Goal: Task Accomplishment & Management: Complete application form

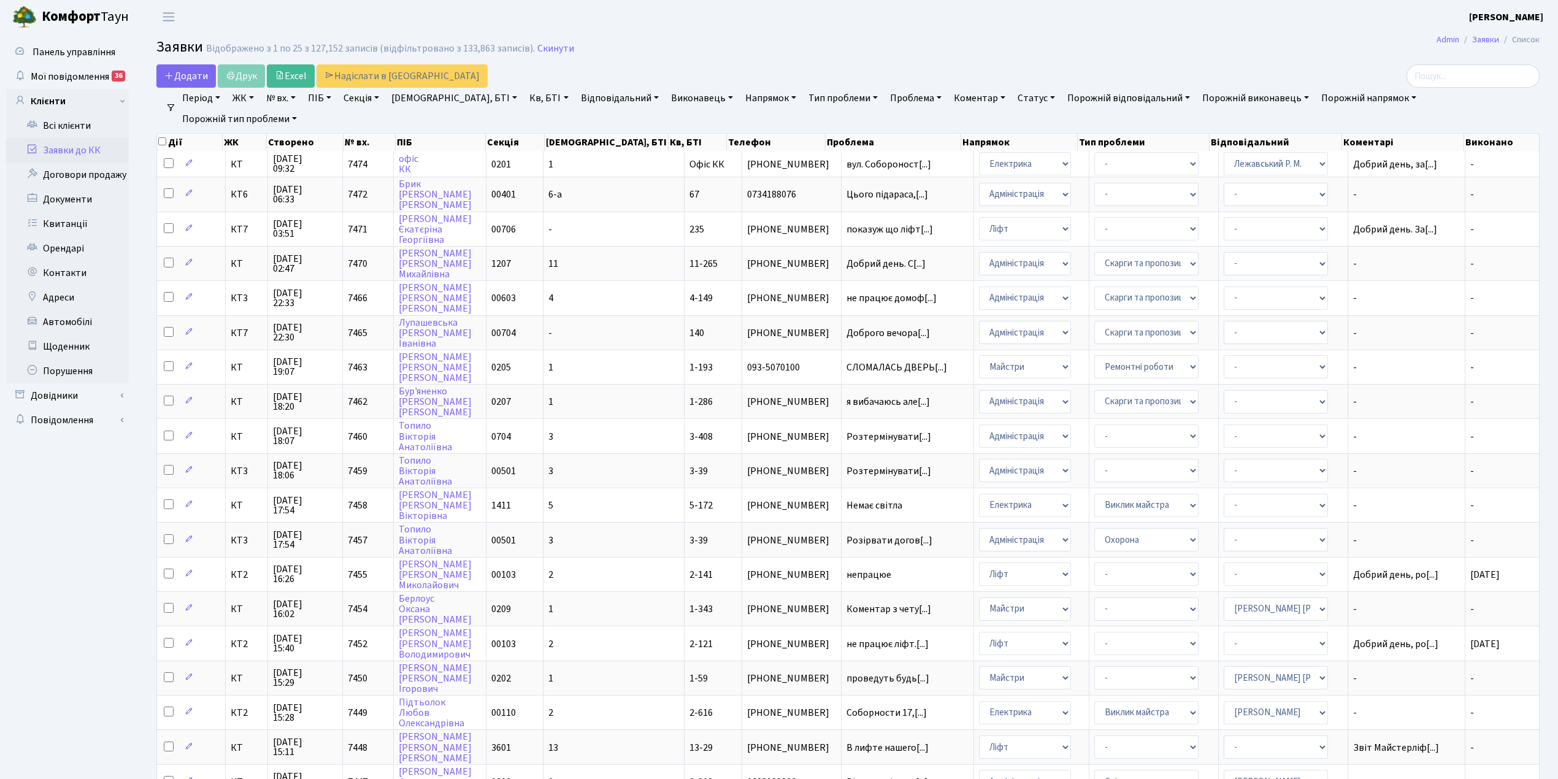
select select "25"
click at [540, 52] on link "Скинути" at bounding box center [555, 49] width 37 height 12
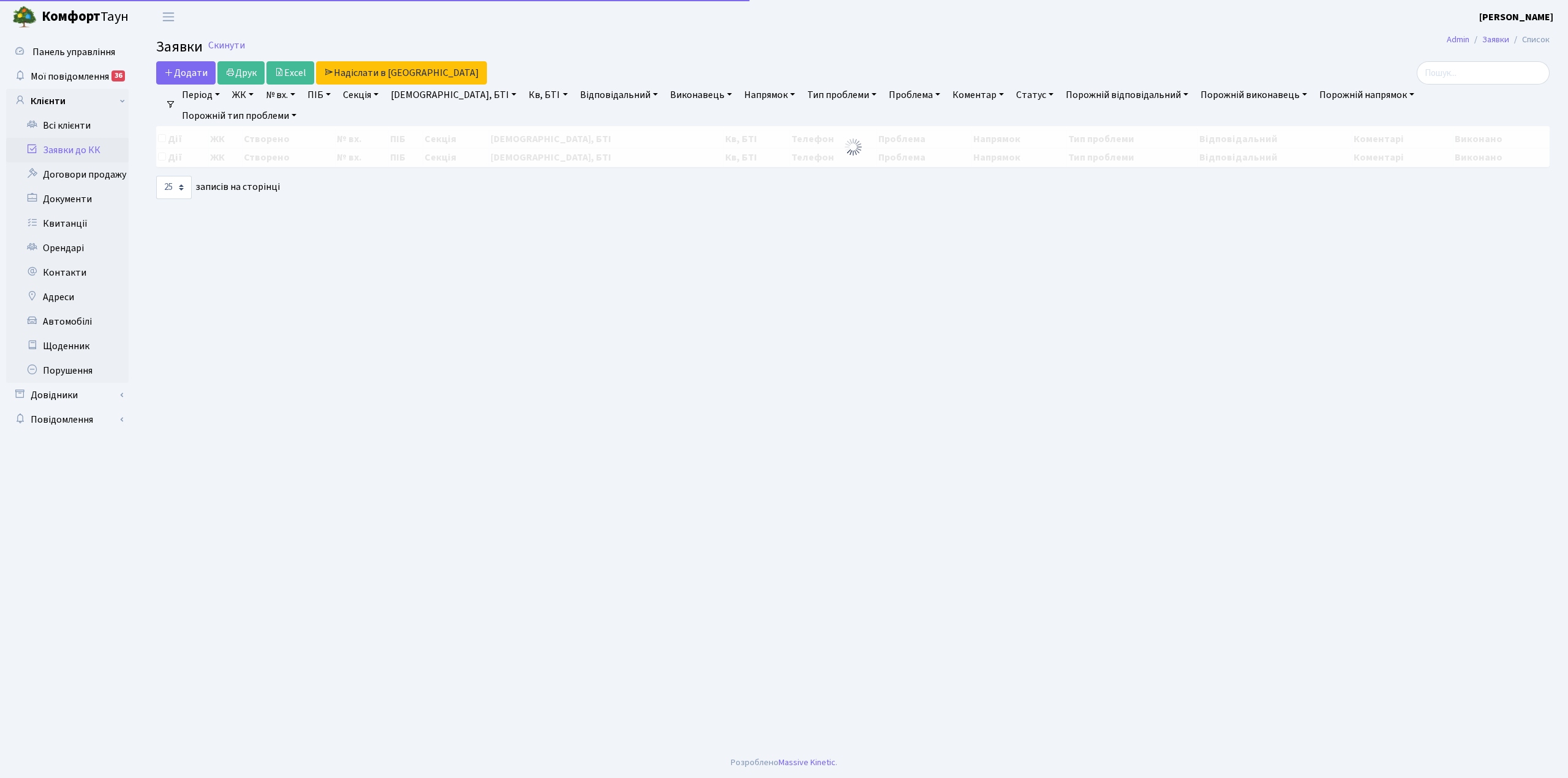
select select "25"
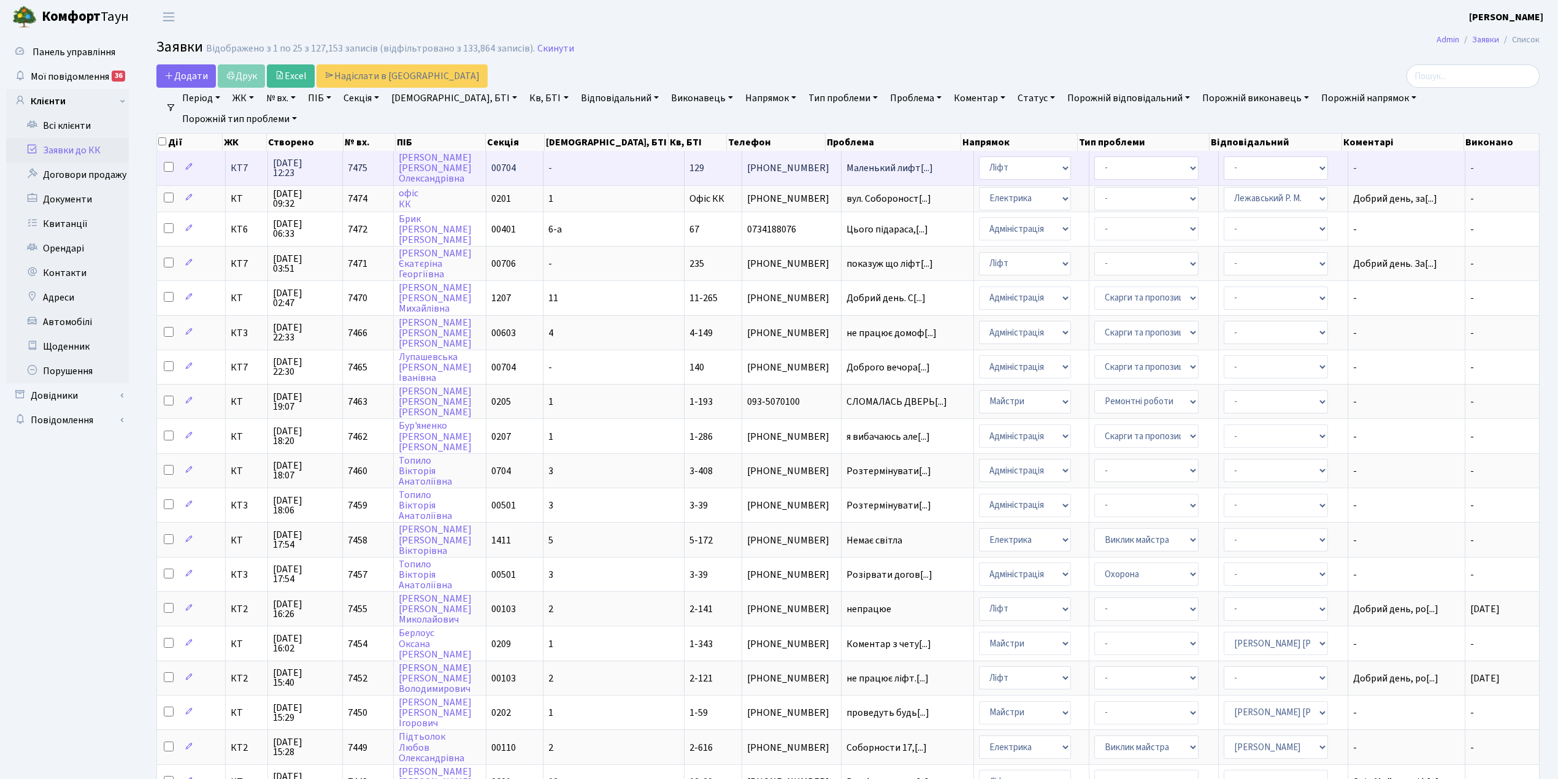
click at [486, 162] on td "Муріна Юлія Олександрівна" at bounding box center [440, 168] width 92 height 34
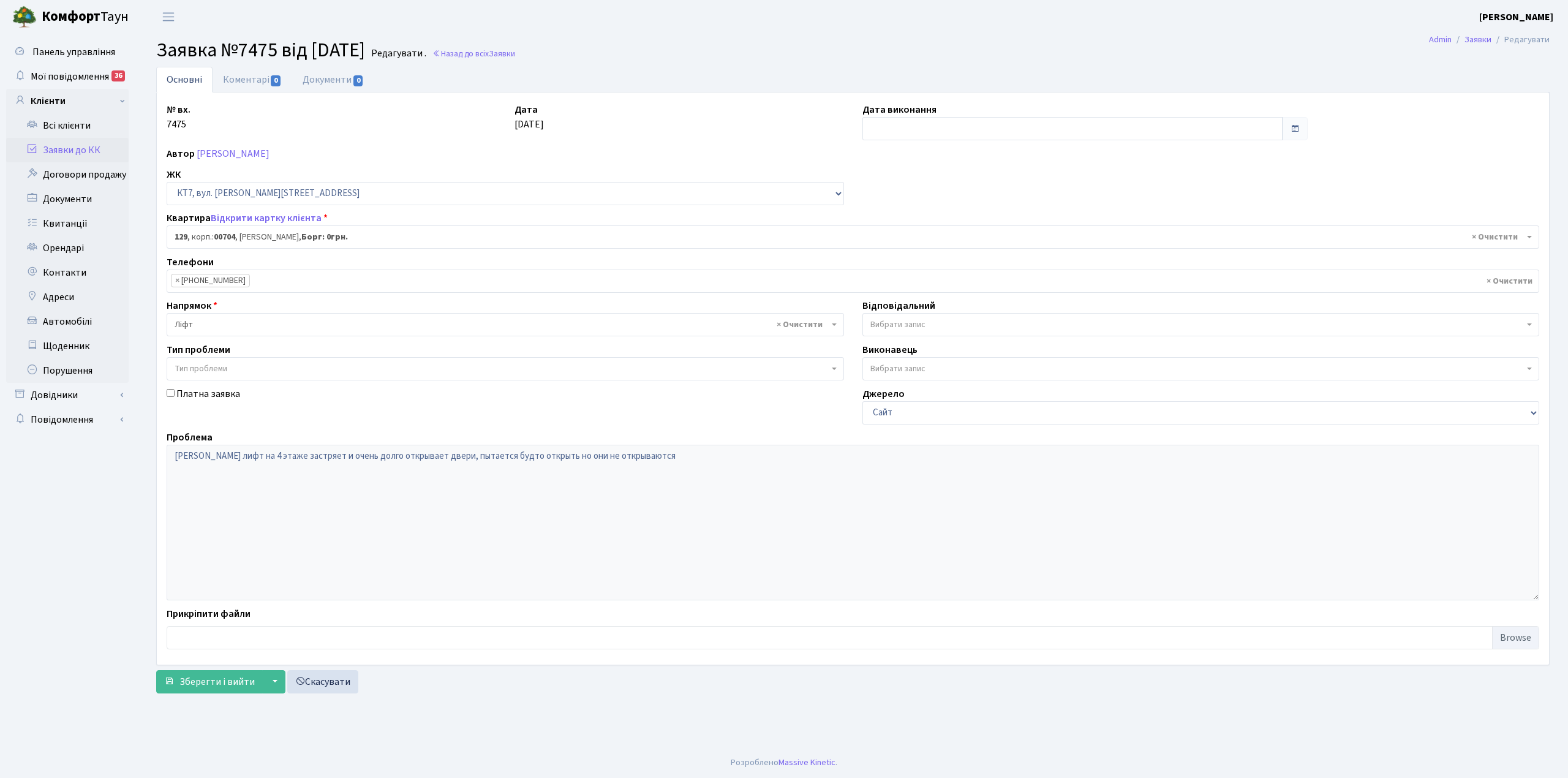
select select "18532"
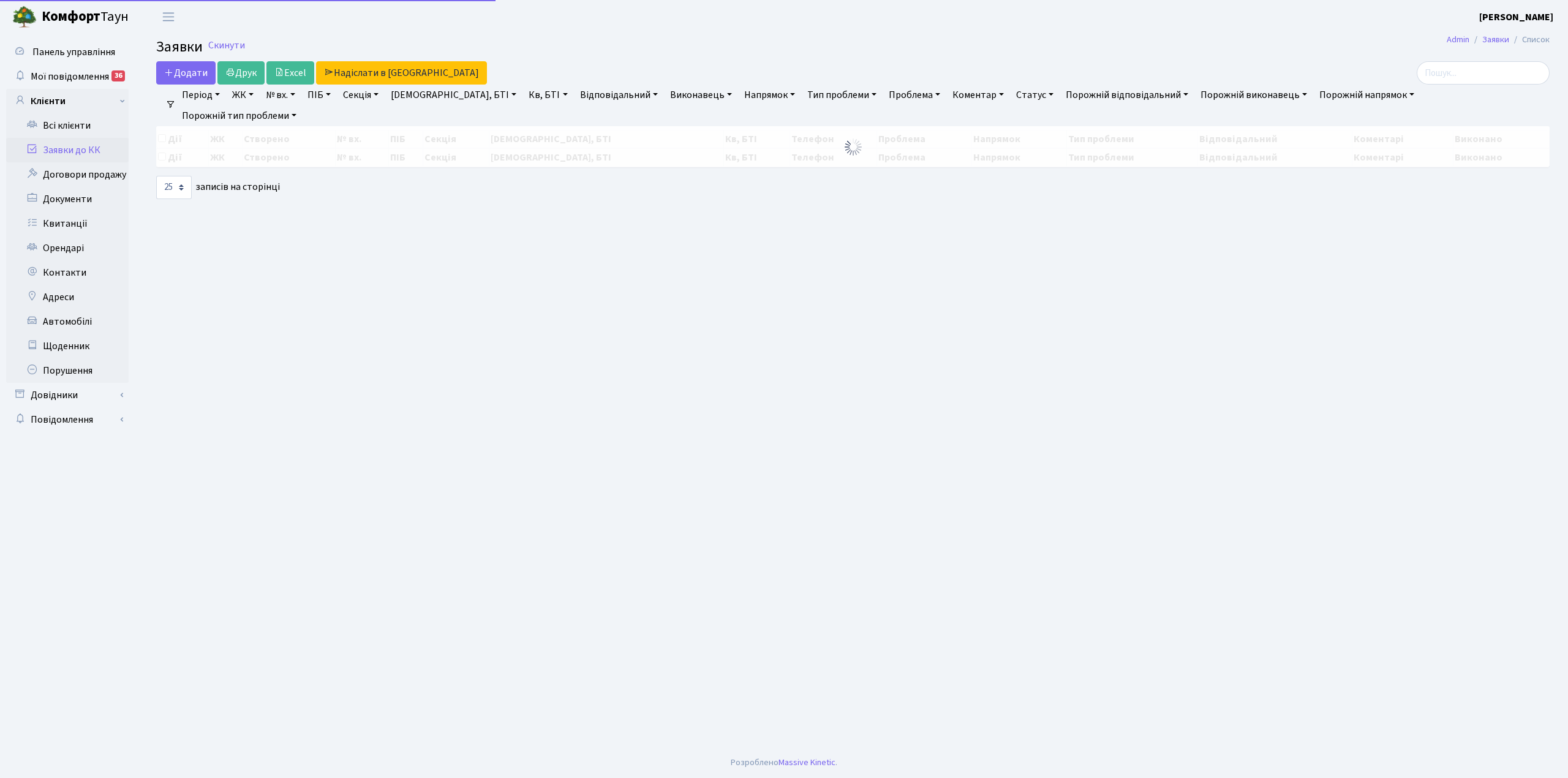
select select "25"
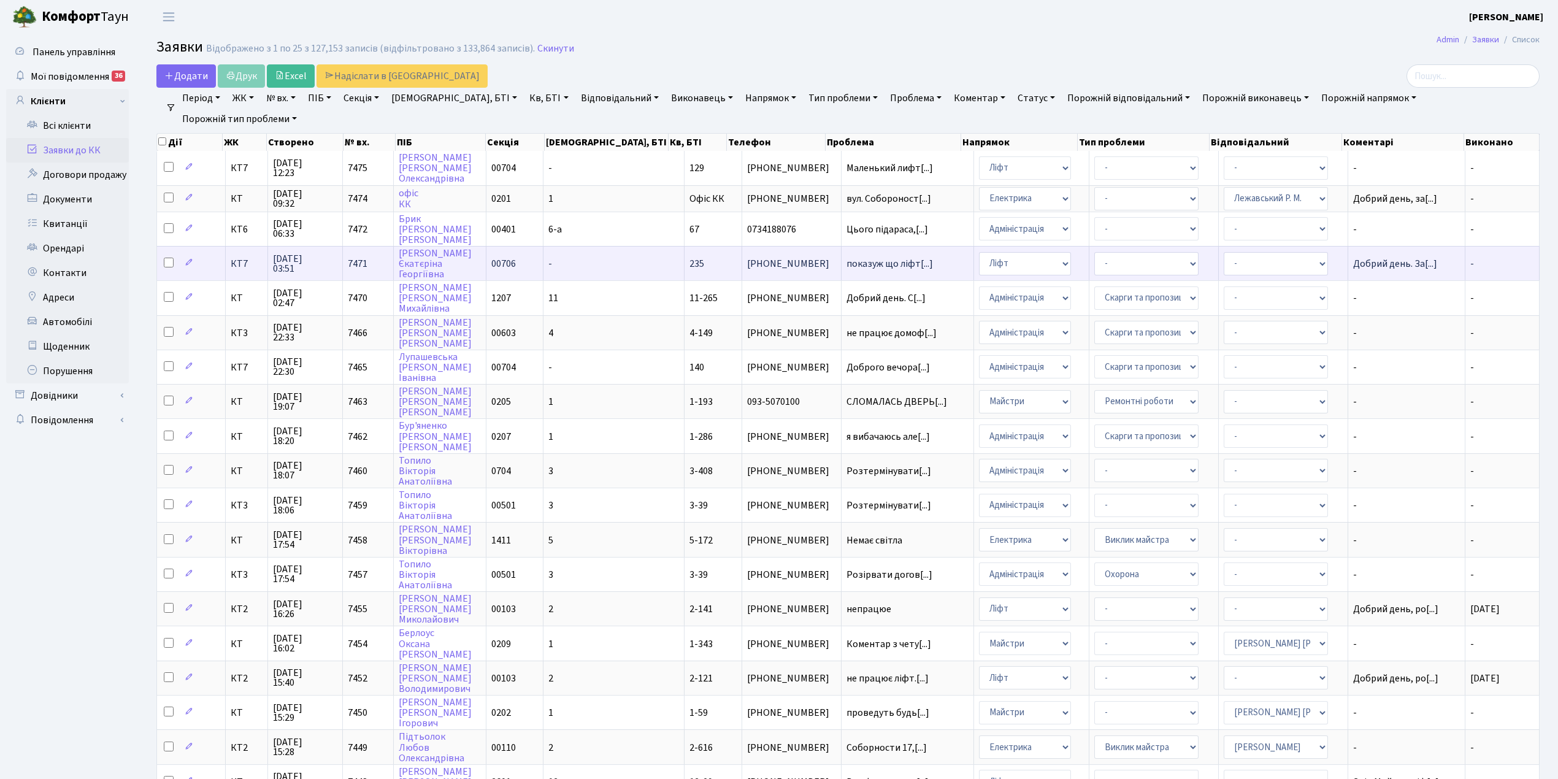
click at [594, 258] on td "-" at bounding box center [614, 263] width 141 height 34
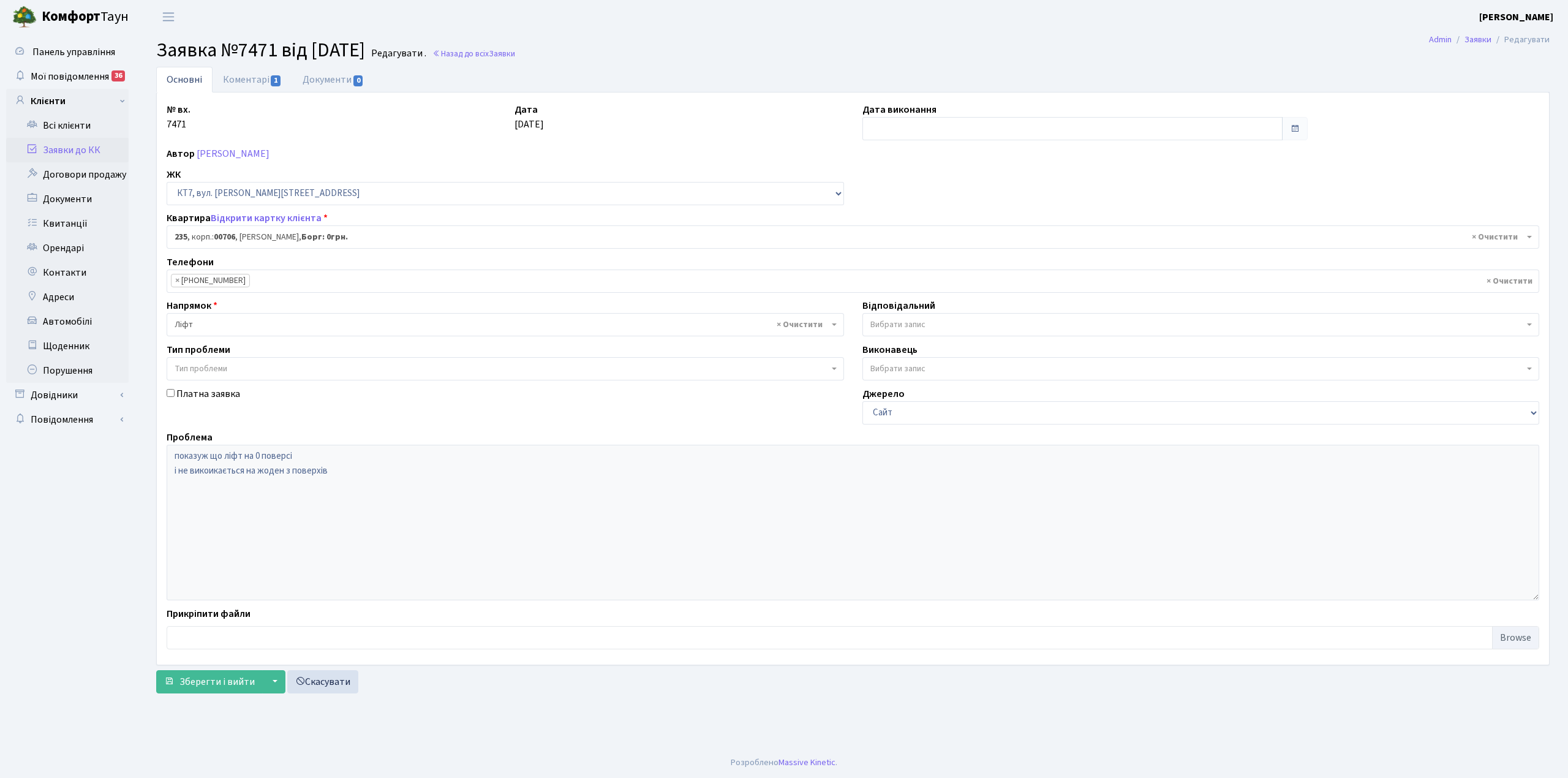
select select "18687"
click at [879, 126] on input "text" at bounding box center [1073, 128] width 420 height 23
click at [966, 260] on td "30" at bounding box center [967, 265] width 18 height 18
type input "[DATE]"
click at [239, 82] on link "Коментарі 1" at bounding box center [253, 79] width 80 height 25
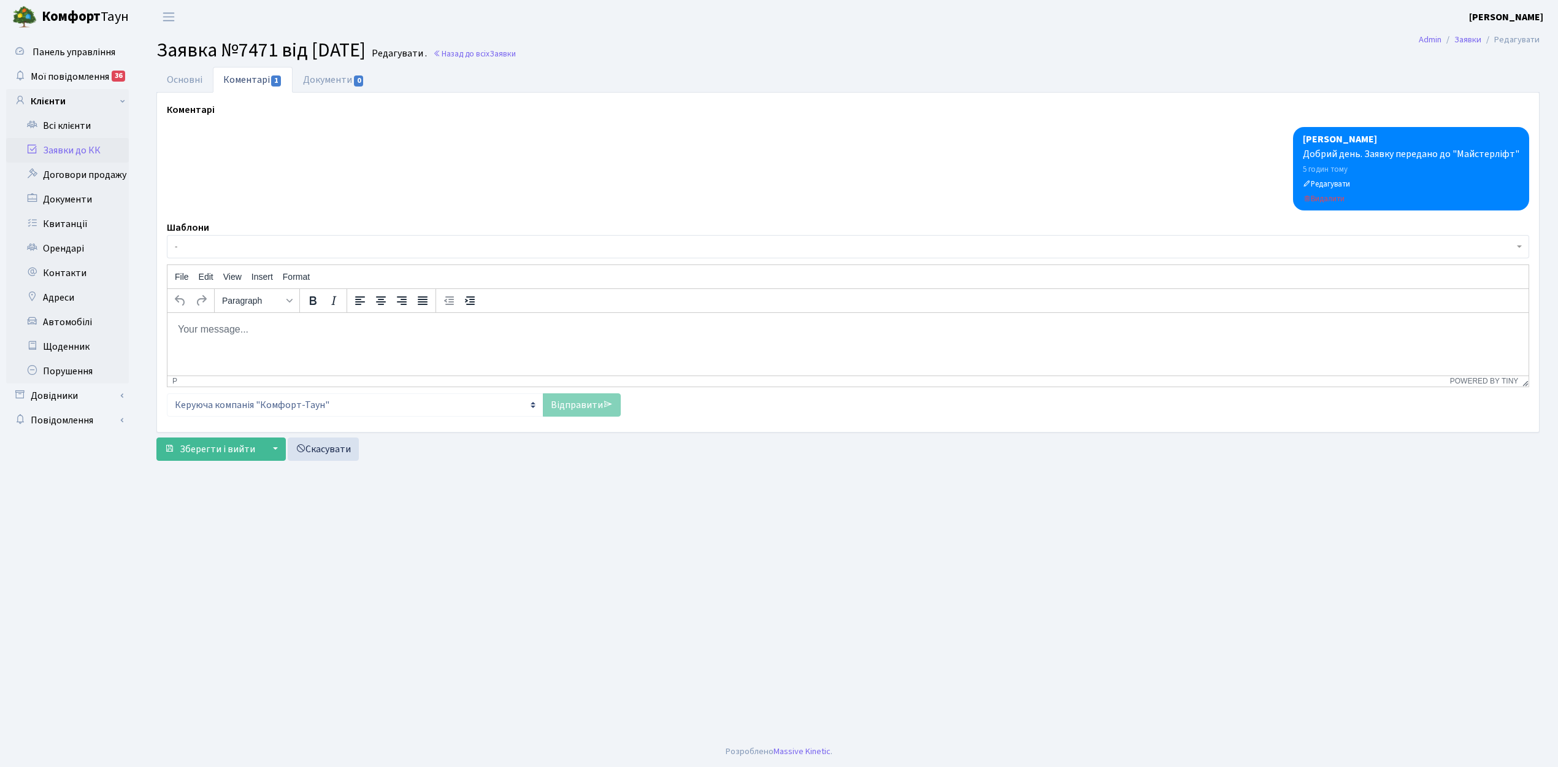
click at [190, 258] on body "Комфорт Таун Левченко В. Д. Мій обліковий запис Вийти Панель управління Мої пов…" at bounding box center [779, 383] width 1558 height 767
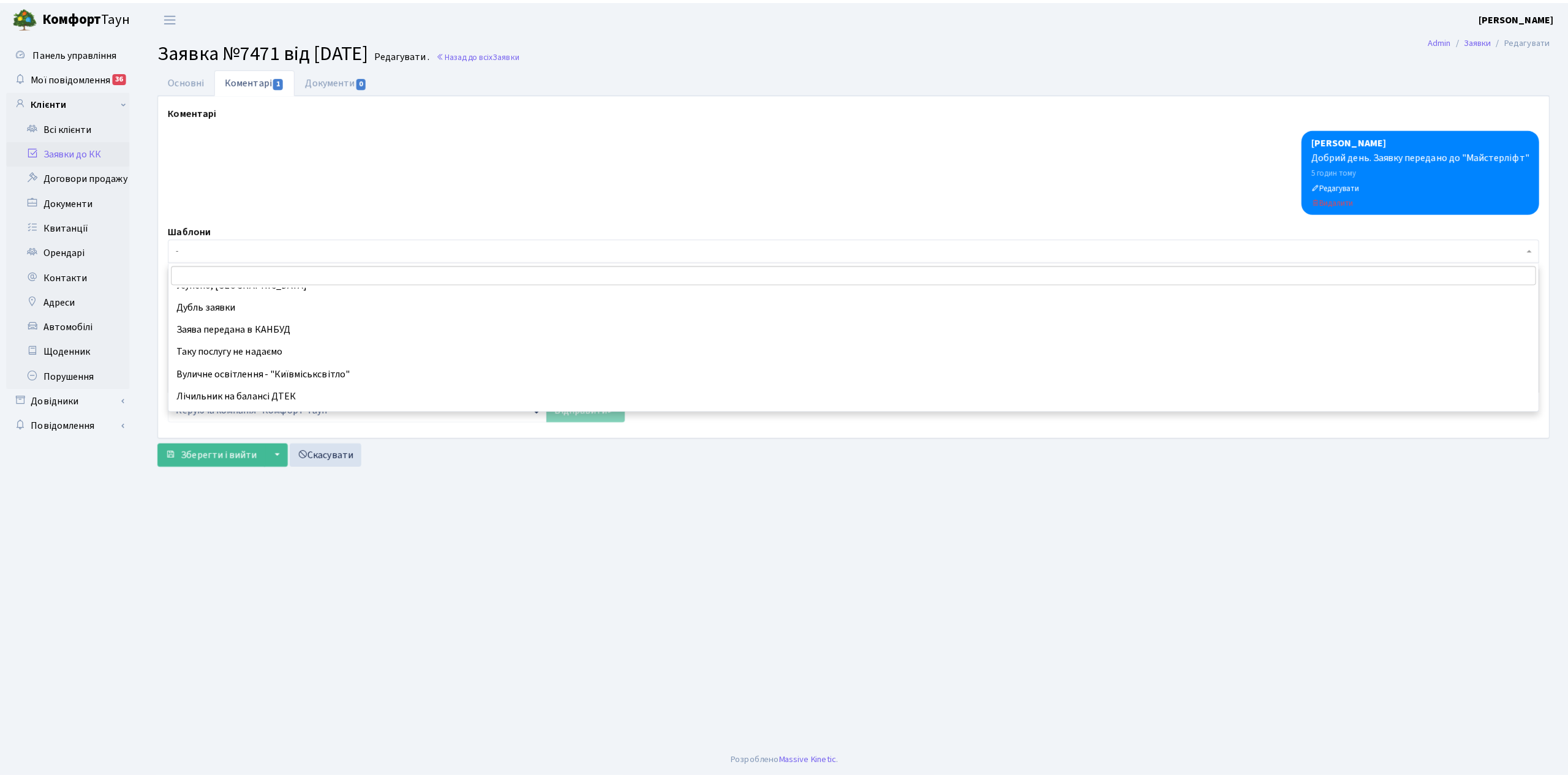
scroll to position [86, 0]
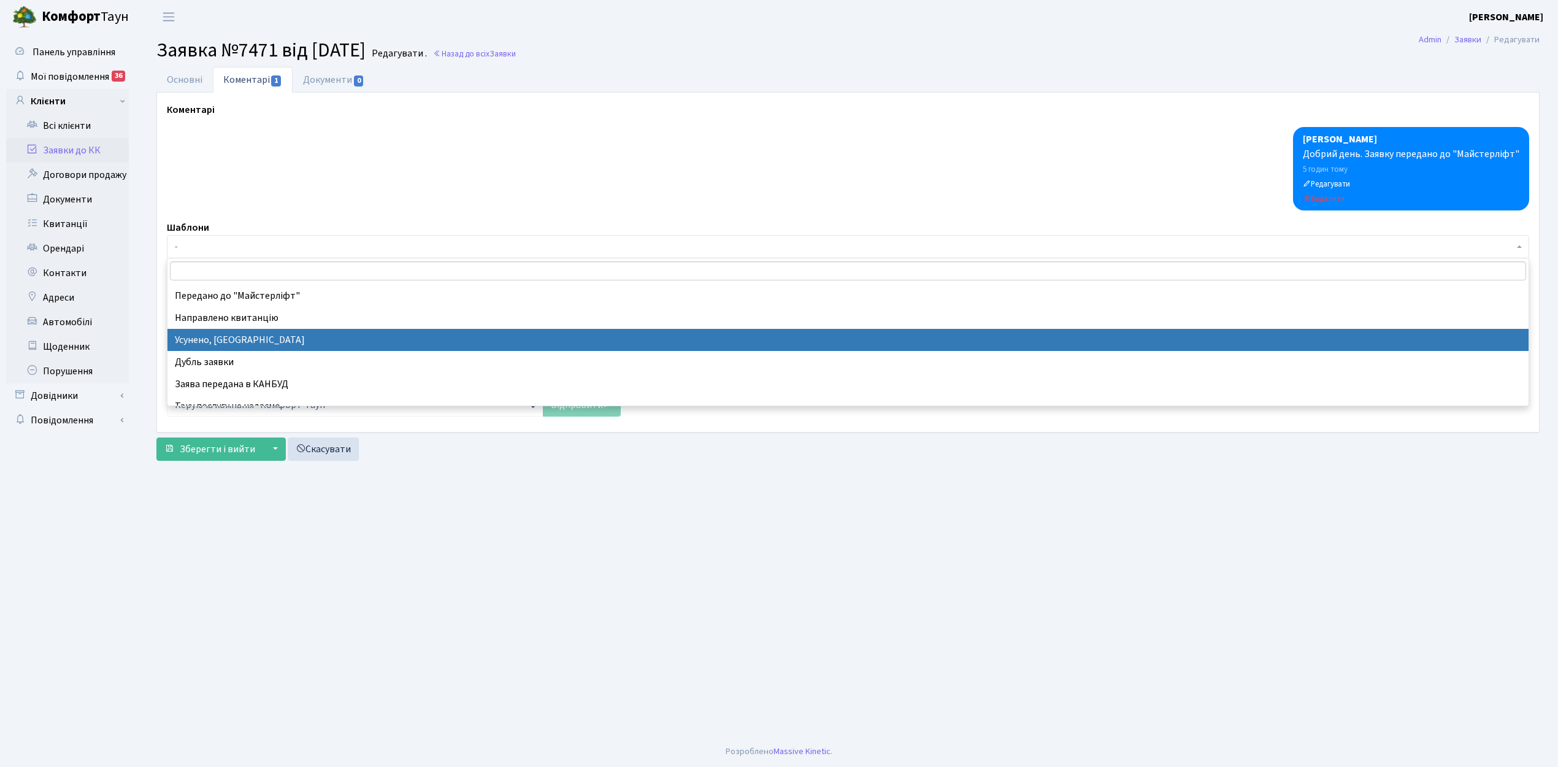
select select "15"
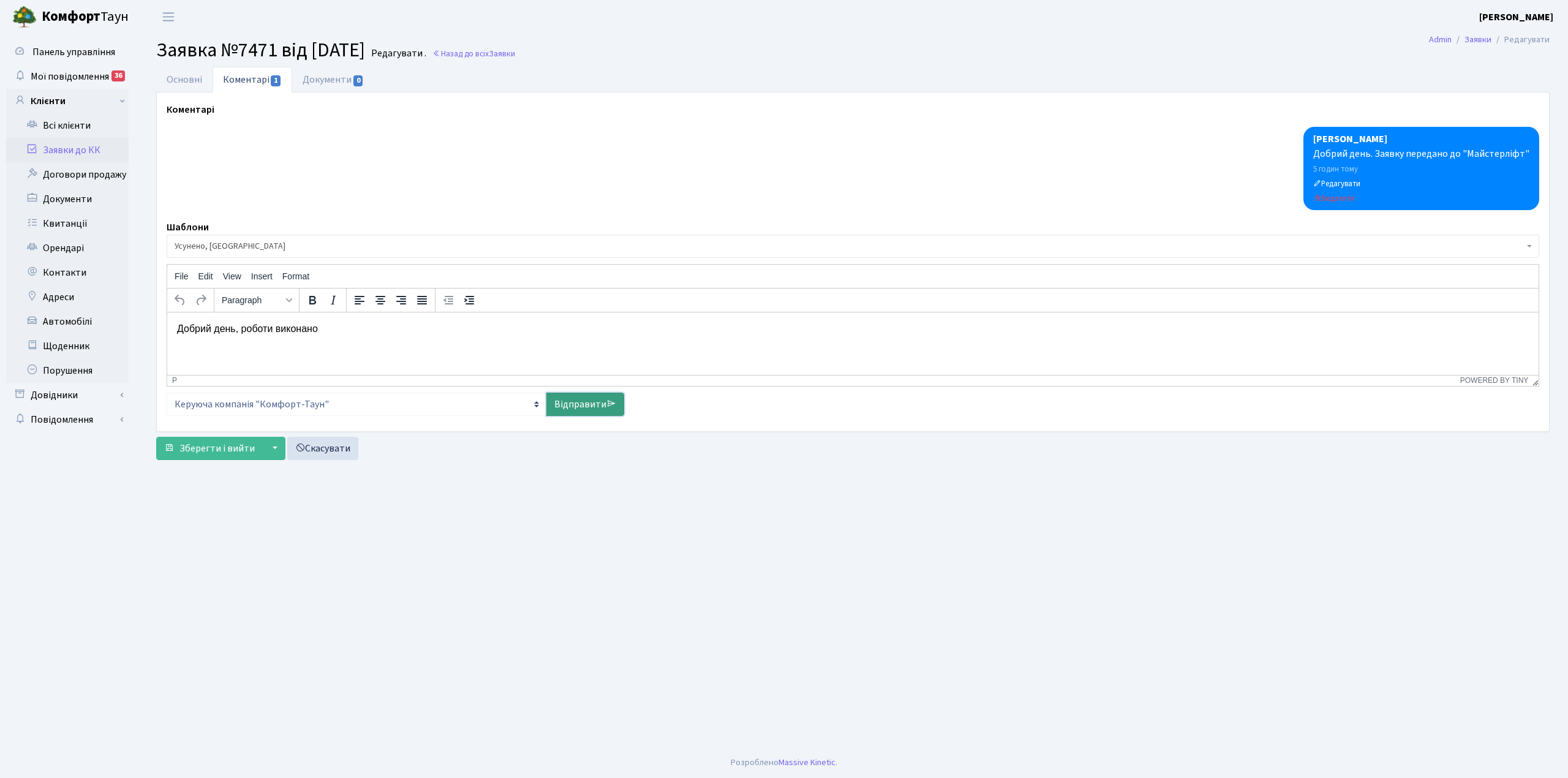
click at [571, 400] on link "Відправити" at bounding box center [585, 403] width 78 height 23
select select
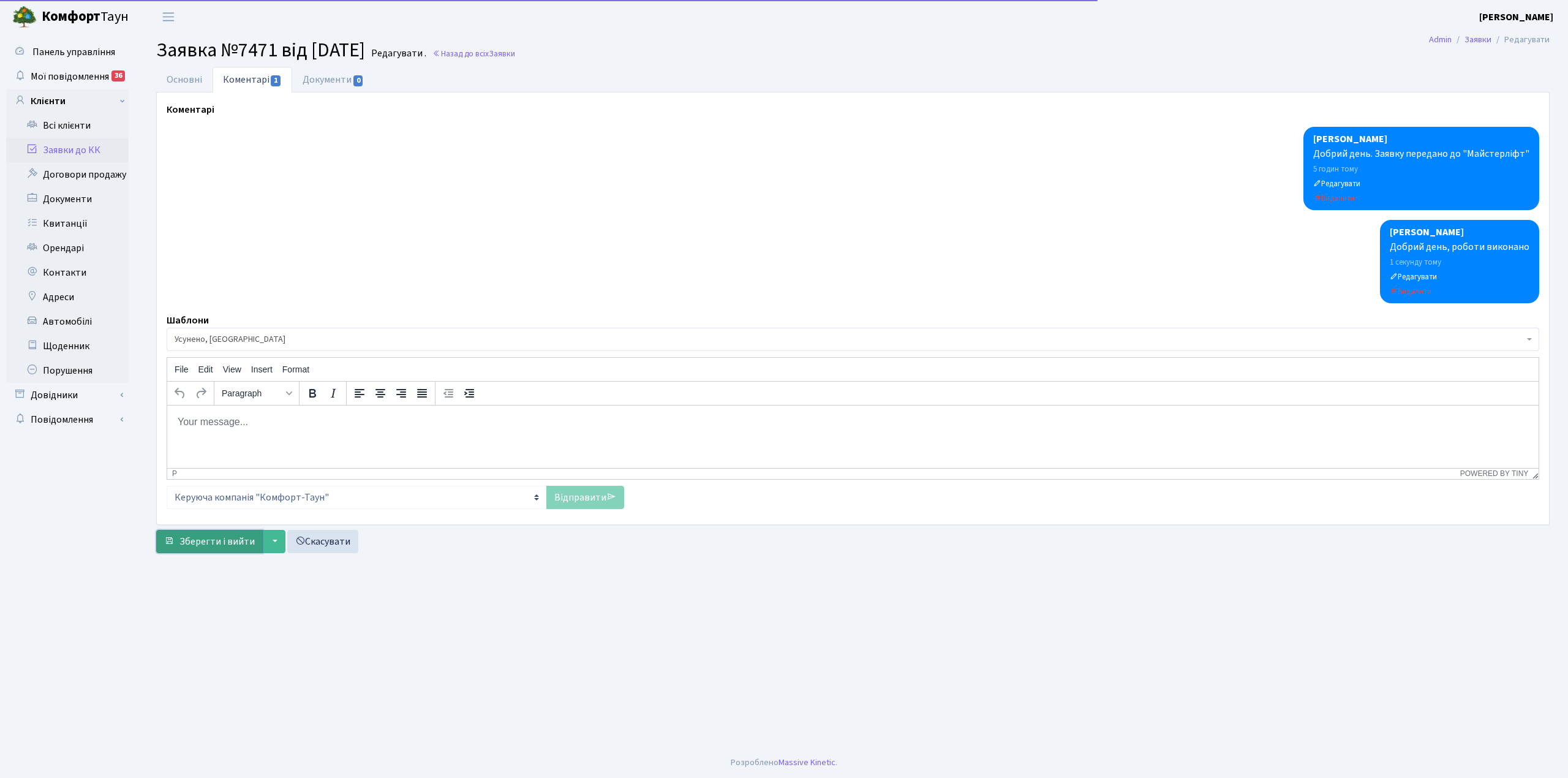
click at [219, 540] on span "Зберегти і вийти" at bounding box center [217, 541] width 75 height 13
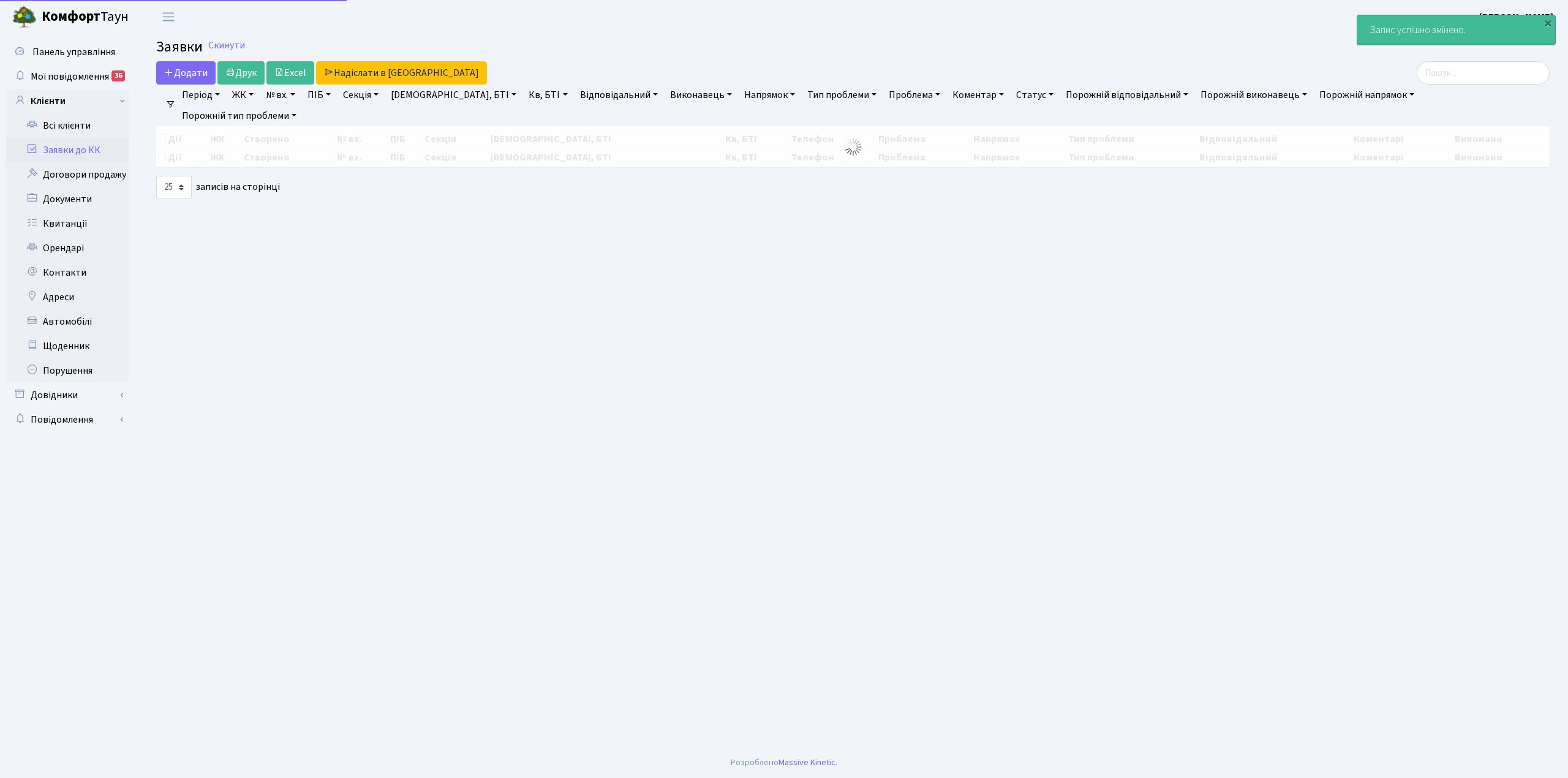
select select "25"
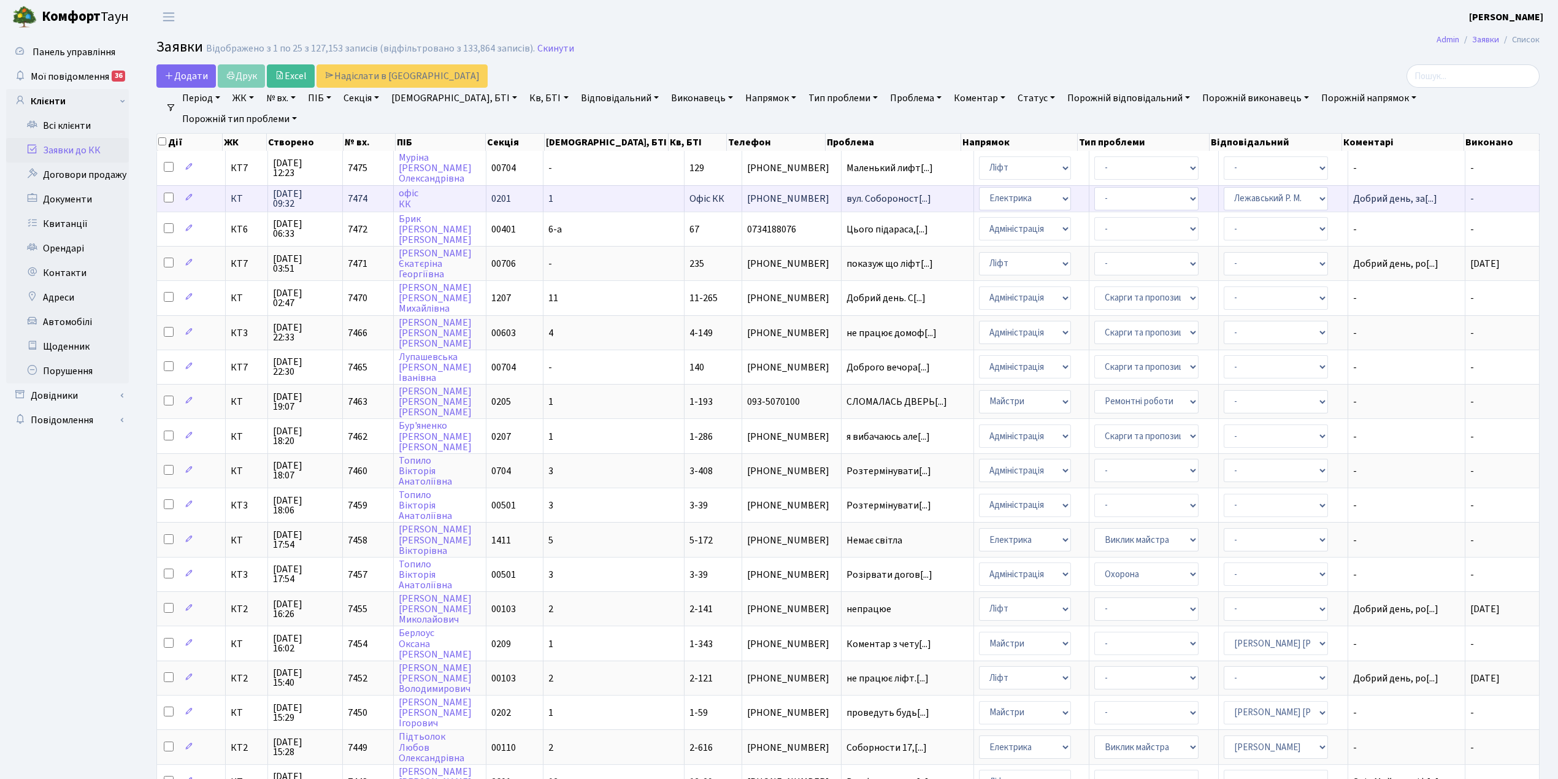
click at [609, 201] on td "1" at bounding box center [614, 198] width 141 height 26
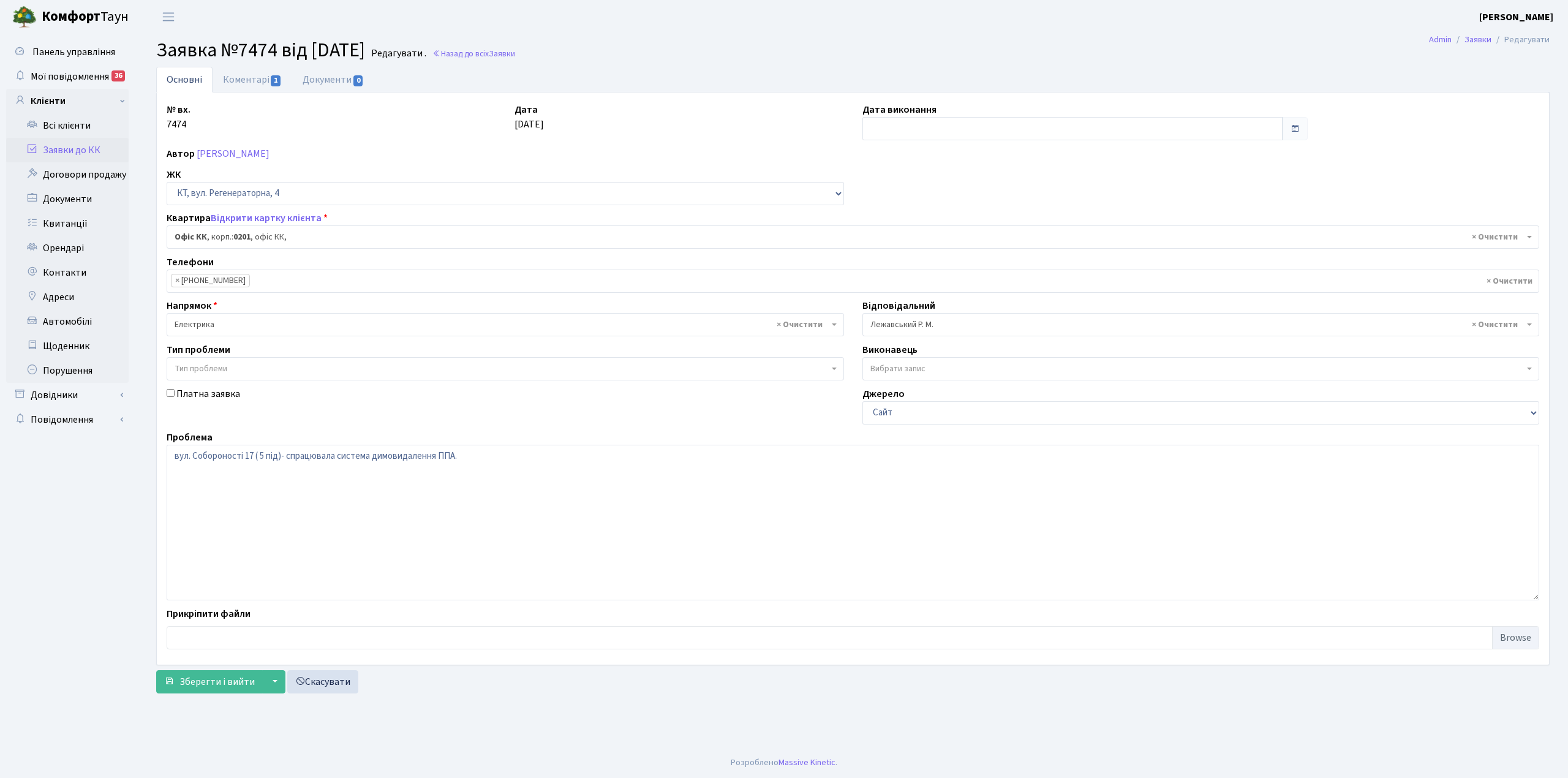
select select "4"
click at [893, 128] on input "text" at bounding box center [1073, 128] width 420 height 23
click at [963, 265] on td "30" at bounding box center [967, 265] width 18 height 18
type input "[DATE]"
click at [247, 84] on link "Коментарі 1" at bounding box center [253, 79] width 80 height 25
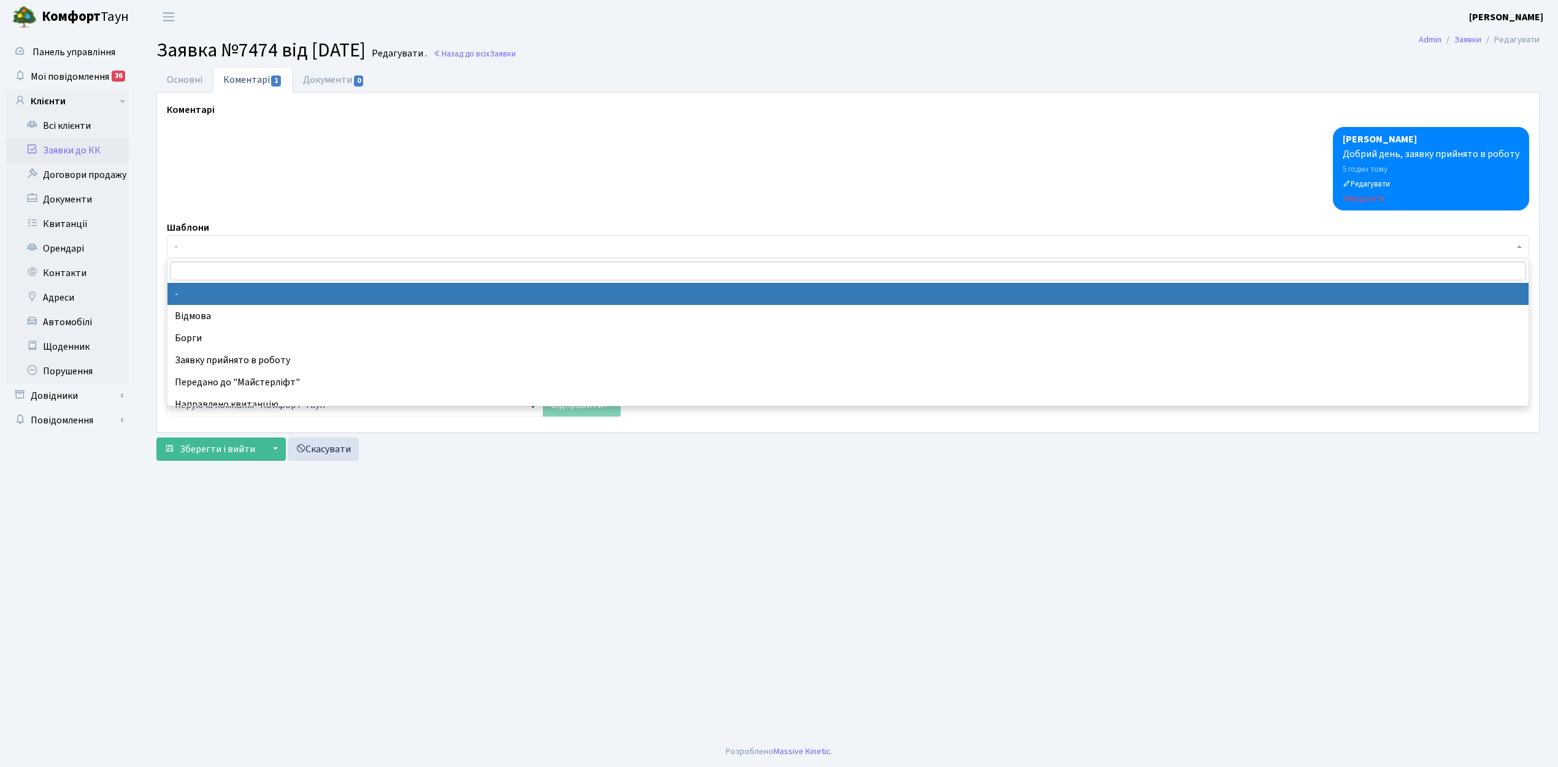
click at [192, 253] on span "-" at bounding box center [844, 246] width 1339 height 12
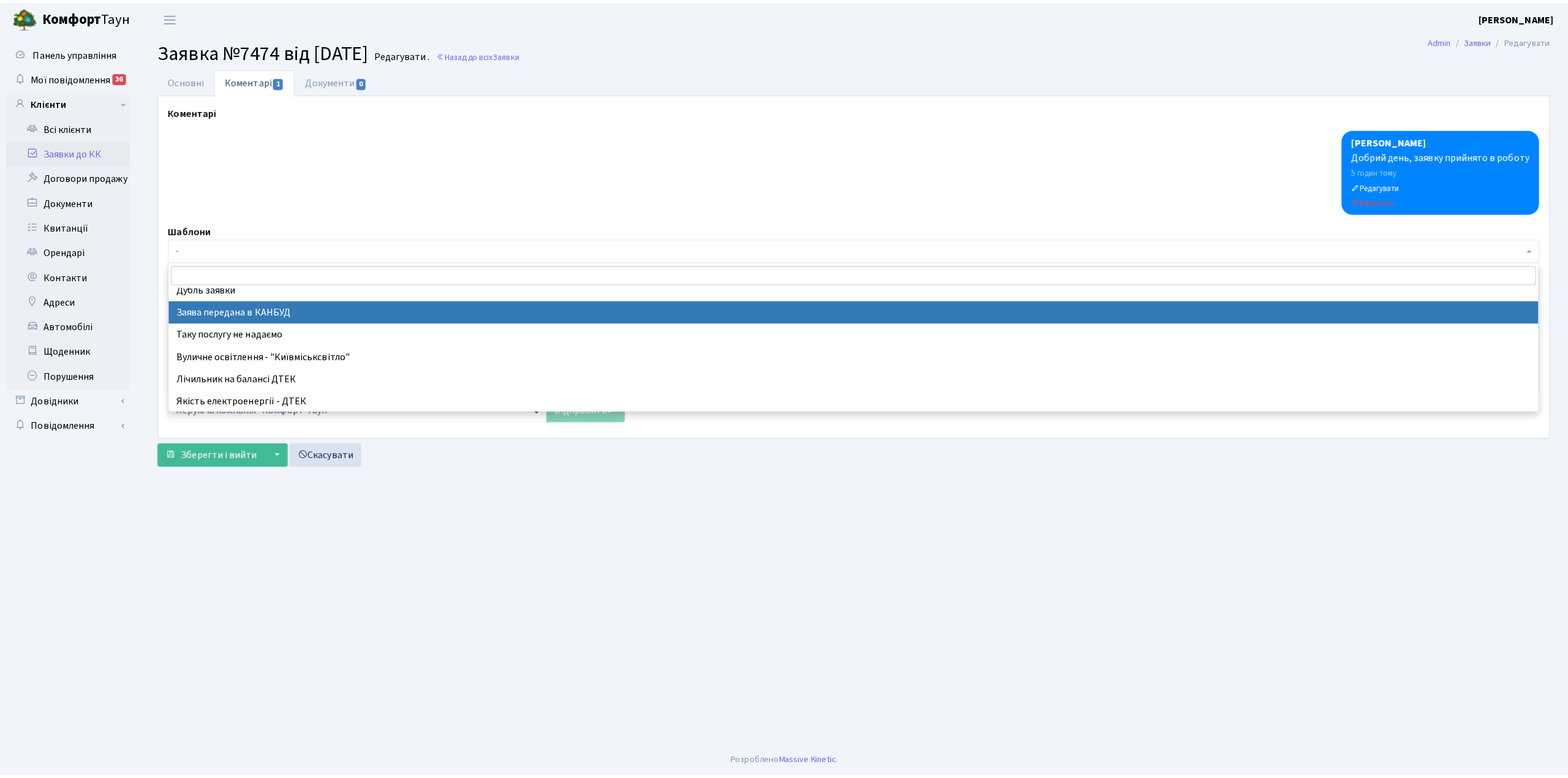
scroll to position [82, 0]
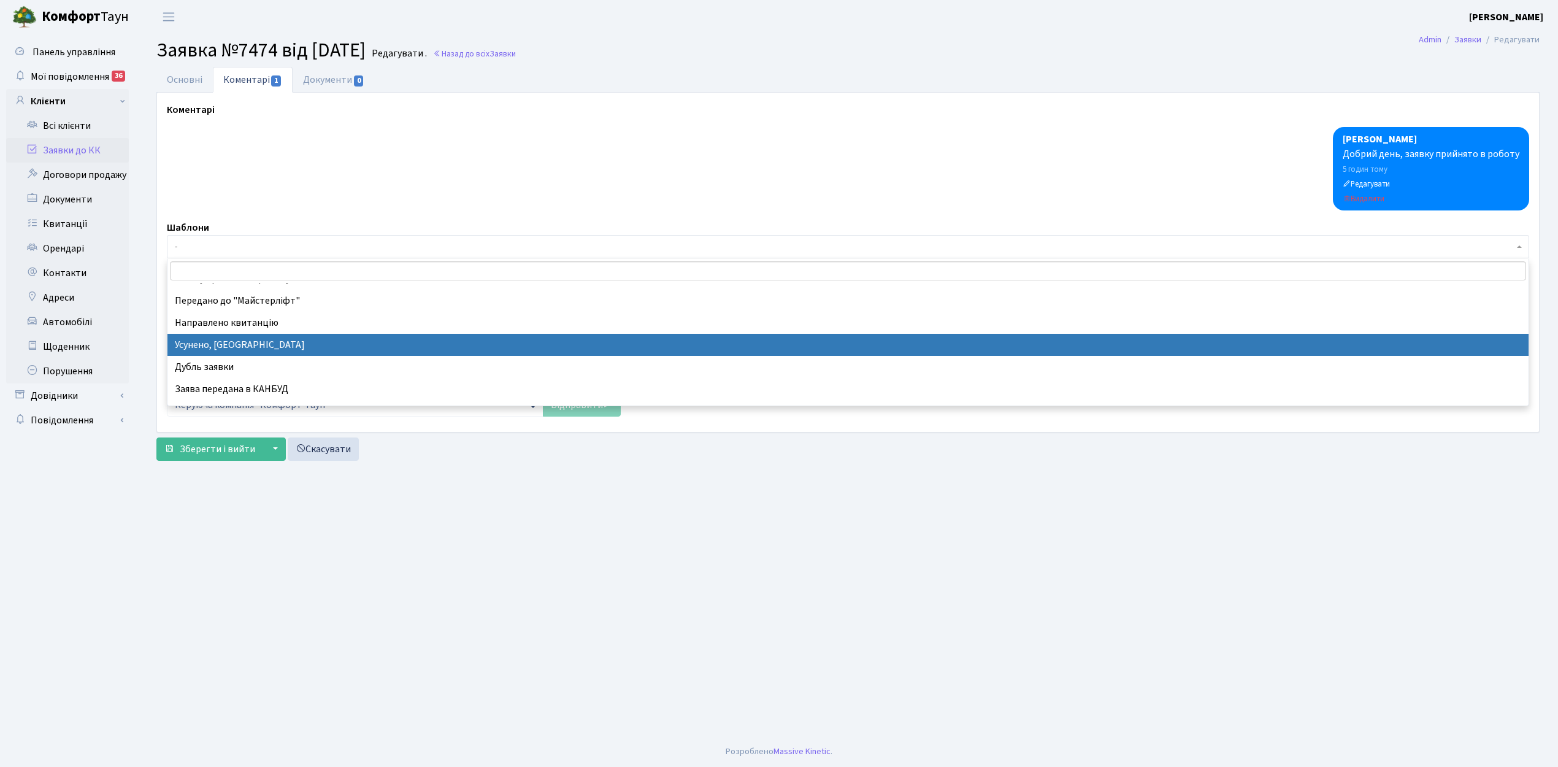
select select "15"
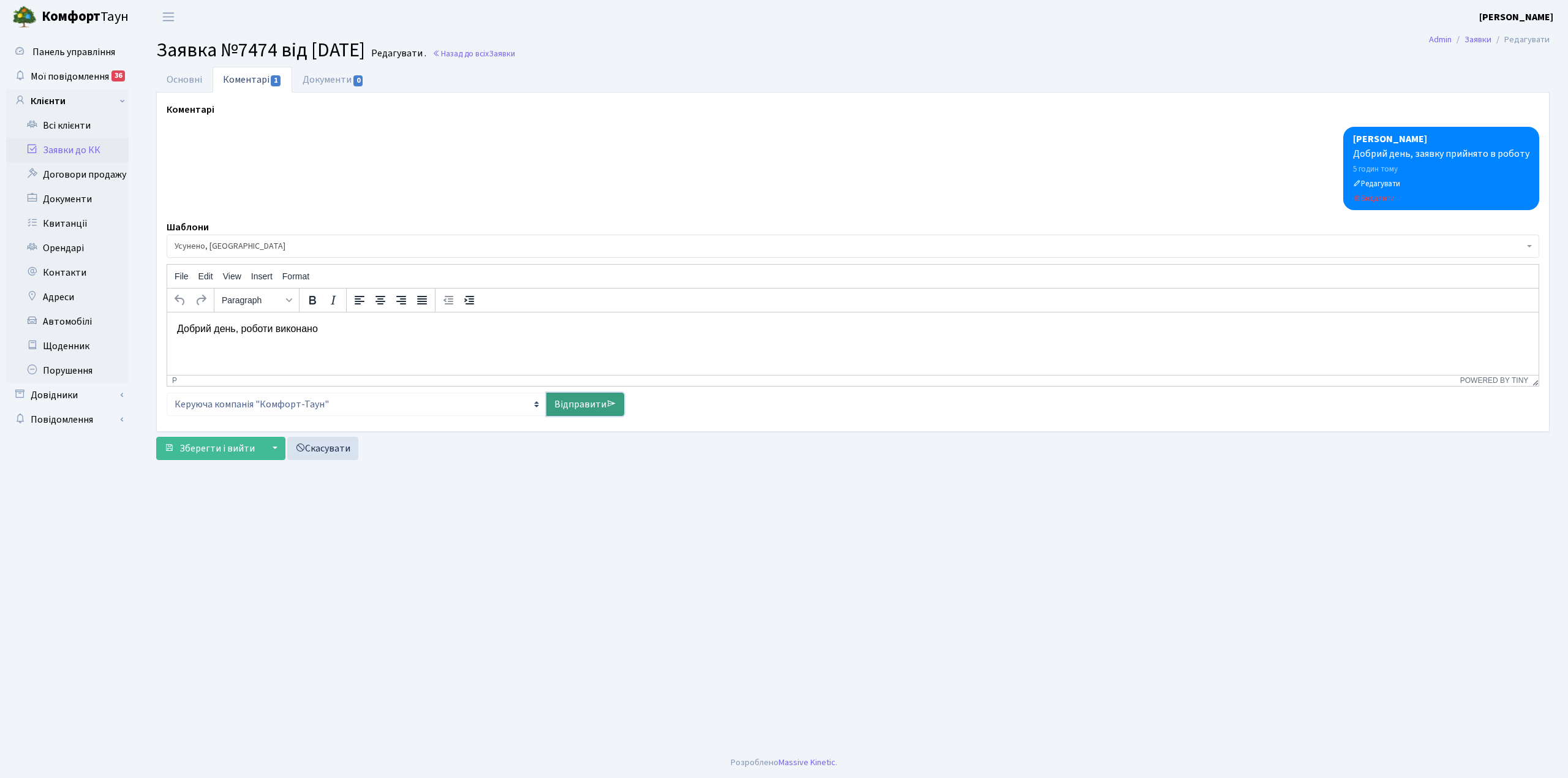
click at [589, 404] on link "Відправити" at bounding box center [585, 403] width 78 height 23
select select
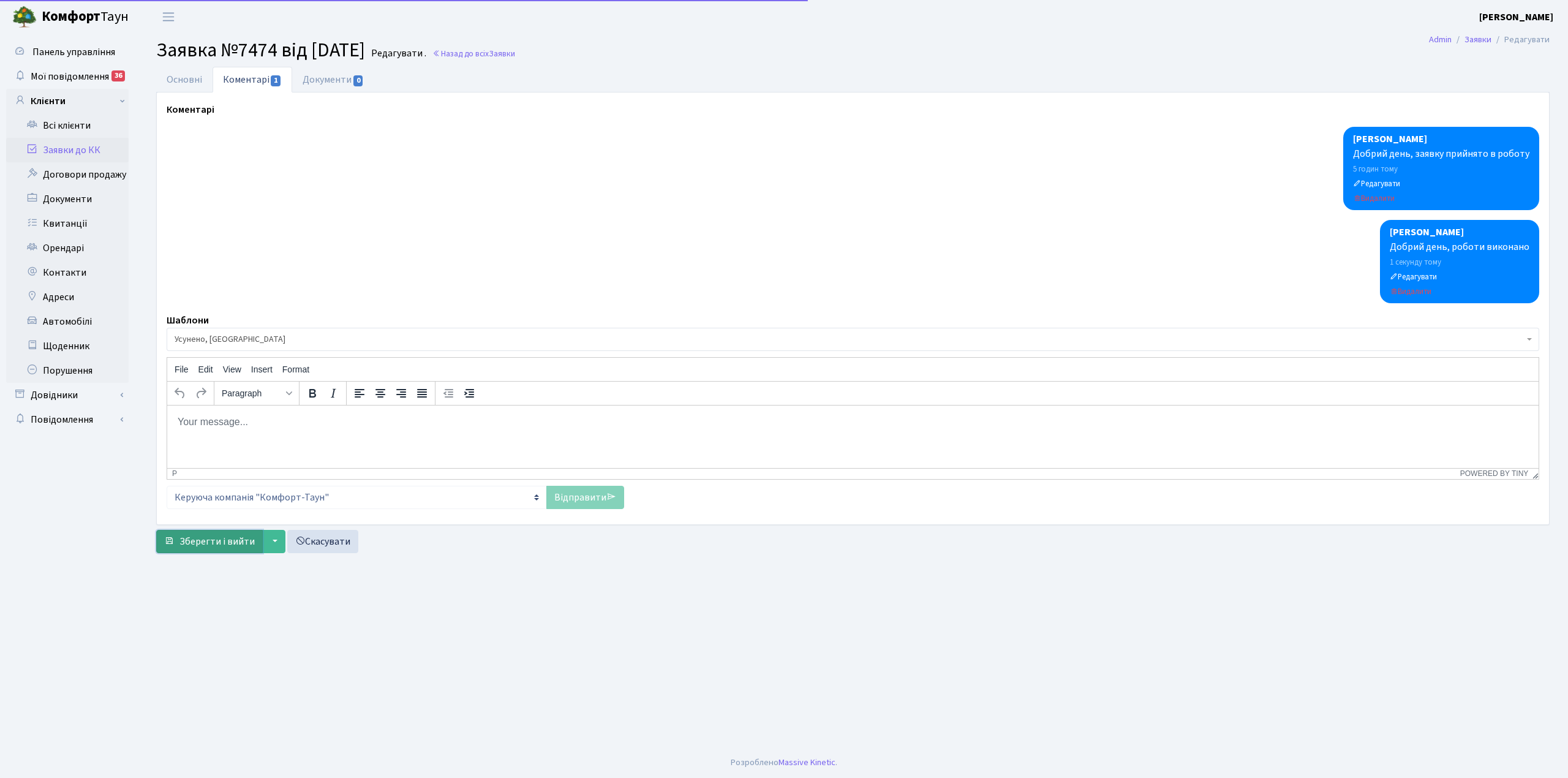
click at [233, 539] on span "Зберегти і вийти" at bounding box center [217, 541] width 75 height 13
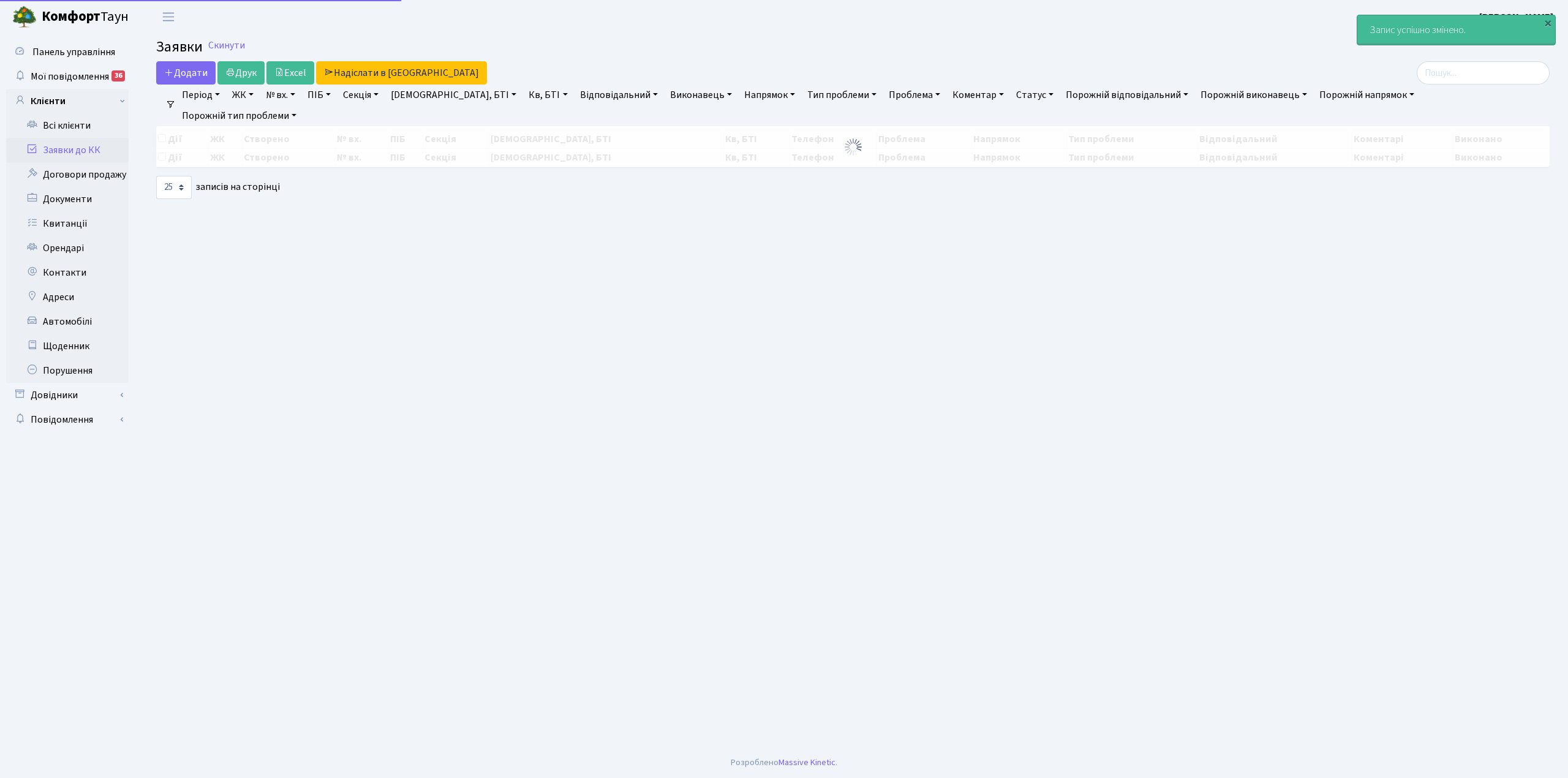
select select "25"
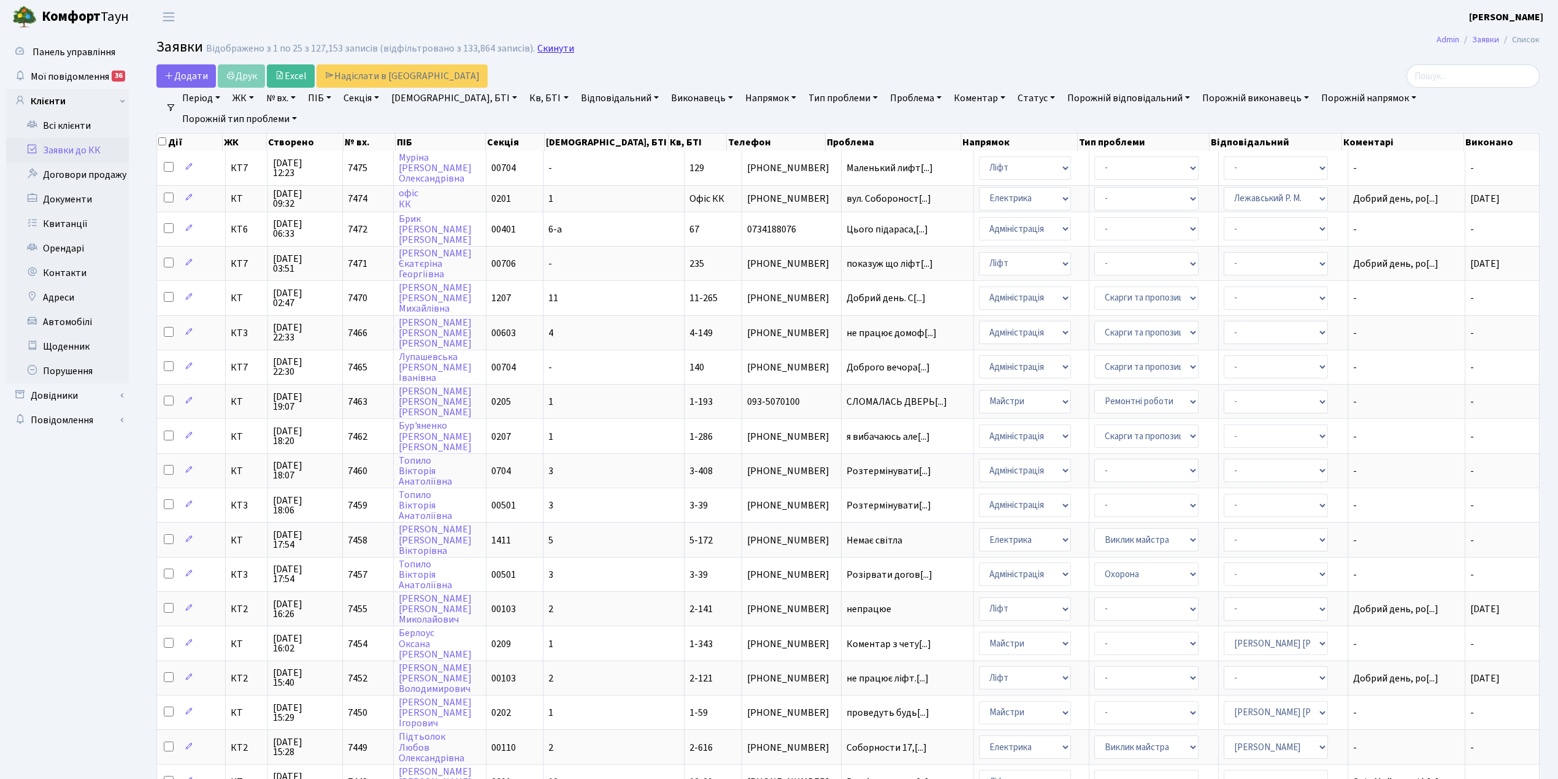
click at [537, 52] on link "Скинути" at bounding box center [555, 49] width 37 height 12
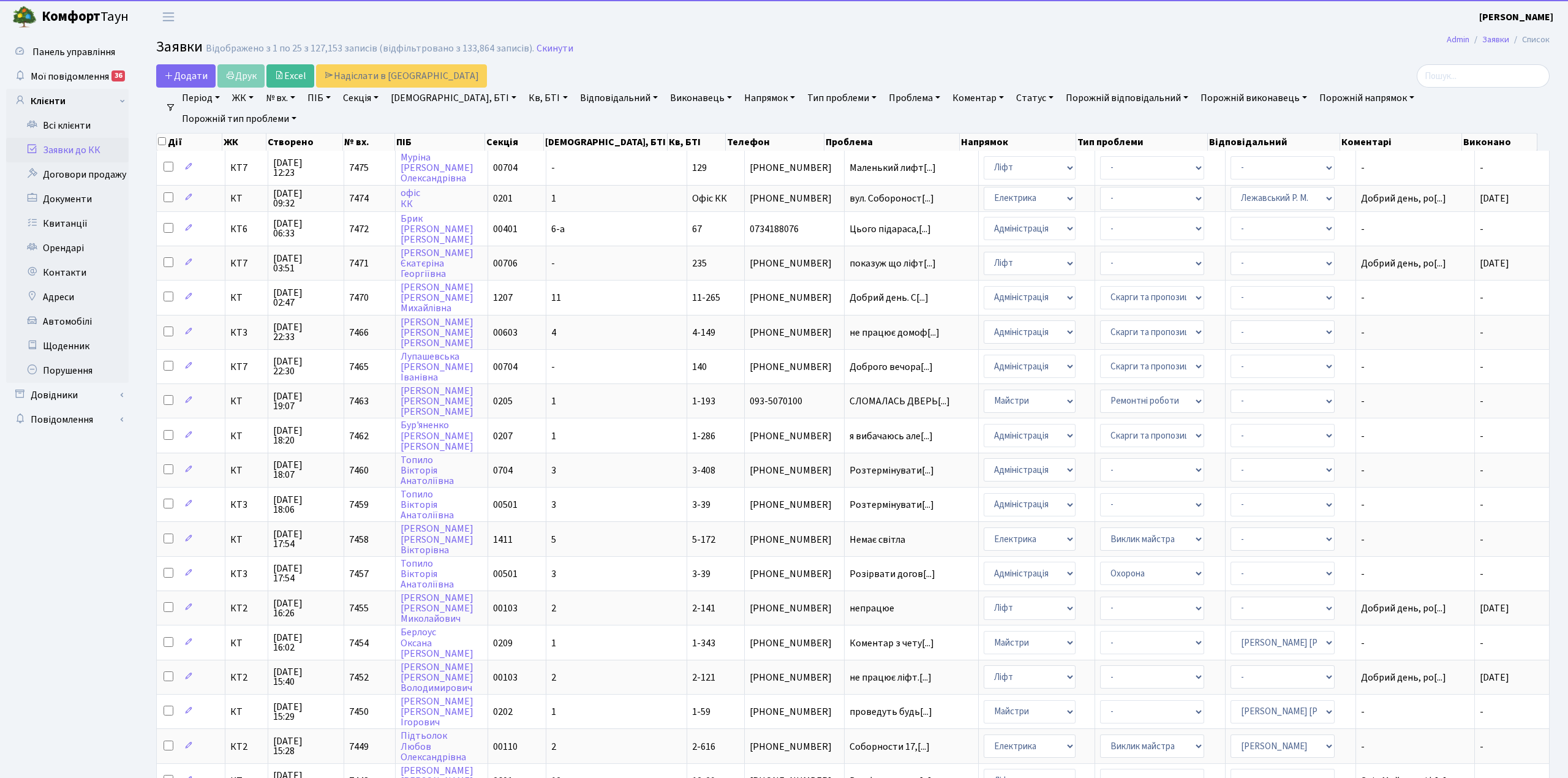
select select "25"
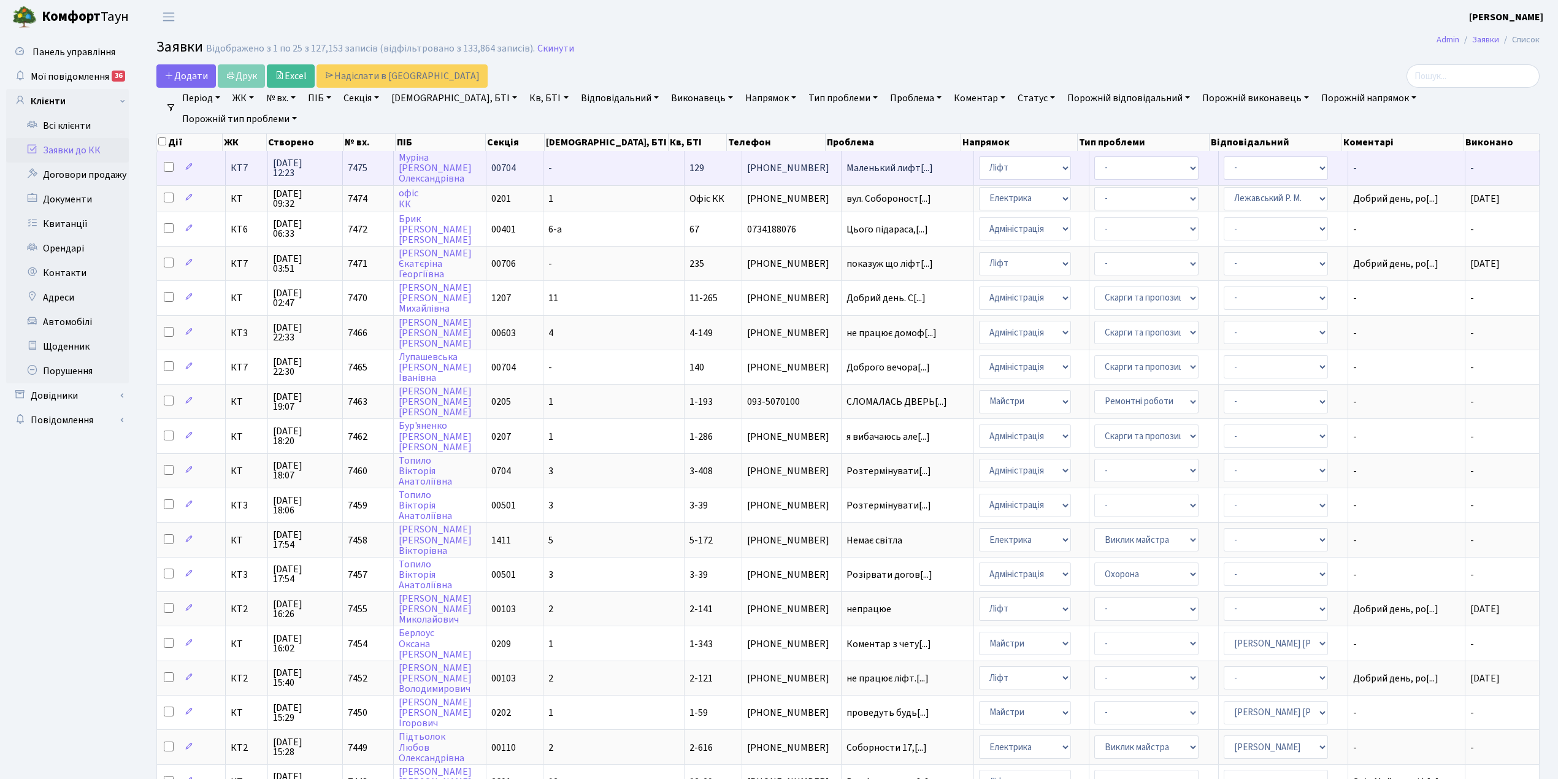
click at [594, 169] on td "-" at bounding box center [614, 168] width 141 height 34
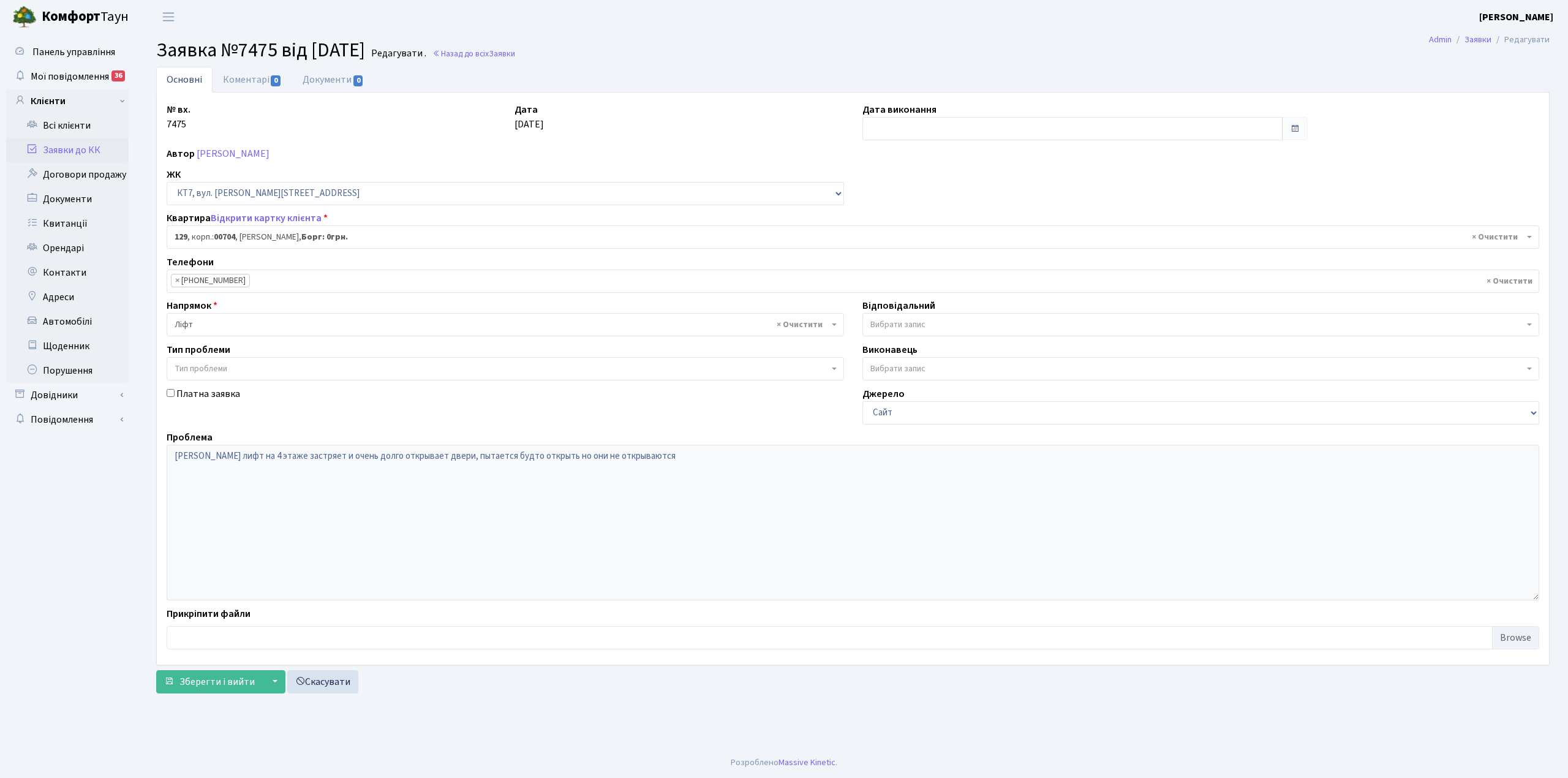
select select "18532"
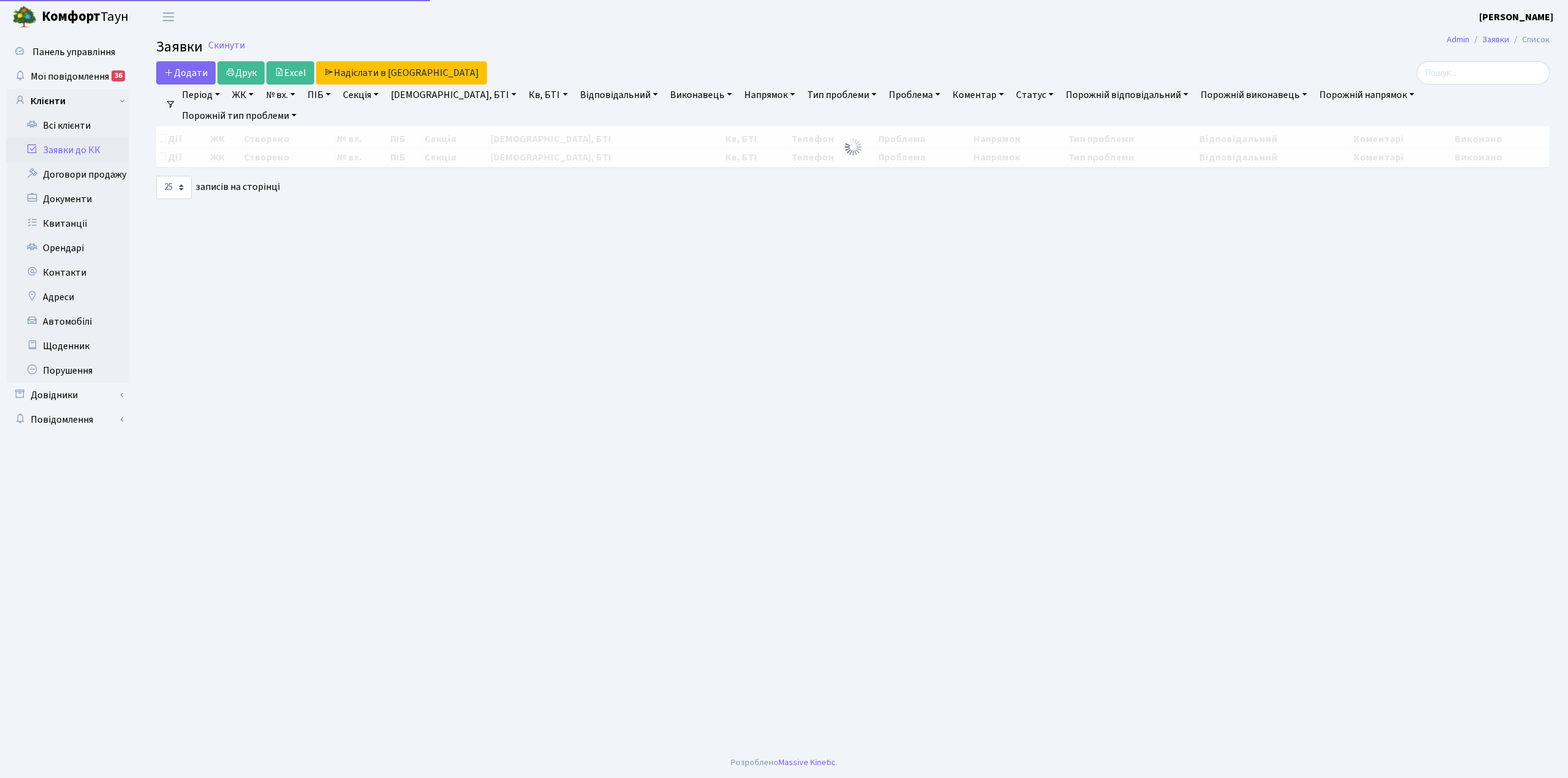
select select "25"
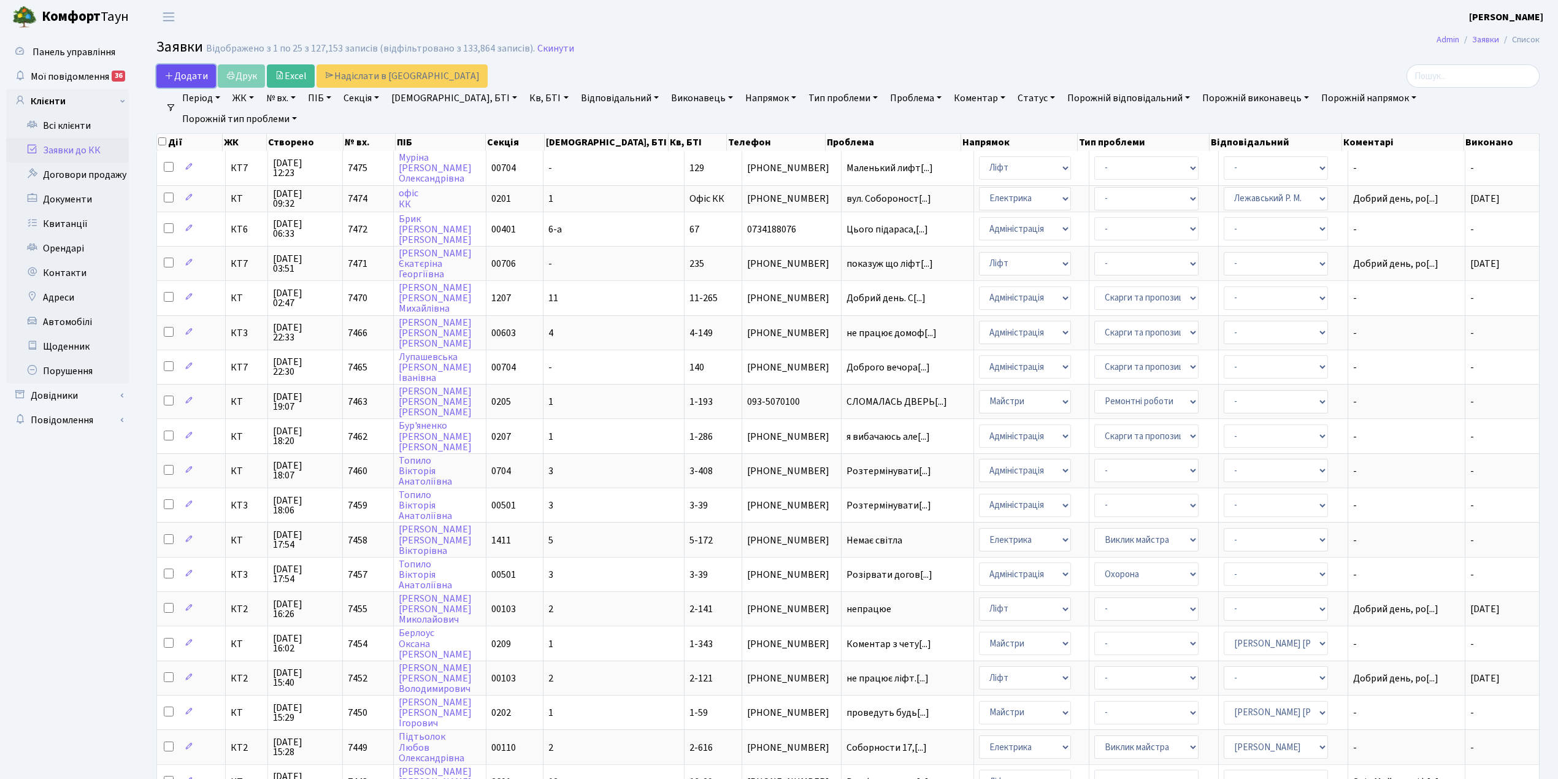
click at [185, 79] on span "Додати" at bounding box center [186, 75] width 44 height 13
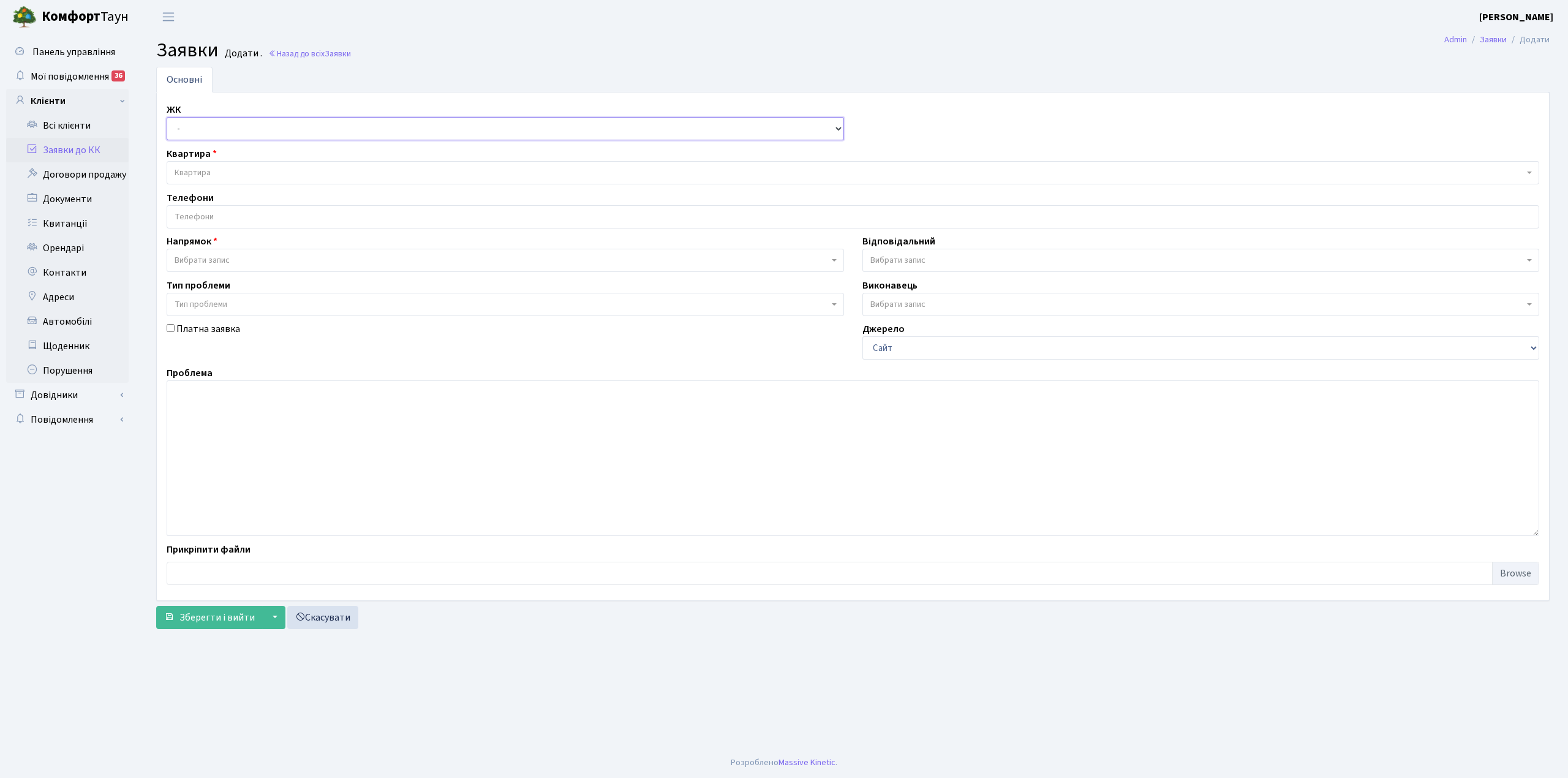
click at [217, 133] on select "- КТ, вул. Регенераторна, 4 КТ2, просп. [STREET_ADDRESS] [STREET_ADDRESS] [PERS…" at bounding box center [505, 128] width 677 height 23
select select "271"
click at [167, 118] on select "- КТ, вул. Регенераторна, 4 КТ2, просп. [STREET_ADDRESS] [STREET_ADDRESS] [PERS…" at bounding box center [505, 128] width 677 height 23
select select
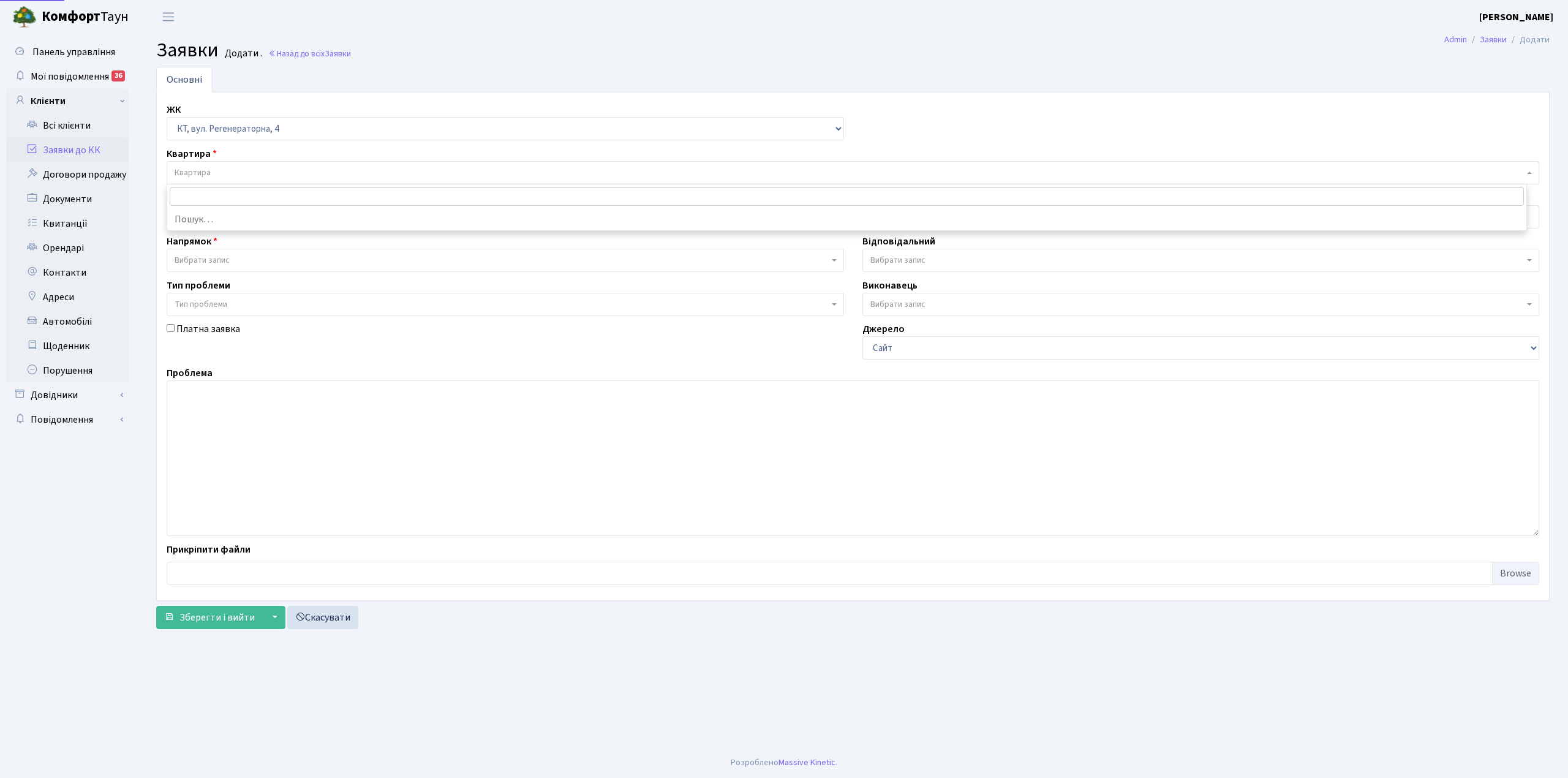
click at [239, 174] on span "Квартира" at bounding box center [849, 173] width 1349 height 12
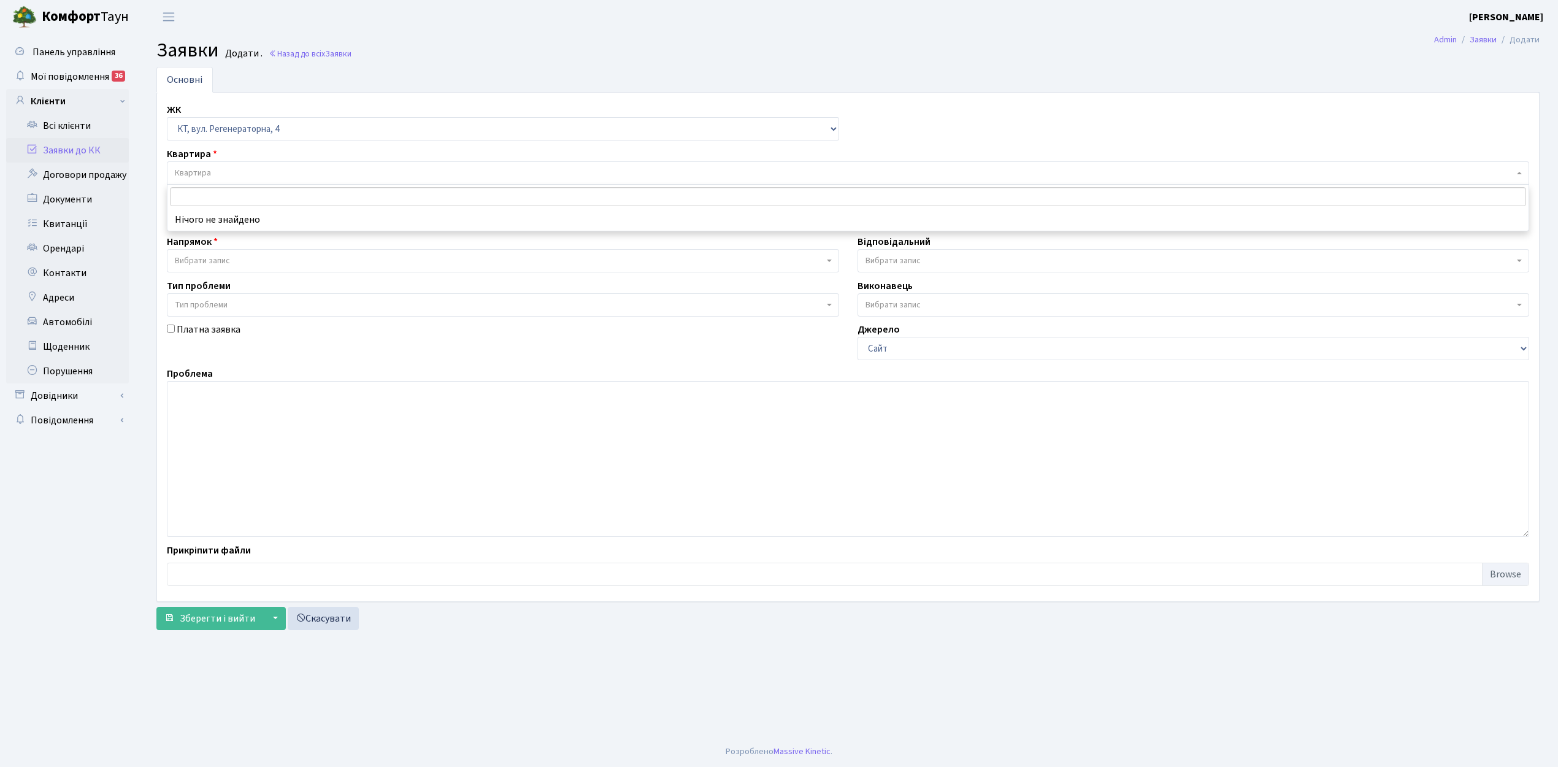
type input "Щ"
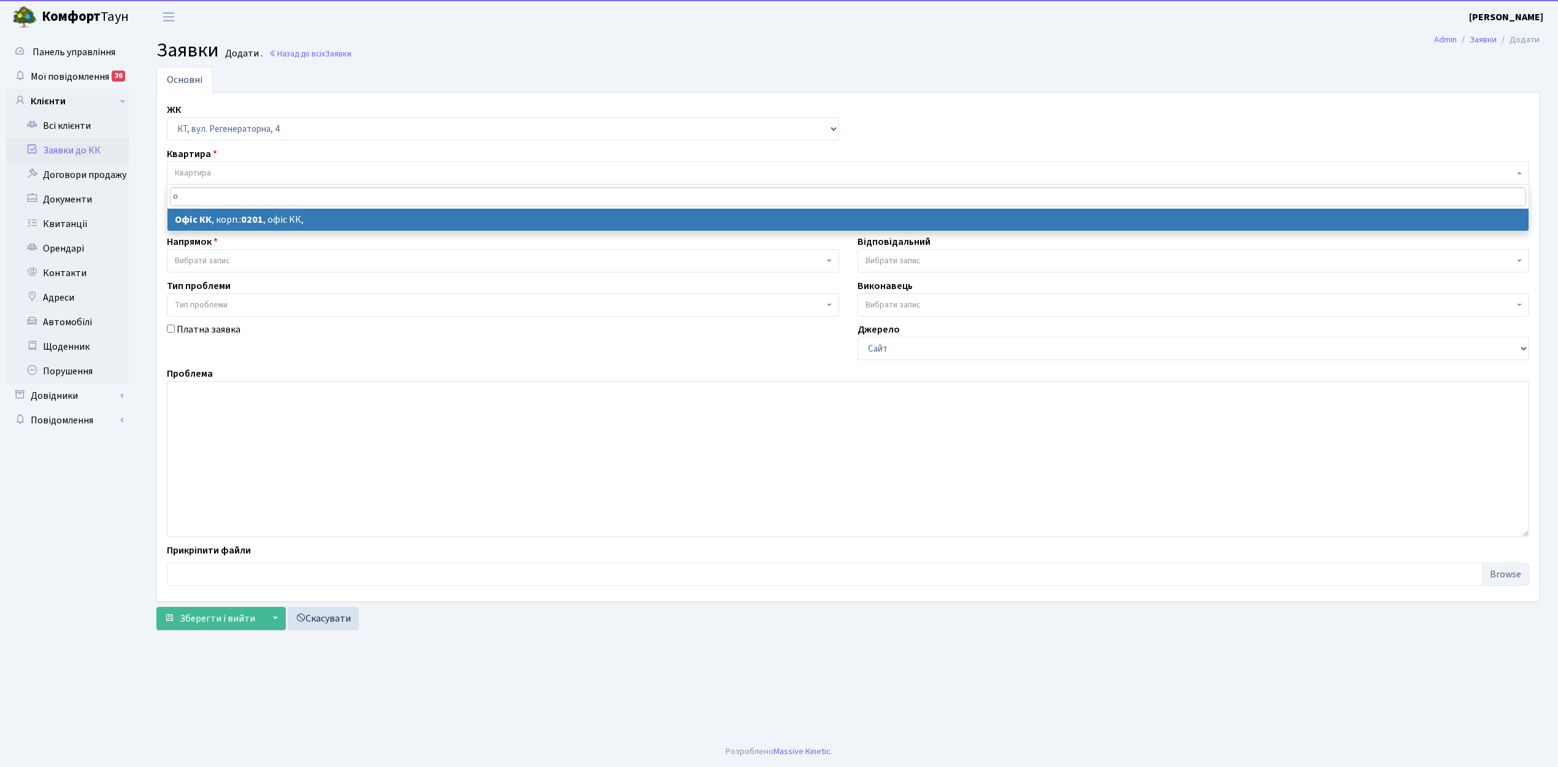
type input "о"
select select
select select "4"
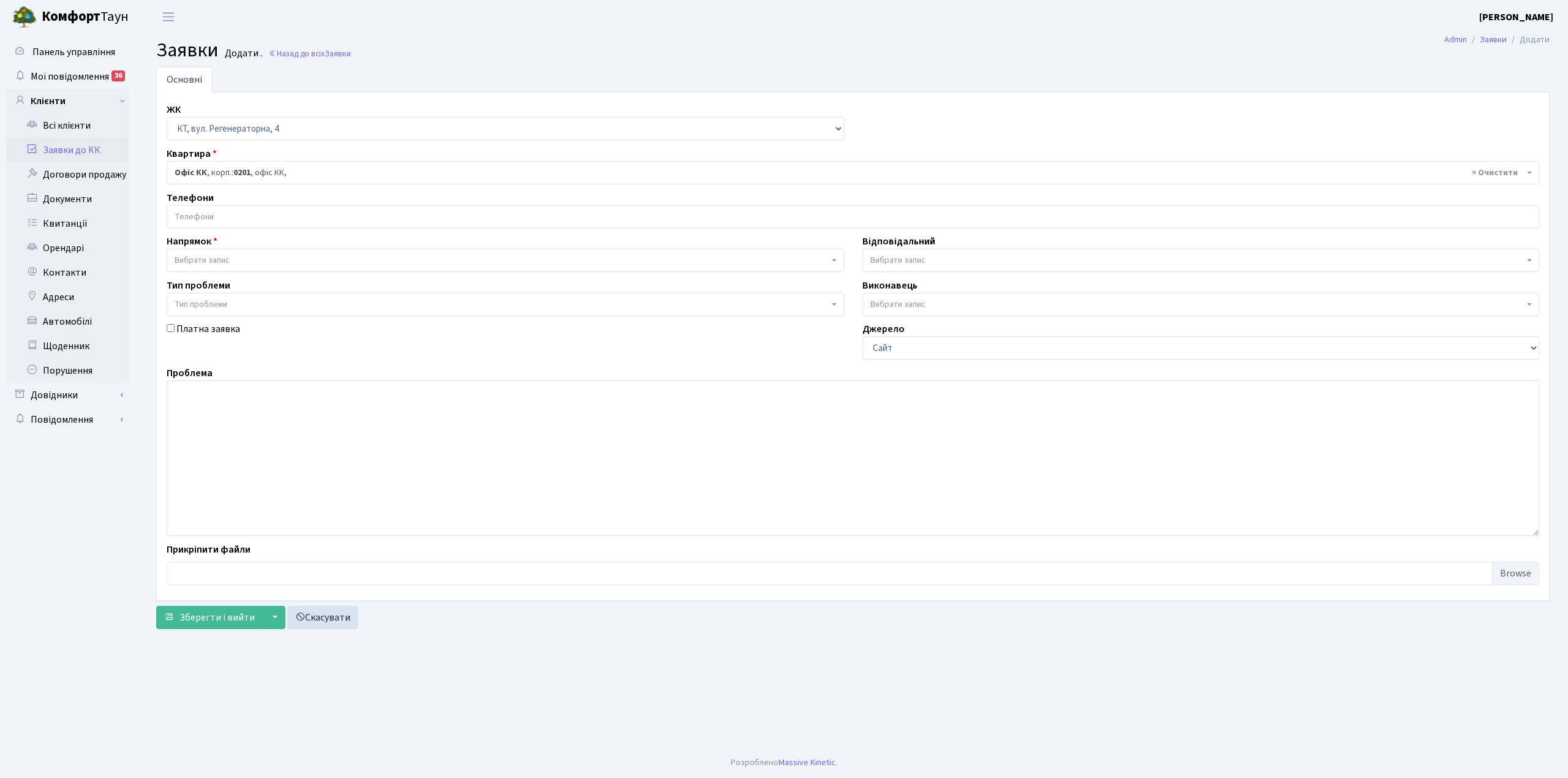
click at [240, 215] on input "search" at bounding box center [853, 217] width 1372 height 22
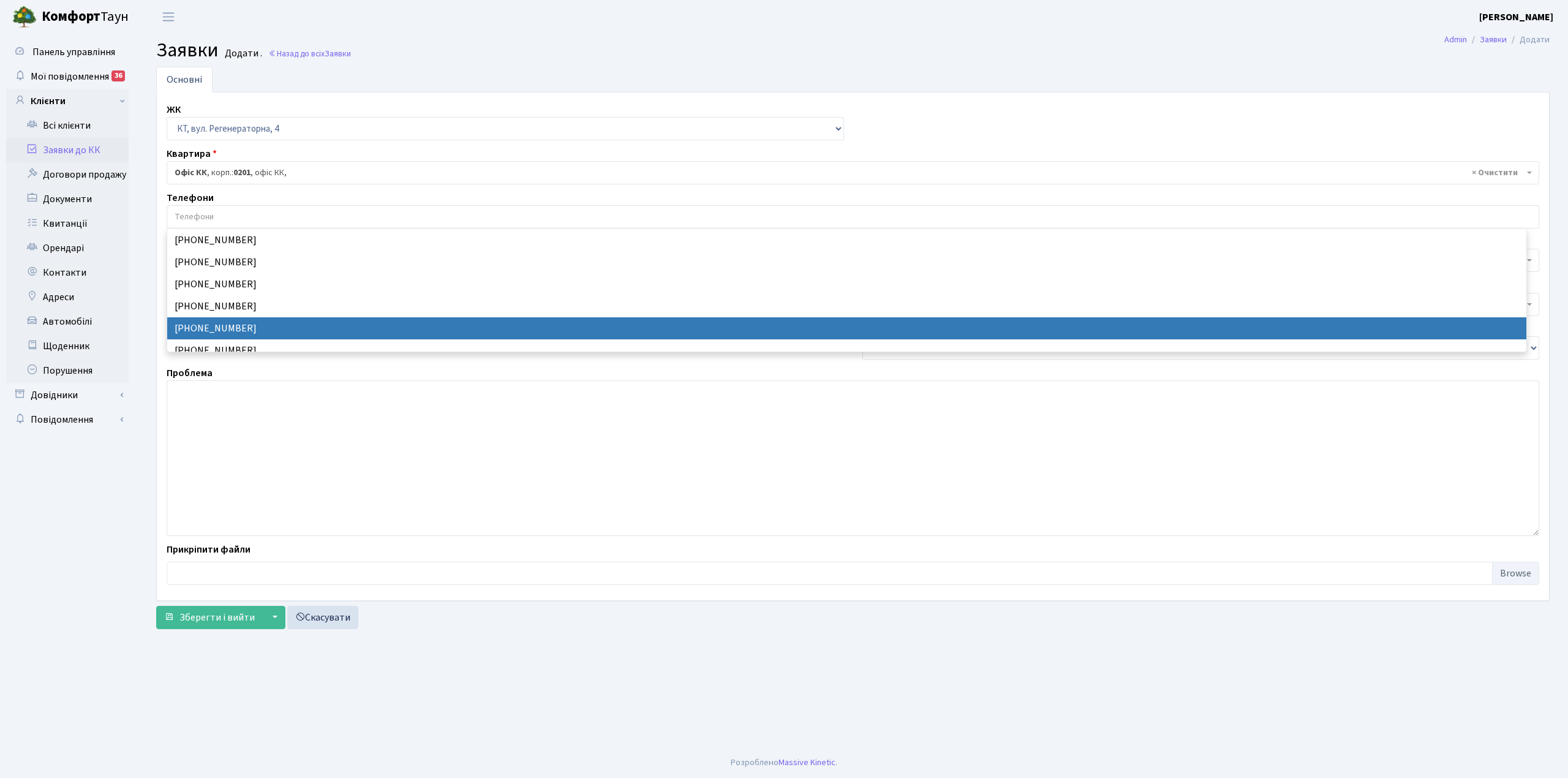
select select "24227"
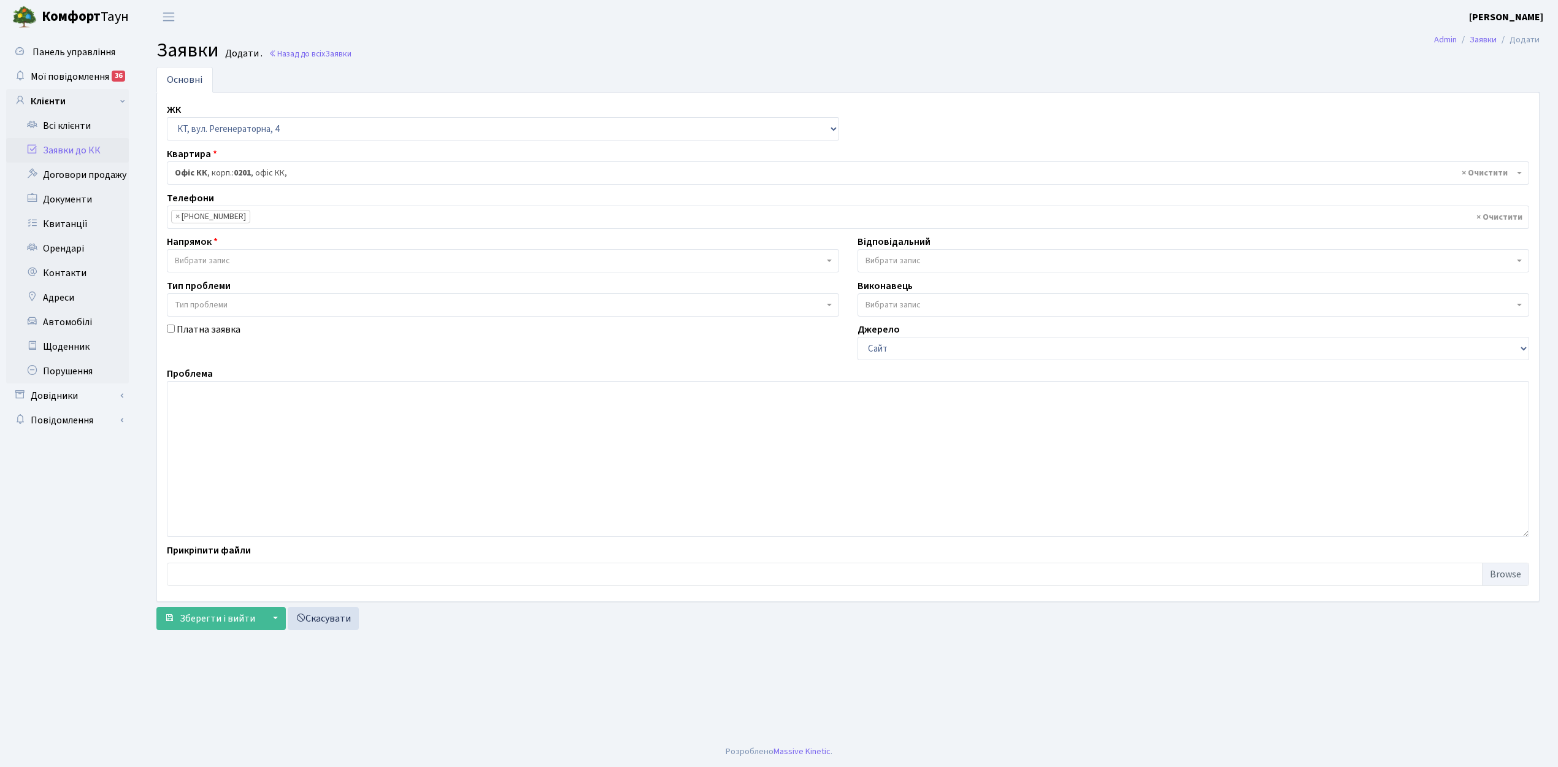
click at [227, 267] on span "Вибрати запис" at bounding box center [202, 261] width 55 height 12
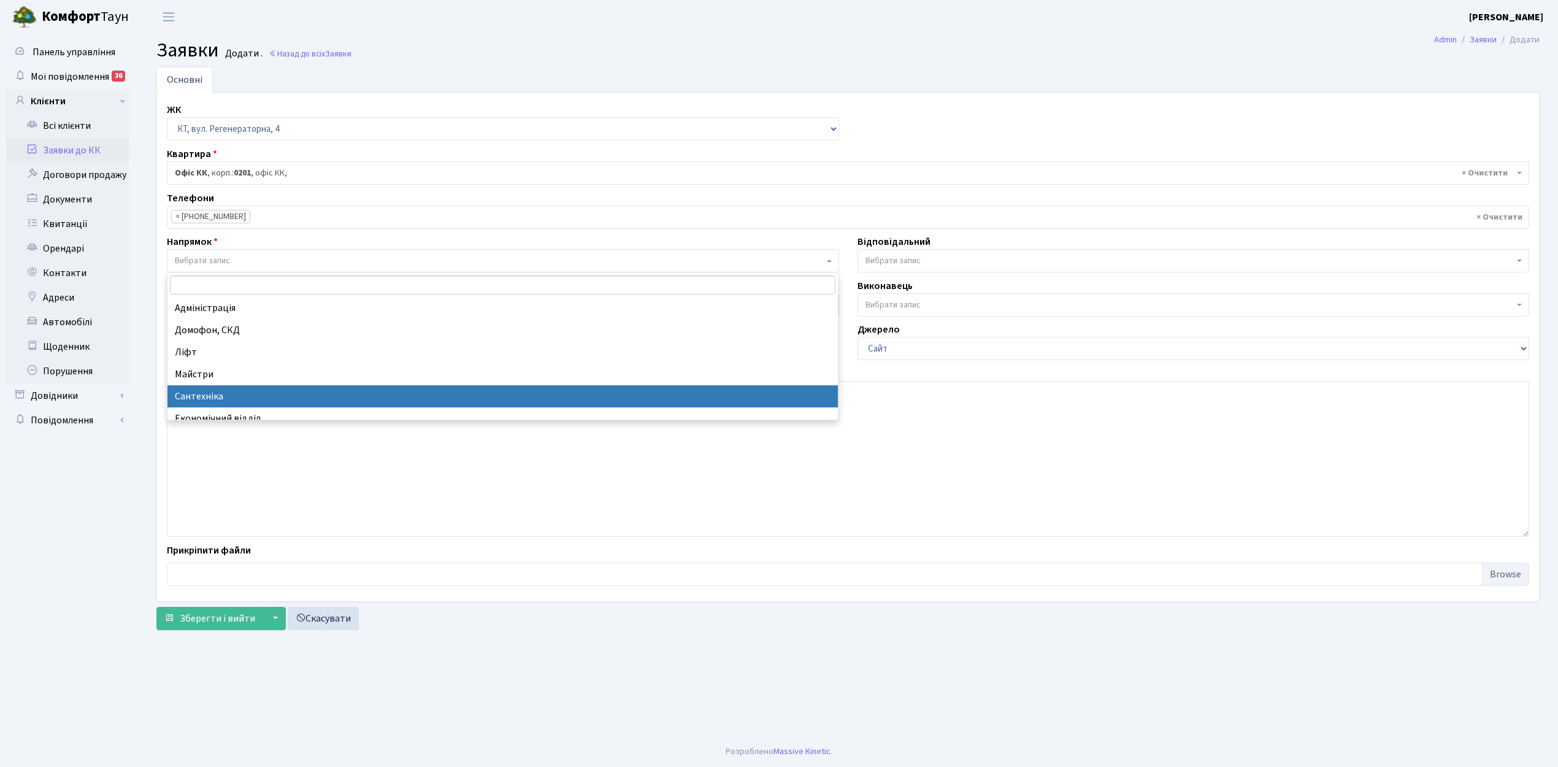
select select "2"
select select
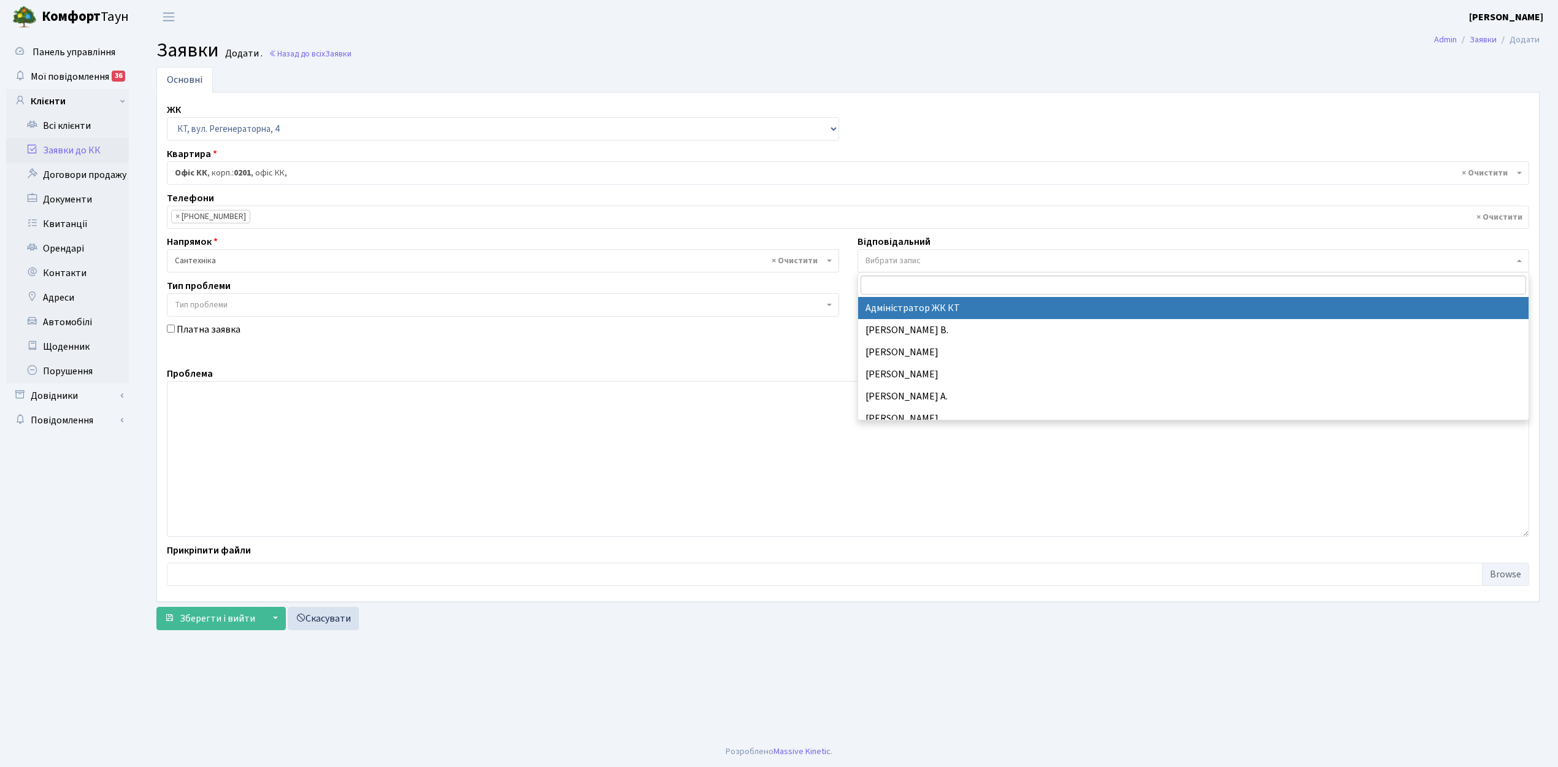
click at [888, 258] on span "Вибрати запис" at bounding box center [893, 261] width 55 height 12
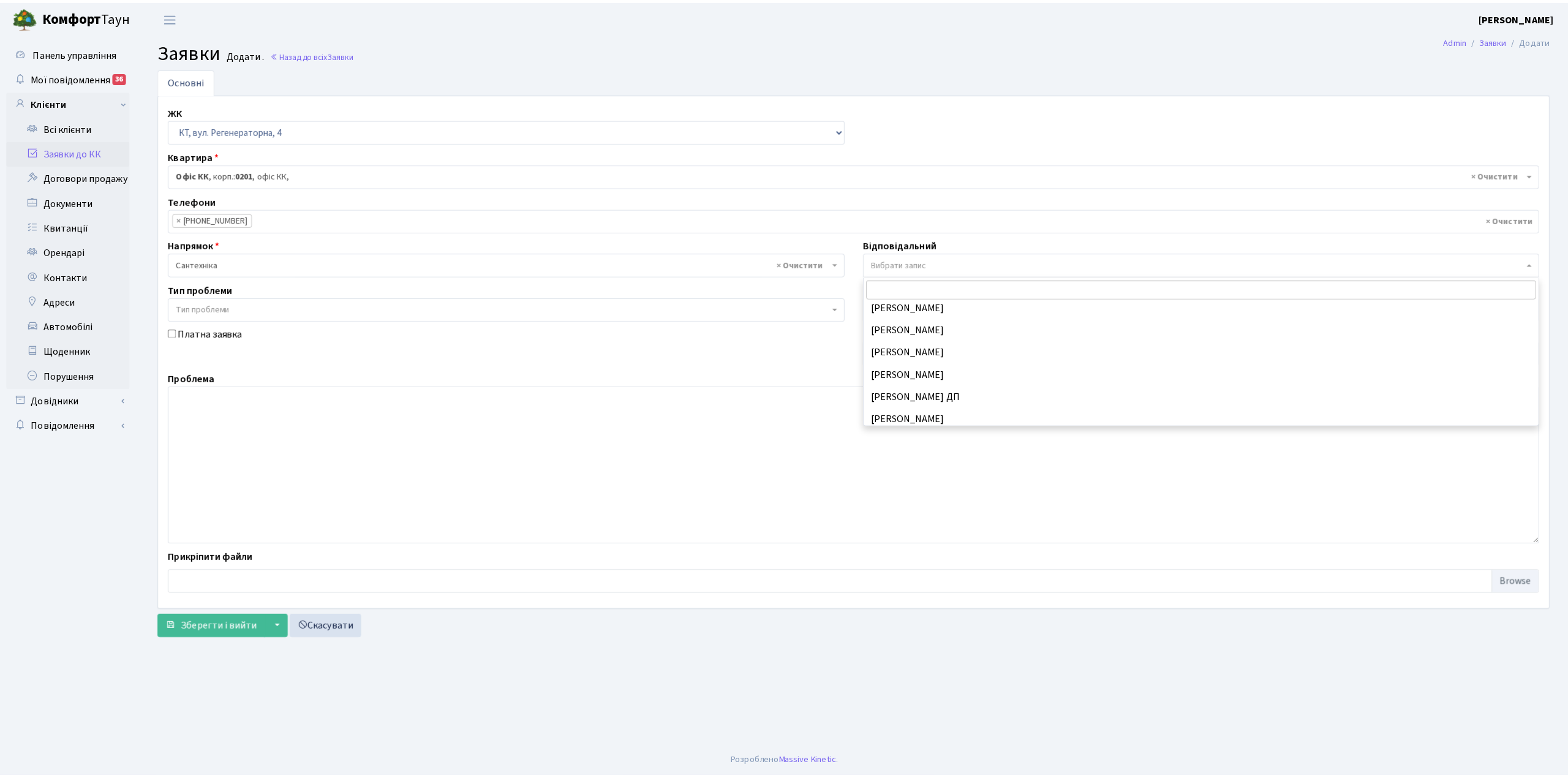
scroll to position [571, 0]
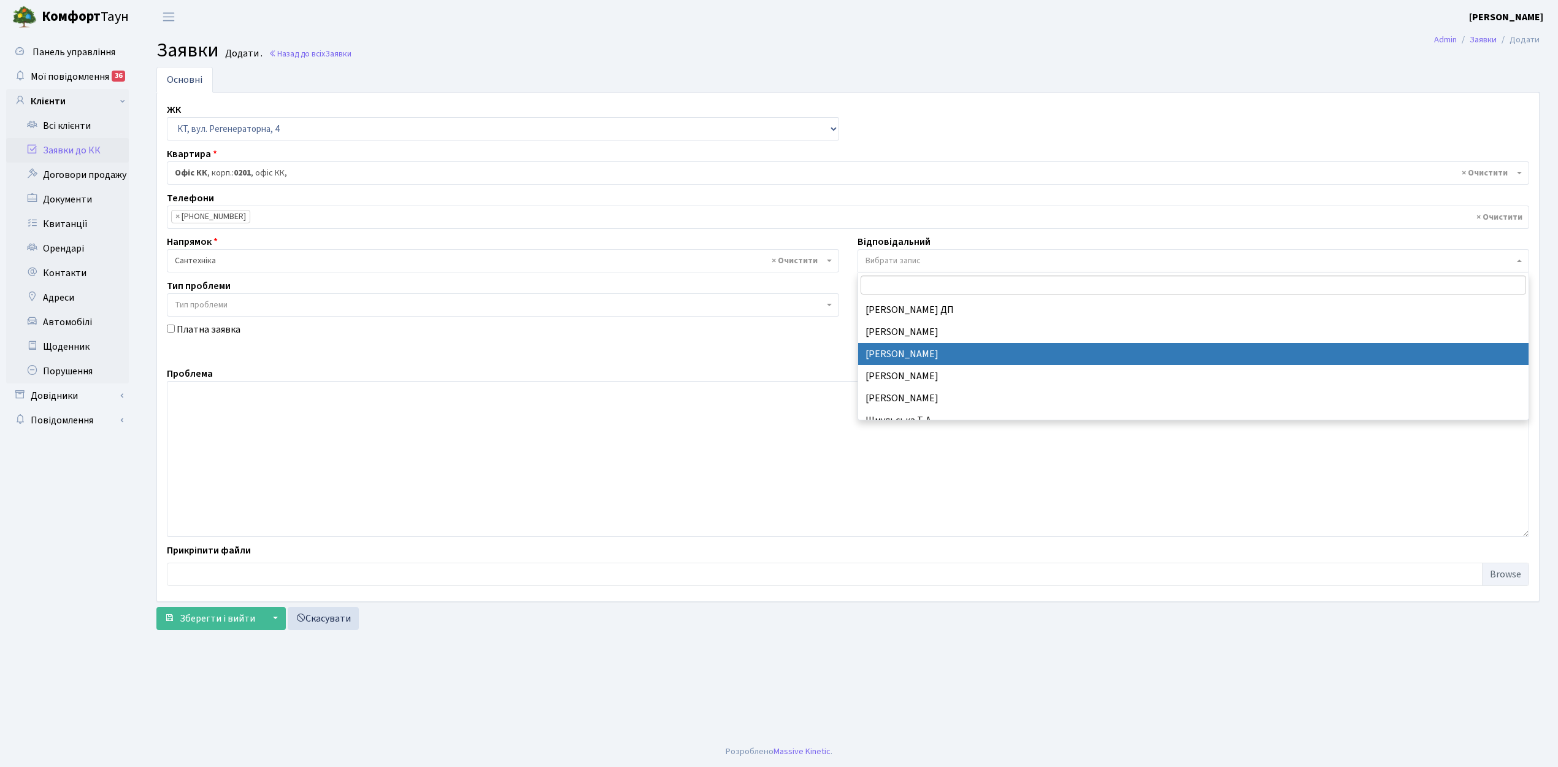
select select "67"
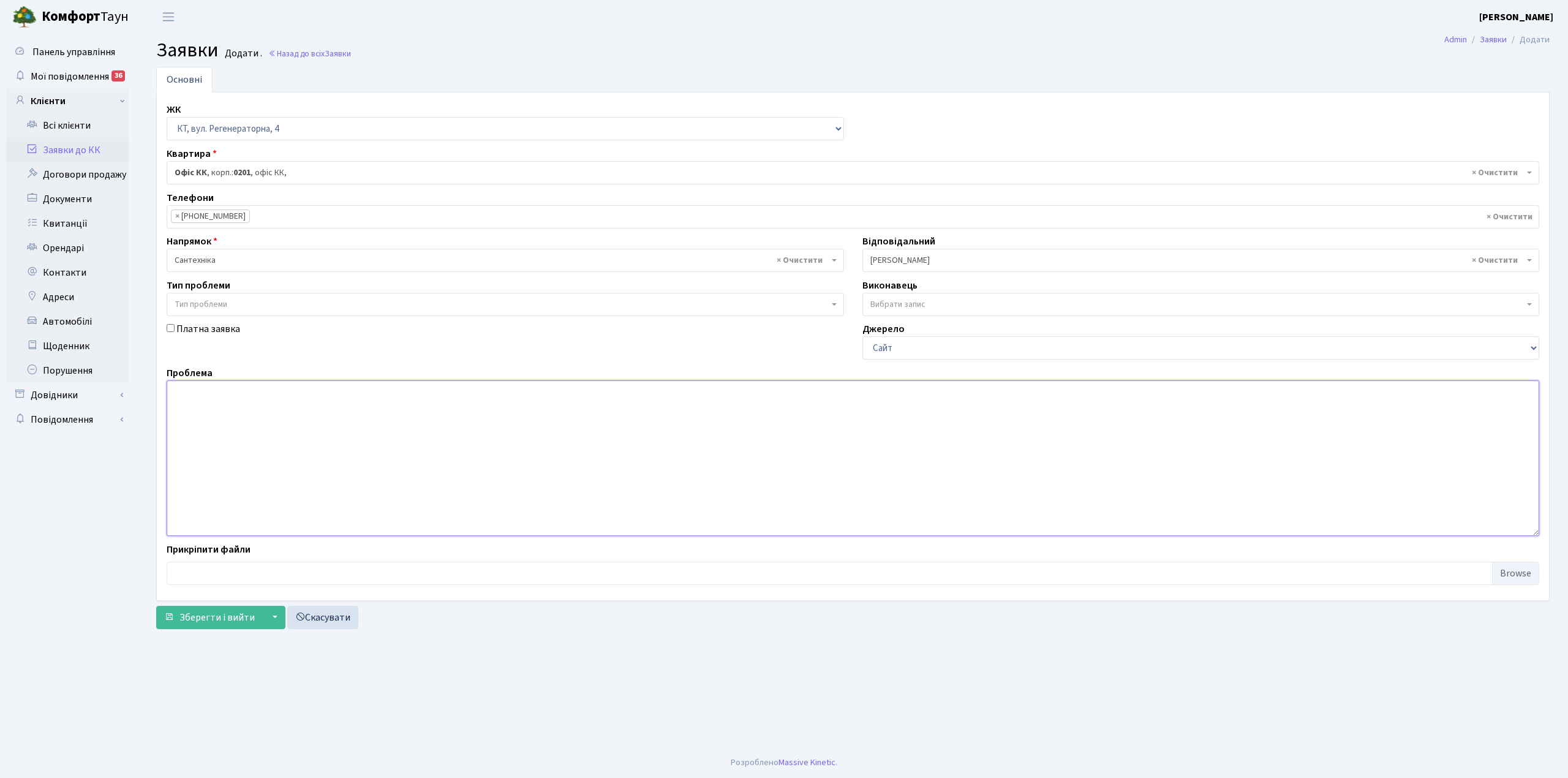
click at [258, 429] on textarea at bounding box center [853, 458] width 1373 height 156
type textarea "8 корпус зірван шланг з полівочної точки."
click at [189, 620] on span "Зберегти і вийти" at bounding box center [217, 617] width 75 height 13
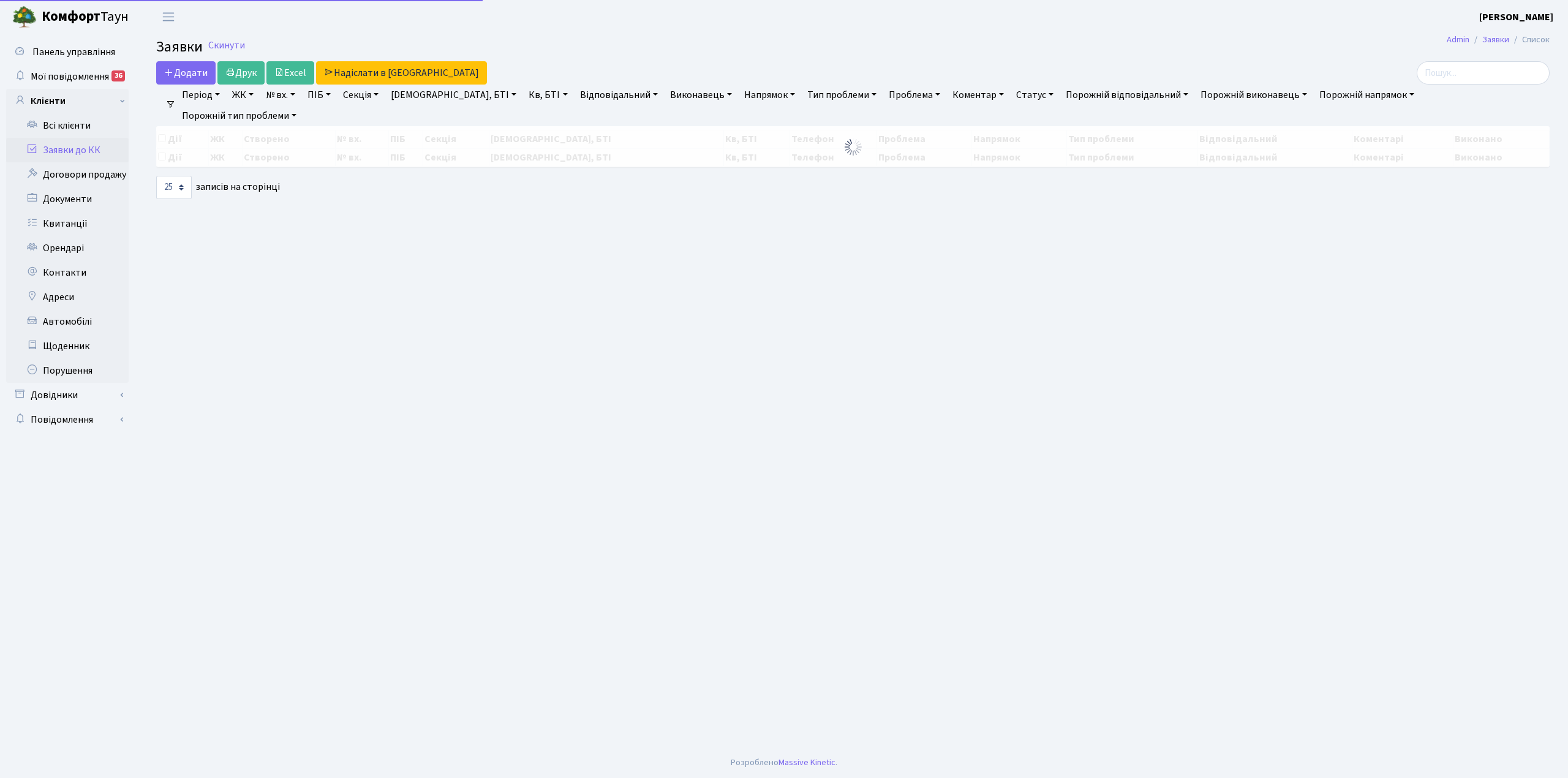
select select "25"
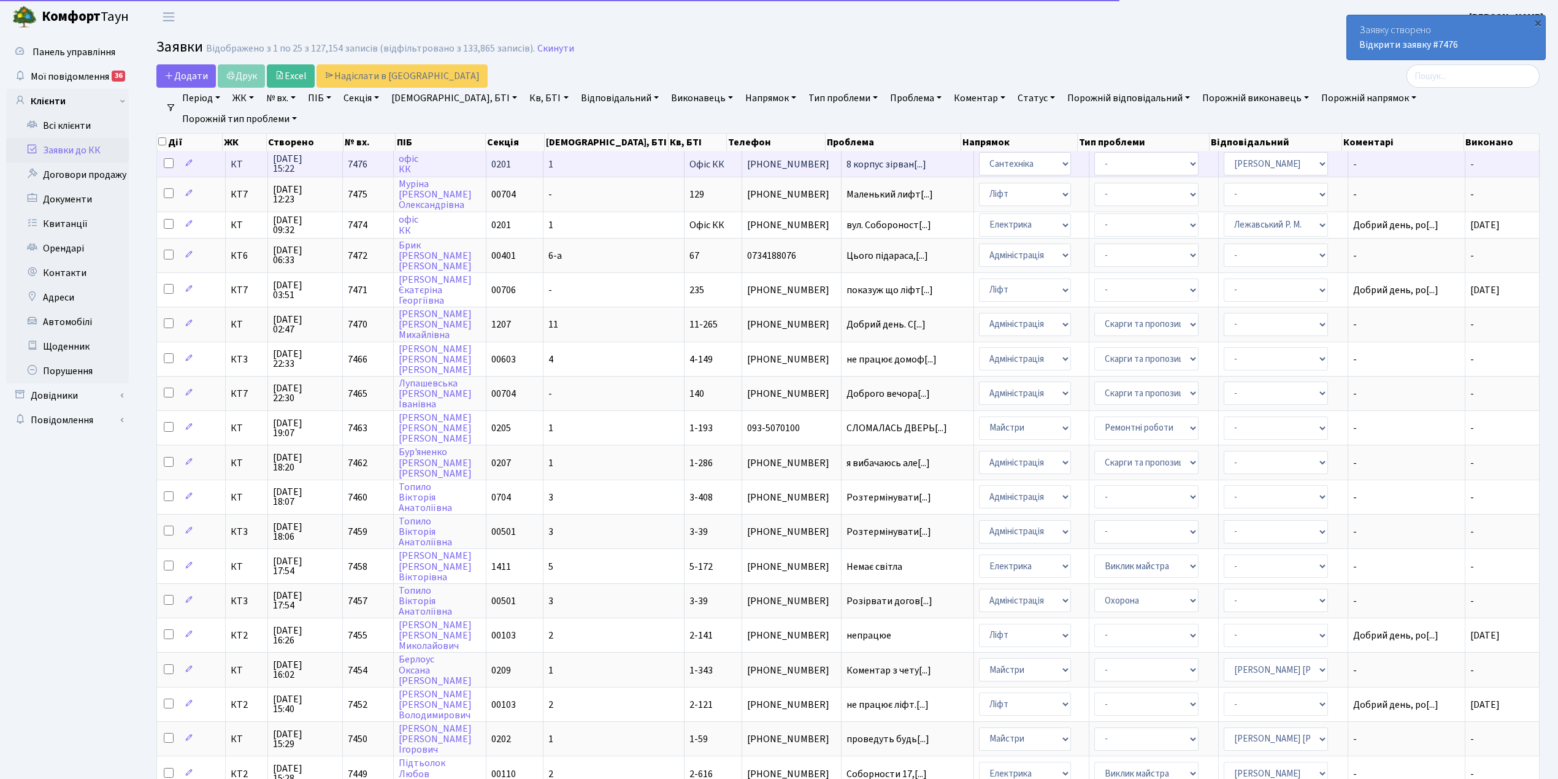
click at [599, 157] on td "1" at bounding box center [614, 164] width 141 height 26
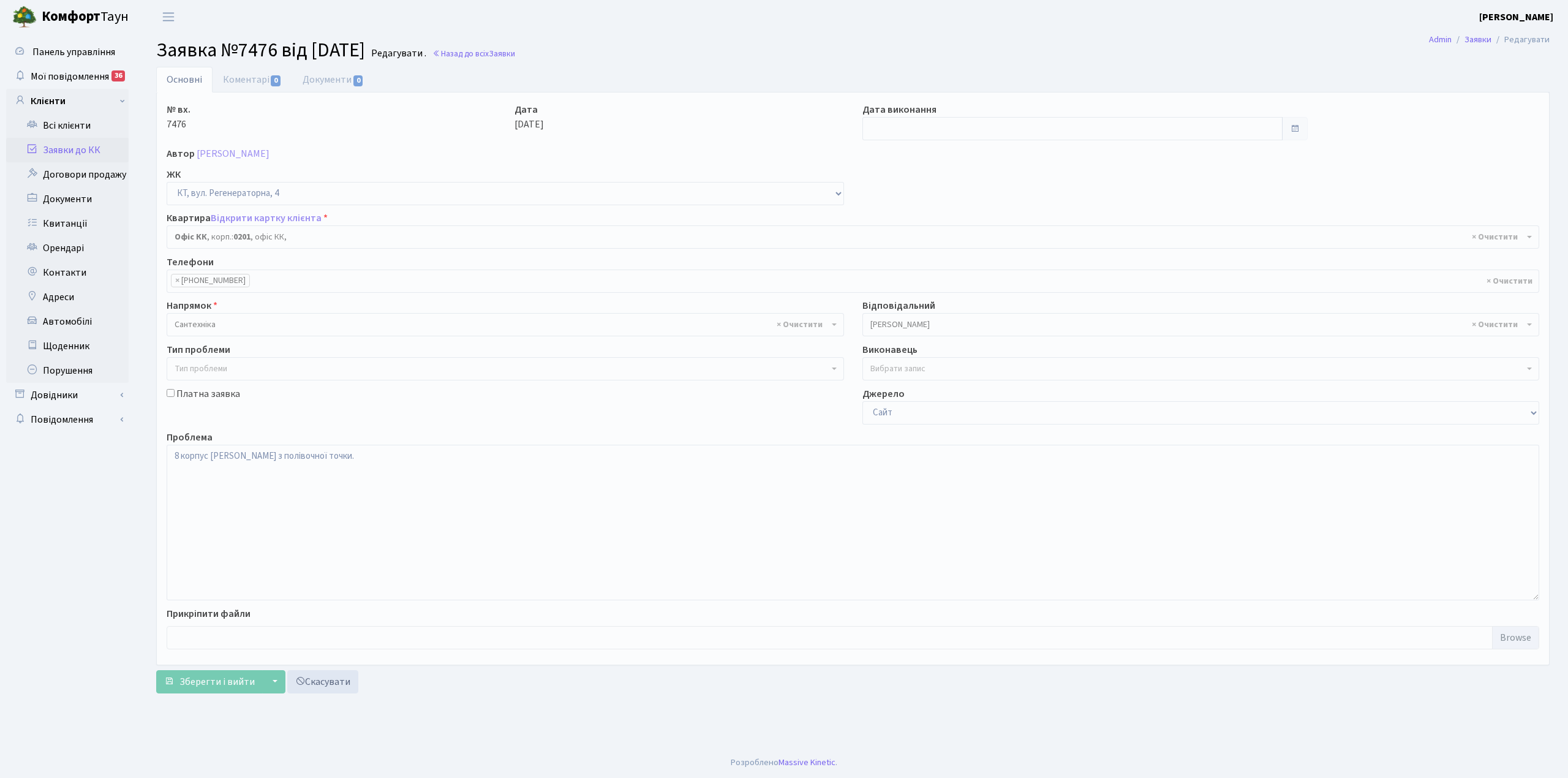
select select "4"
click at [897, 138] on input "text" at bounding box center [1073, 128] width 420 height 23
click at [972, 269] on td "30" at bounding box center [967, 265] width 18 height 18
type input "30.08.2025"
click at [245, 77] on link "Коментарі 0" at bounding box center [253, 79] width 80 height 25
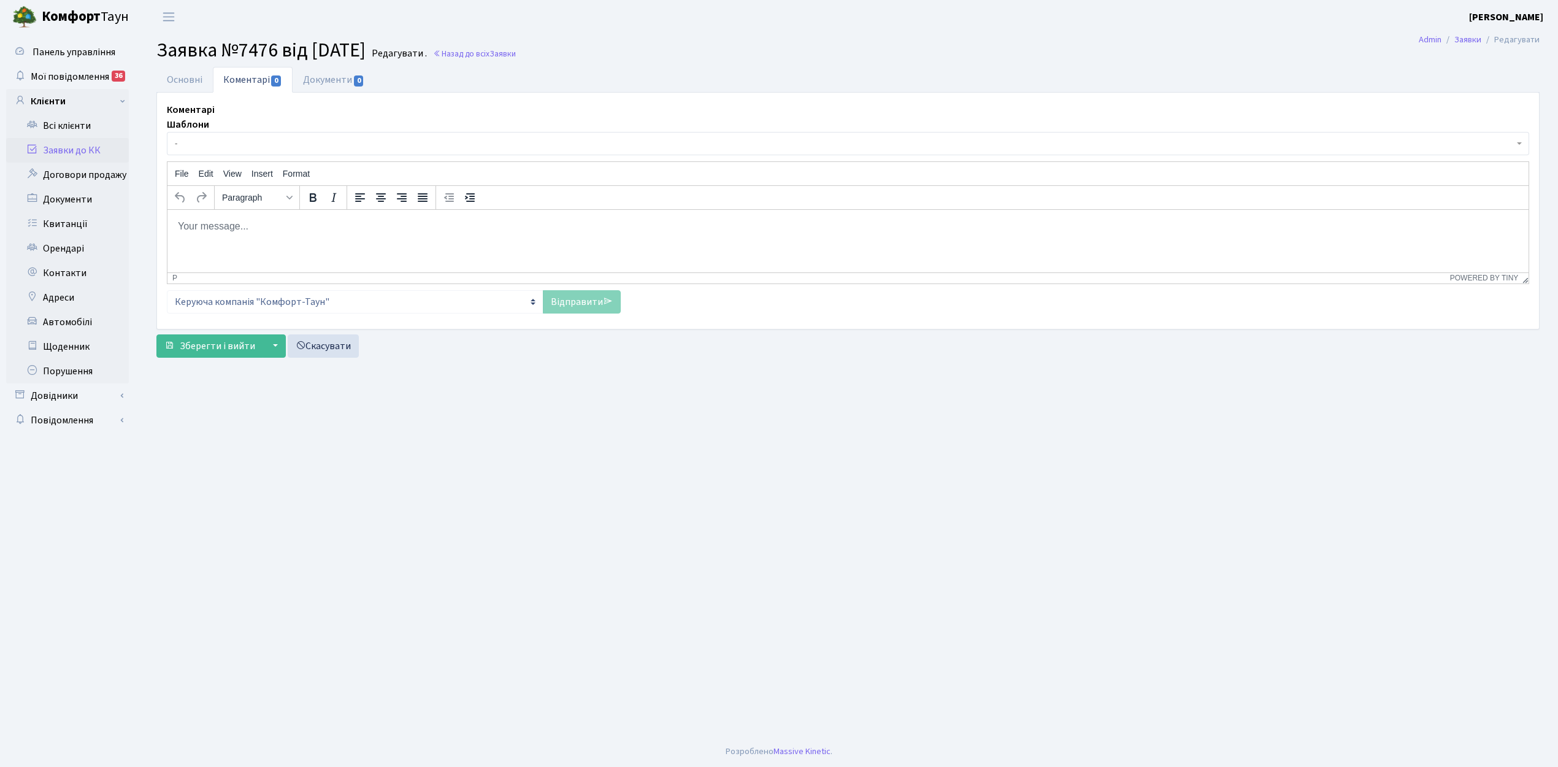
click at [238, 136] on span "-" at bounding box center [848, 143] width 1362 height 23
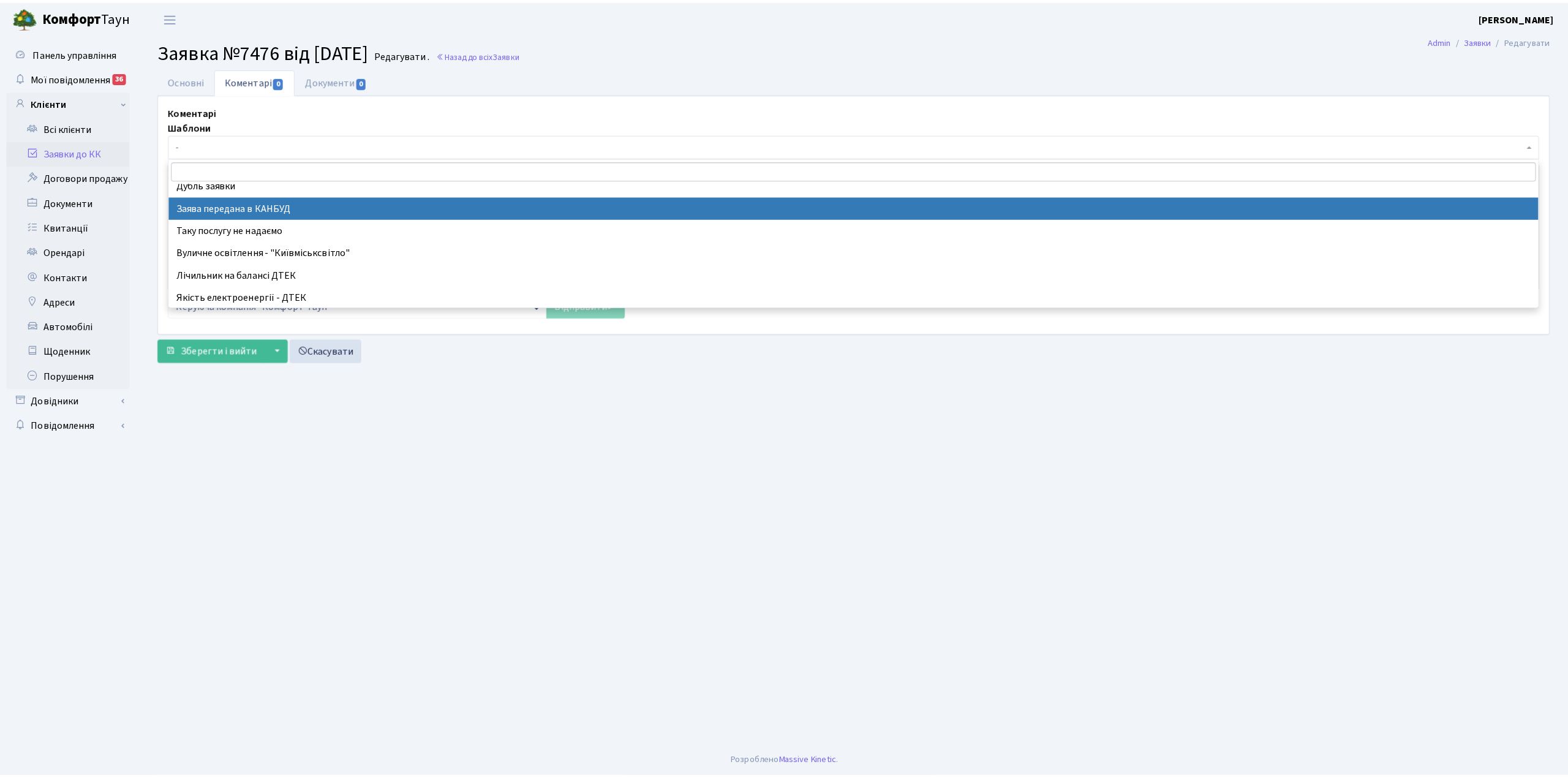
scroll to position [82, 0]
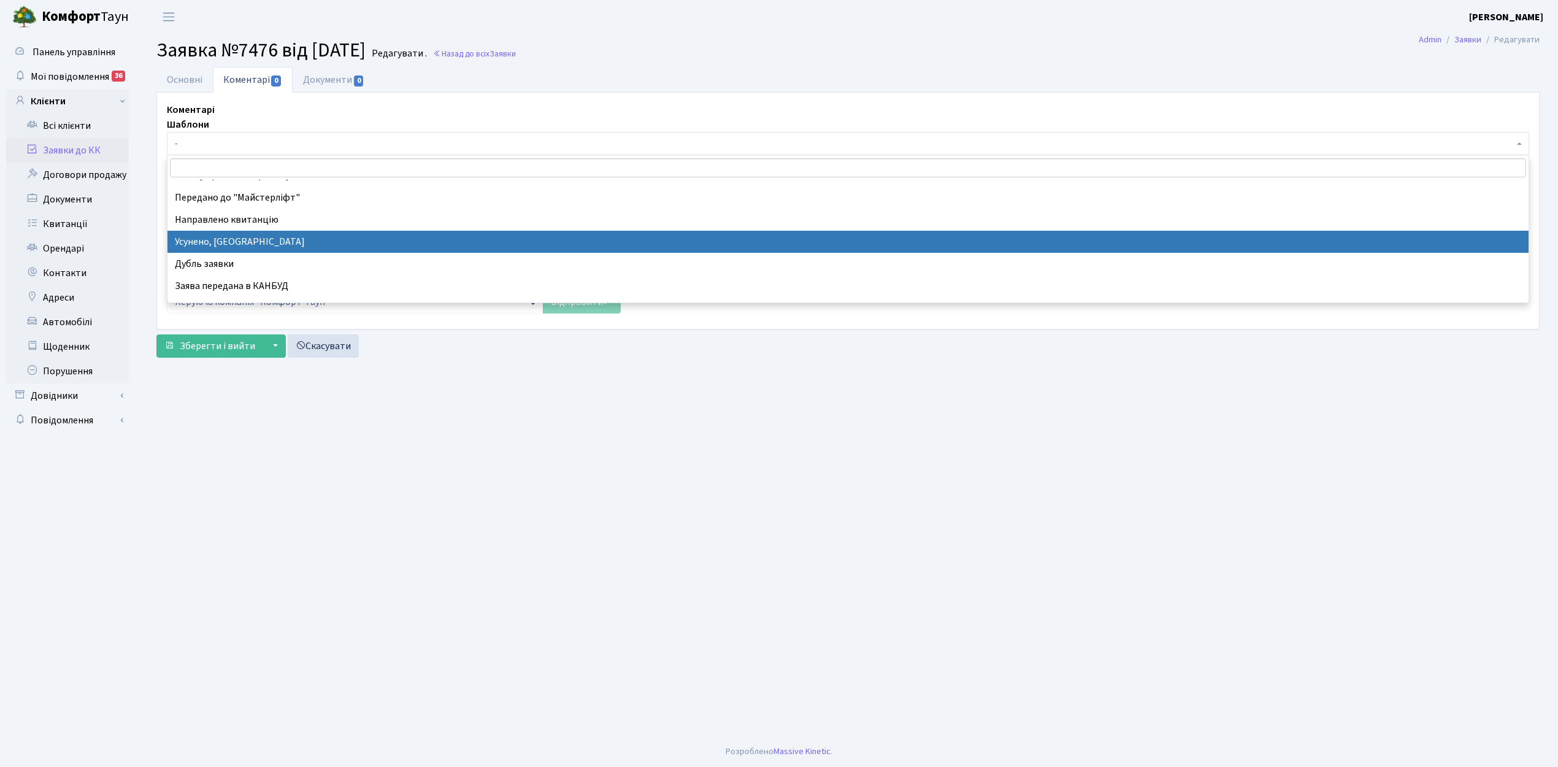
select select "15"
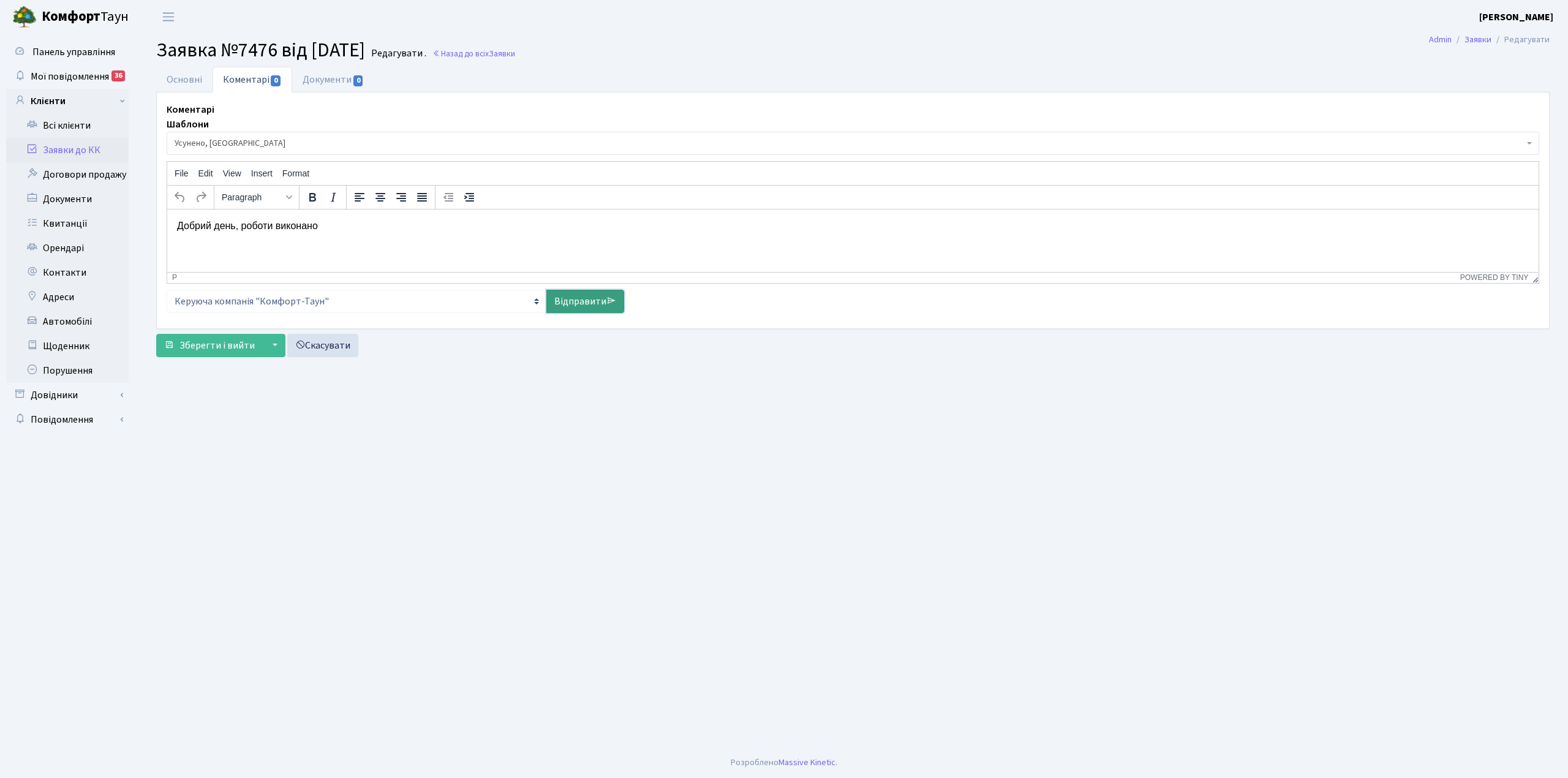
click at [560, 305] on link "Відправити" at bounding box center [585, 301] width 78 height 23
select select
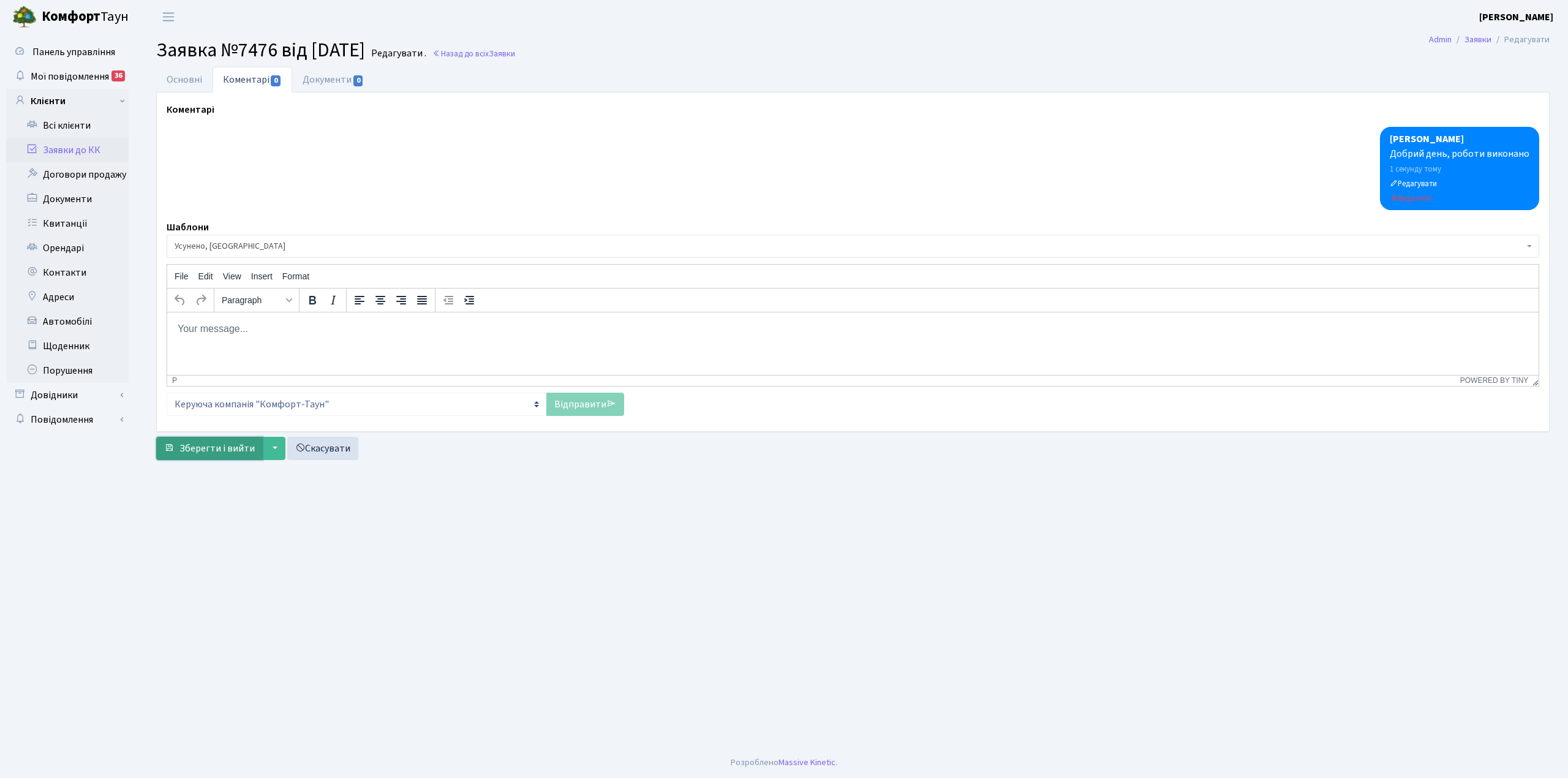
click at [202, 453] on span "Зберегти і вийти" at bounding box center [217, 447] width 75 height 13
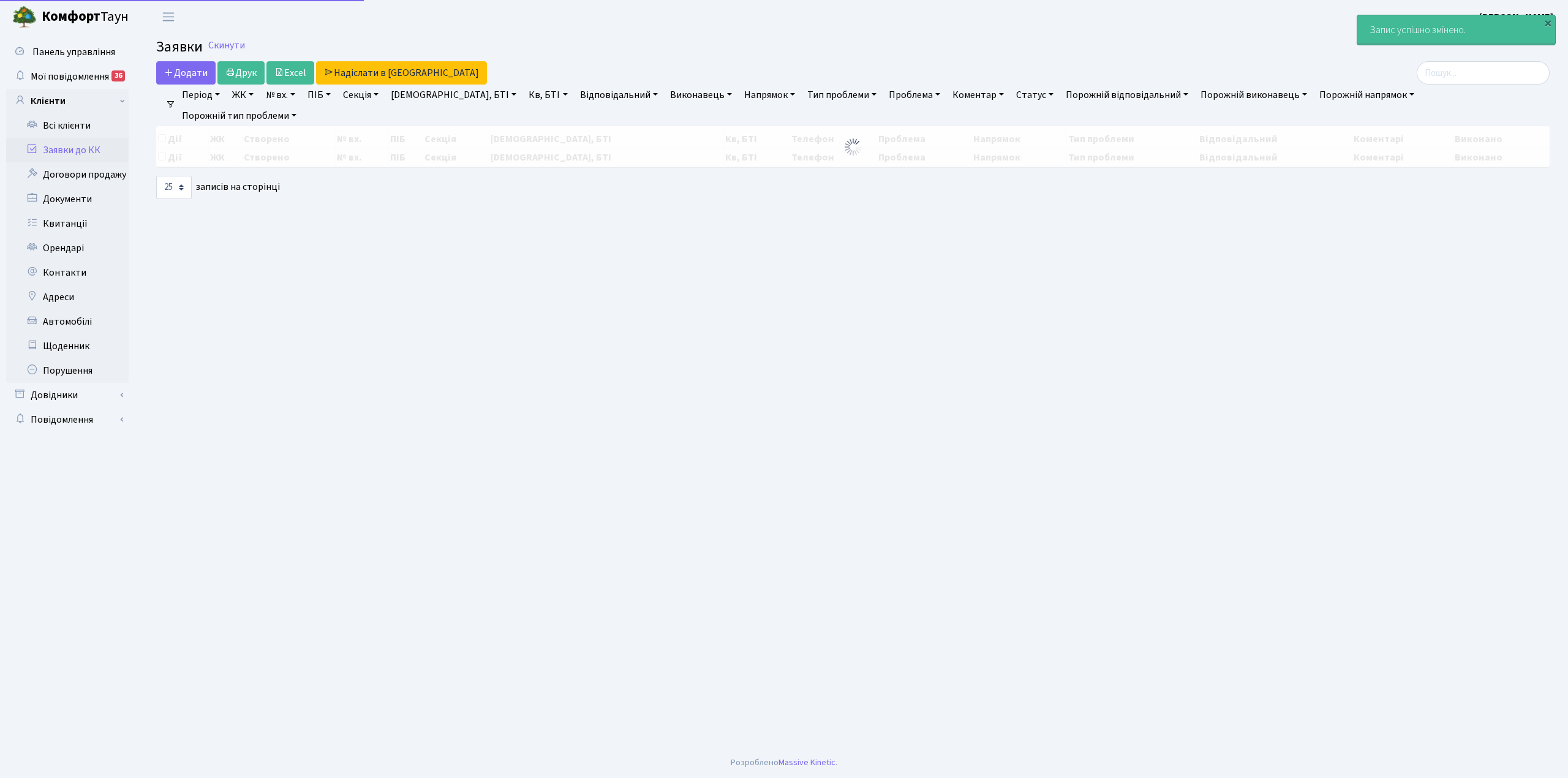
select select "25"
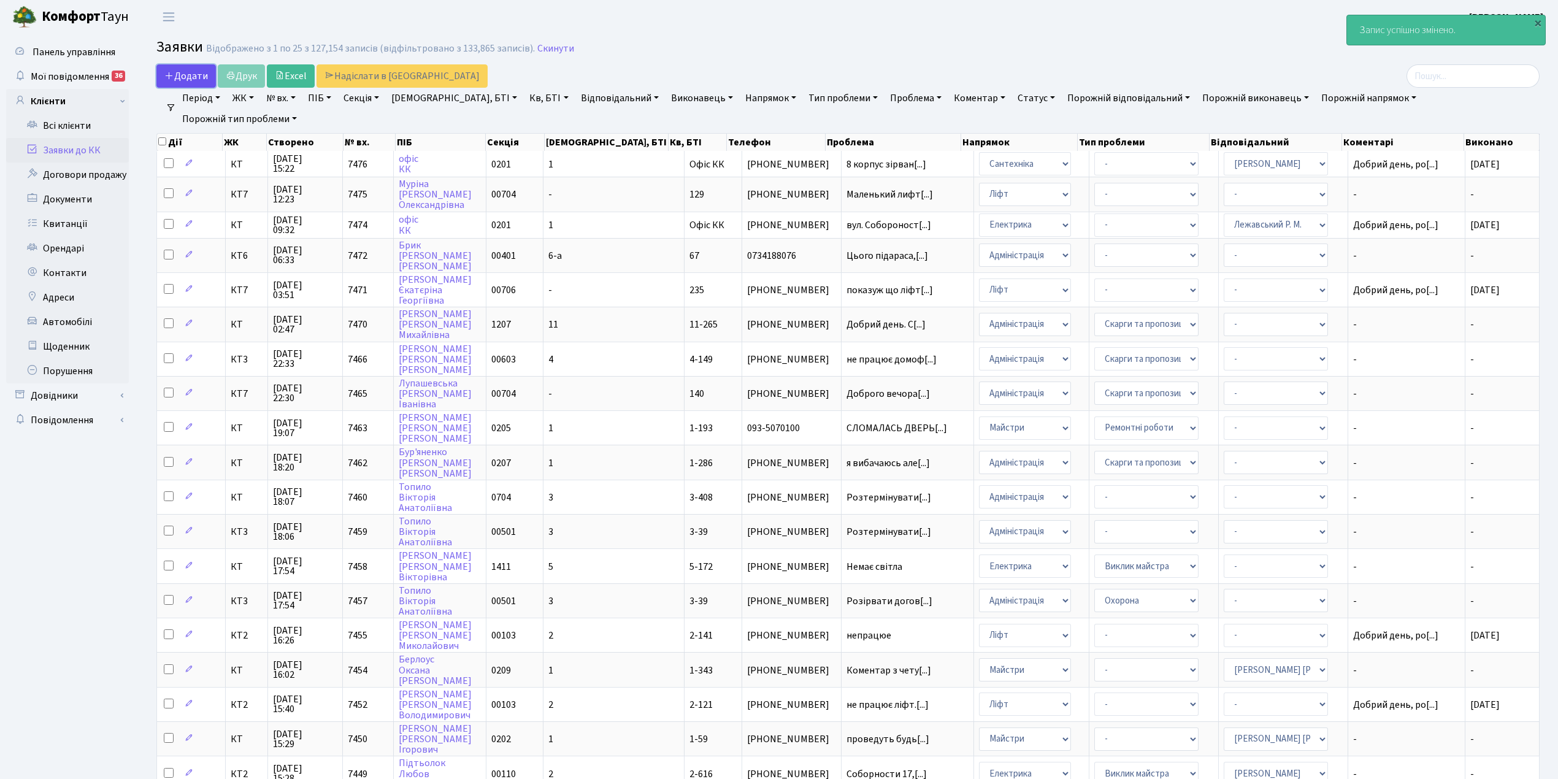
click at [188, 79] on span "Додати" at bounding box center [186, 75] width 44 height 13
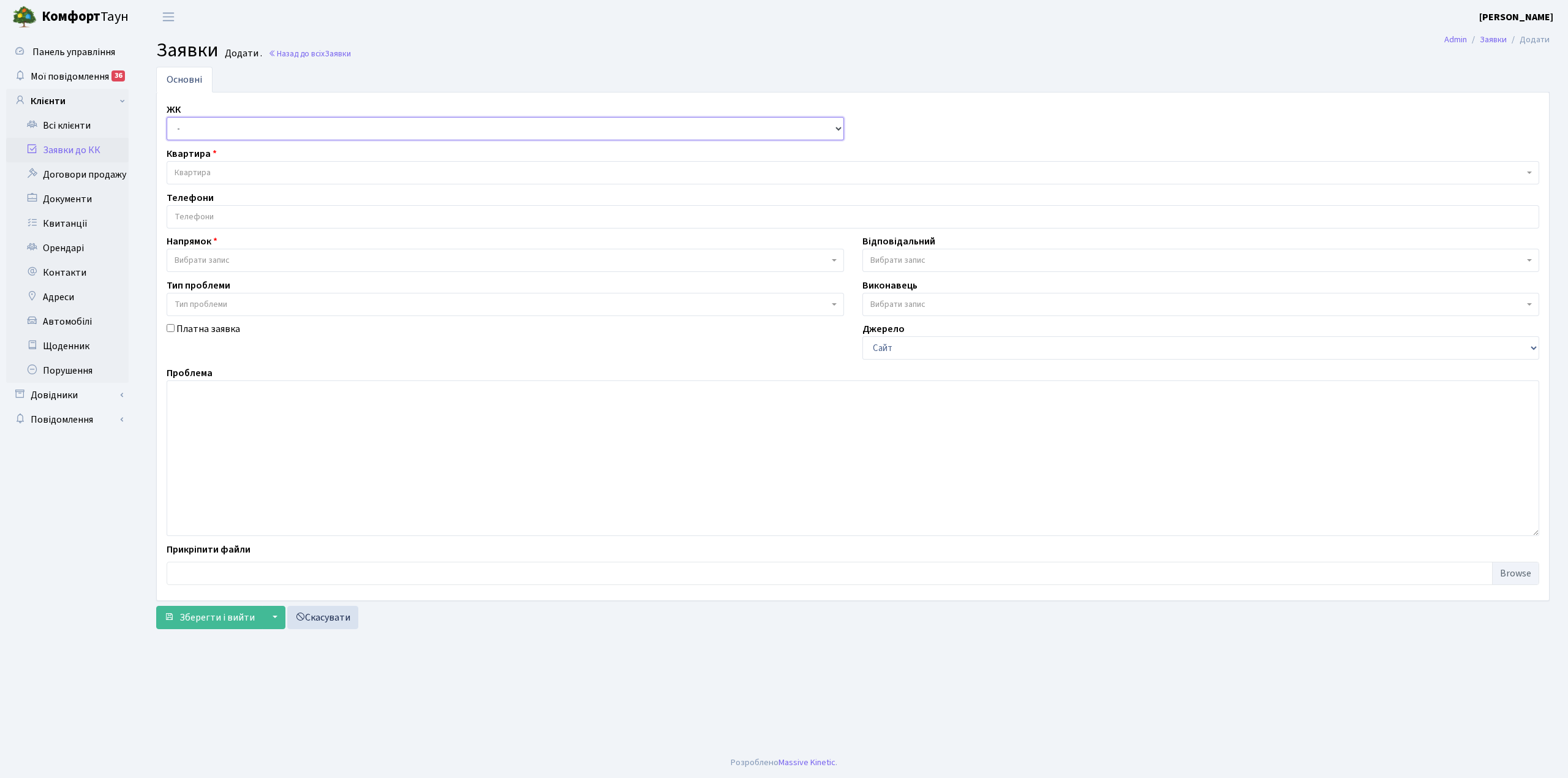
click at [193, 136] on select "- КТ, вул. Регенераторна, 4 КТ2, просп. [STREET_ADDRESS] [STREET_ADDRESS] [PERS…" at bounding box center [505, 128] width 677 height 23
select select "271"
click at [167, 118] on select "- КТ, вул. Регенераторна, 4 КТ2, просп. [STREET_ADDRESS] [STREET_ADDRESS] [PERS…" at bounding box center [505, 128] width 677 height 23
select select
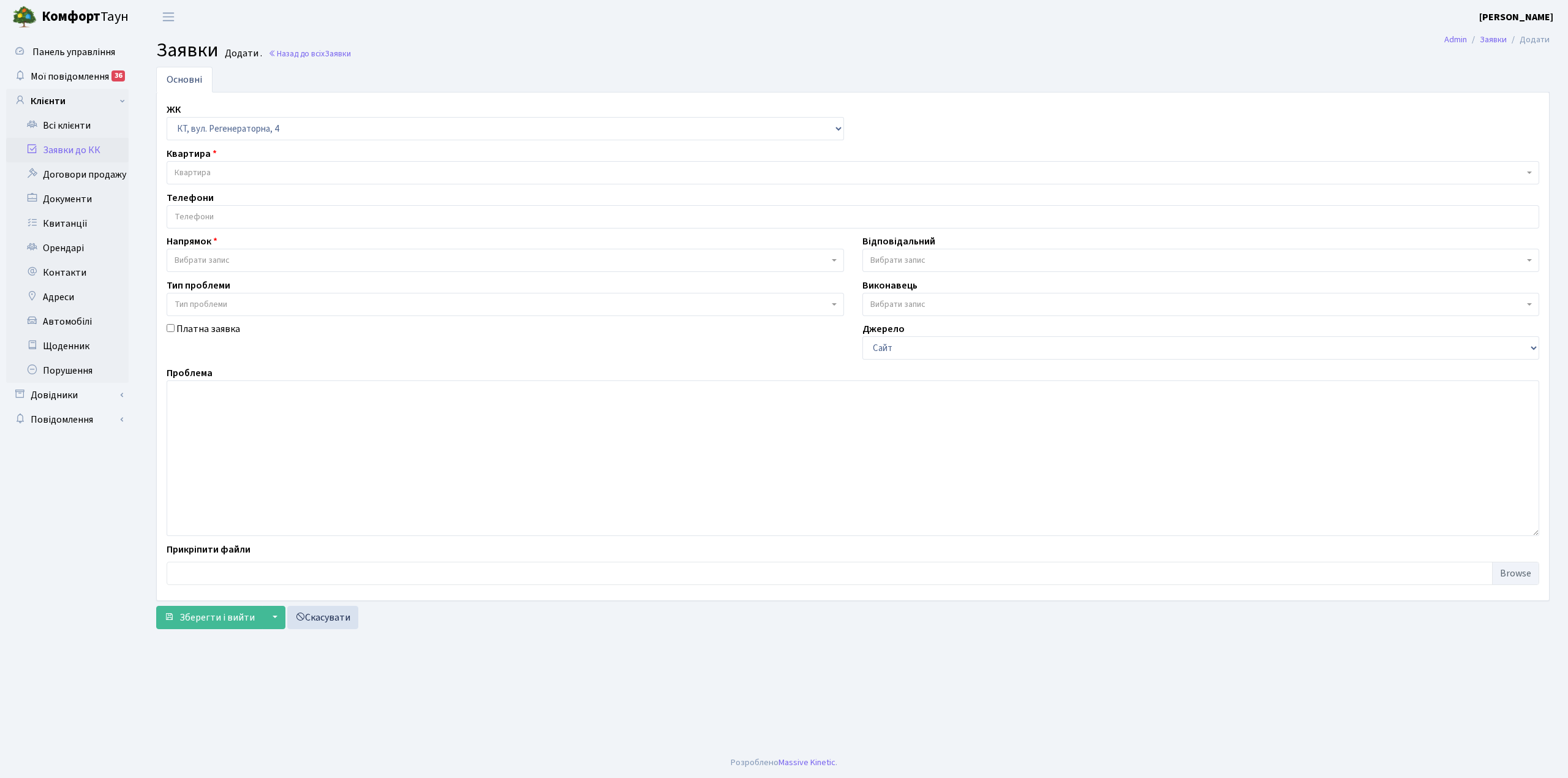
click at [209, 175] on span "Квартира" at bounding box center [193, 173] width 36 height 12
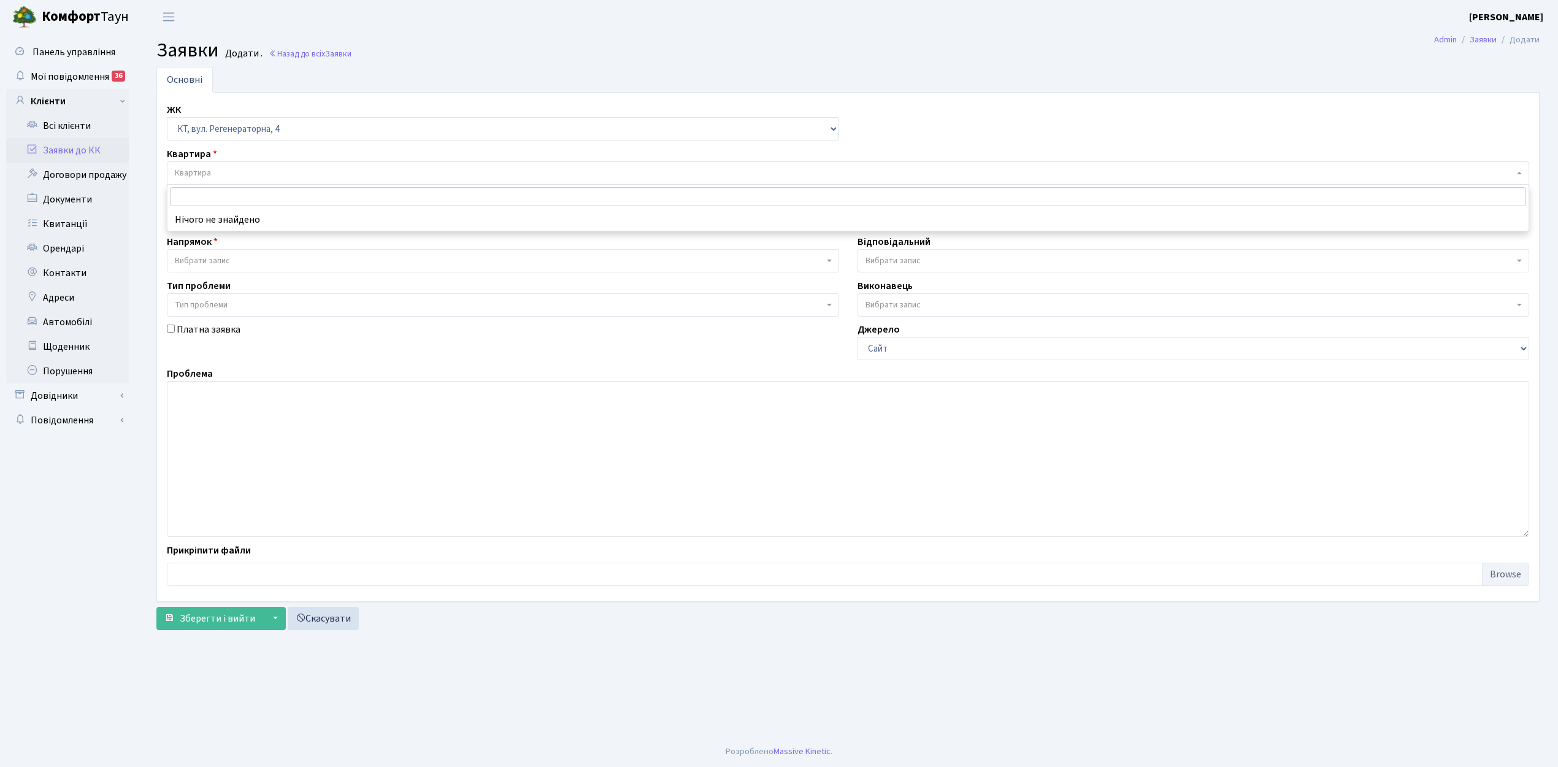
type input "Щ"
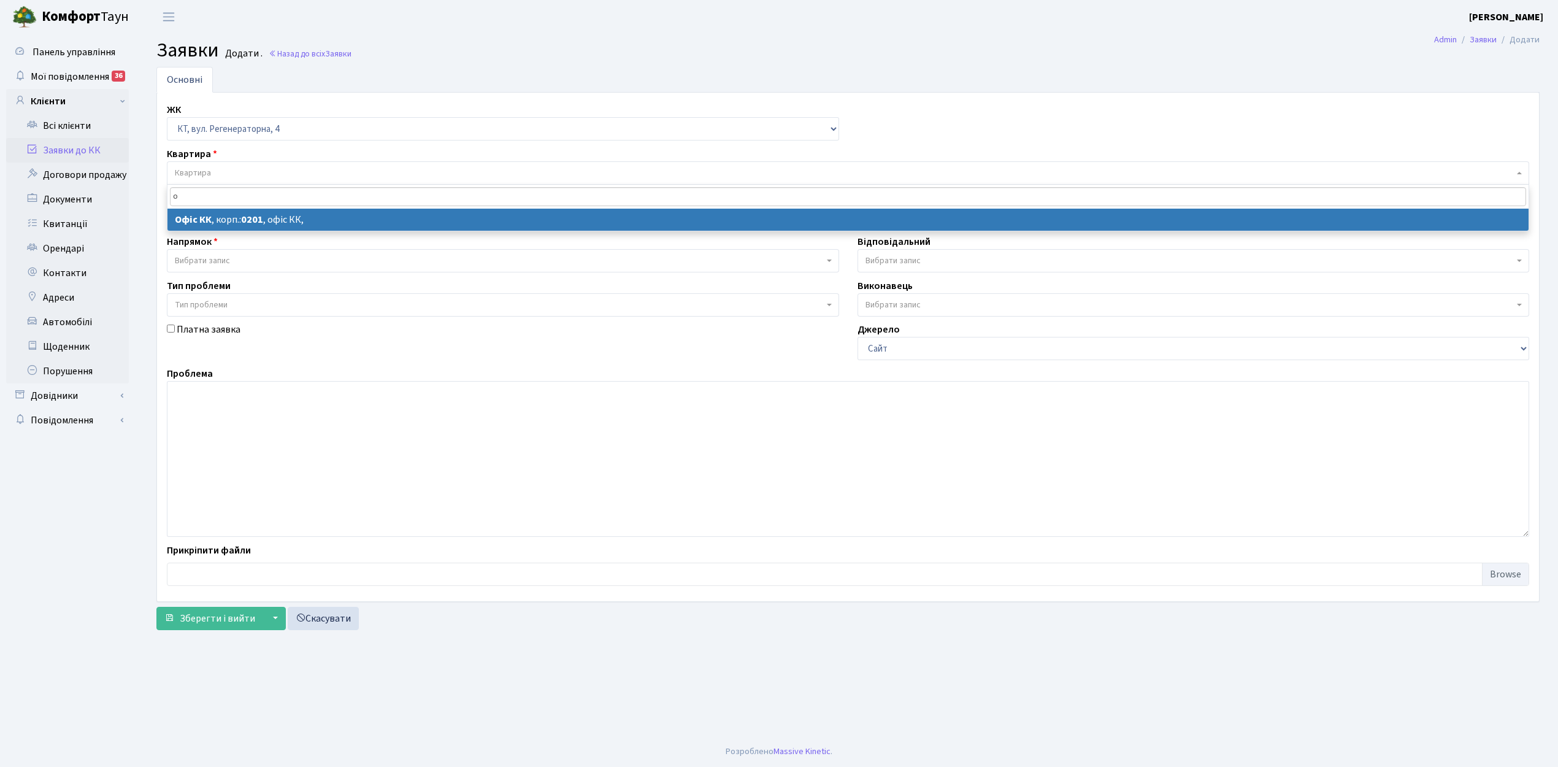
type input "о"
select select
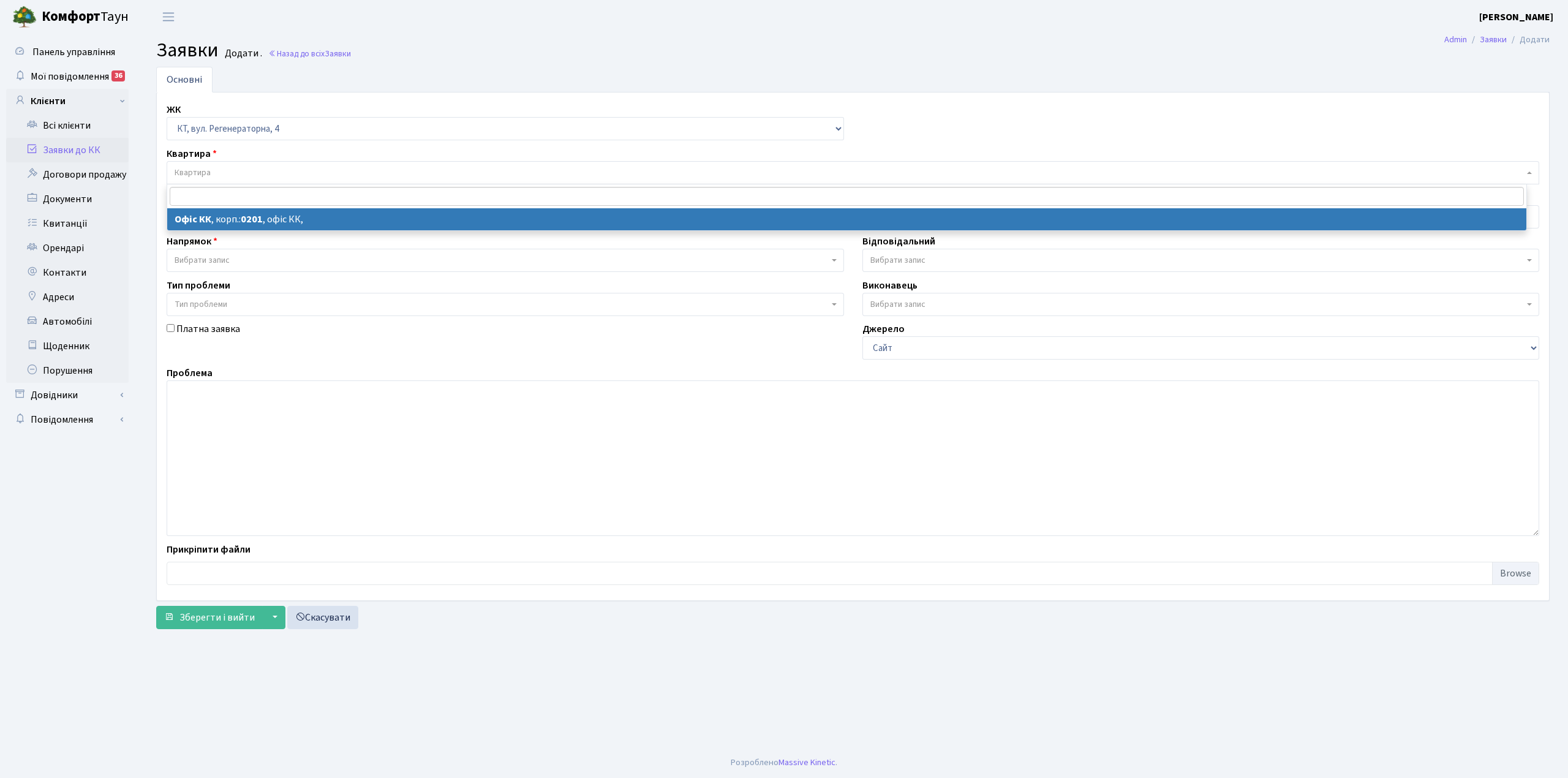
select select "4"
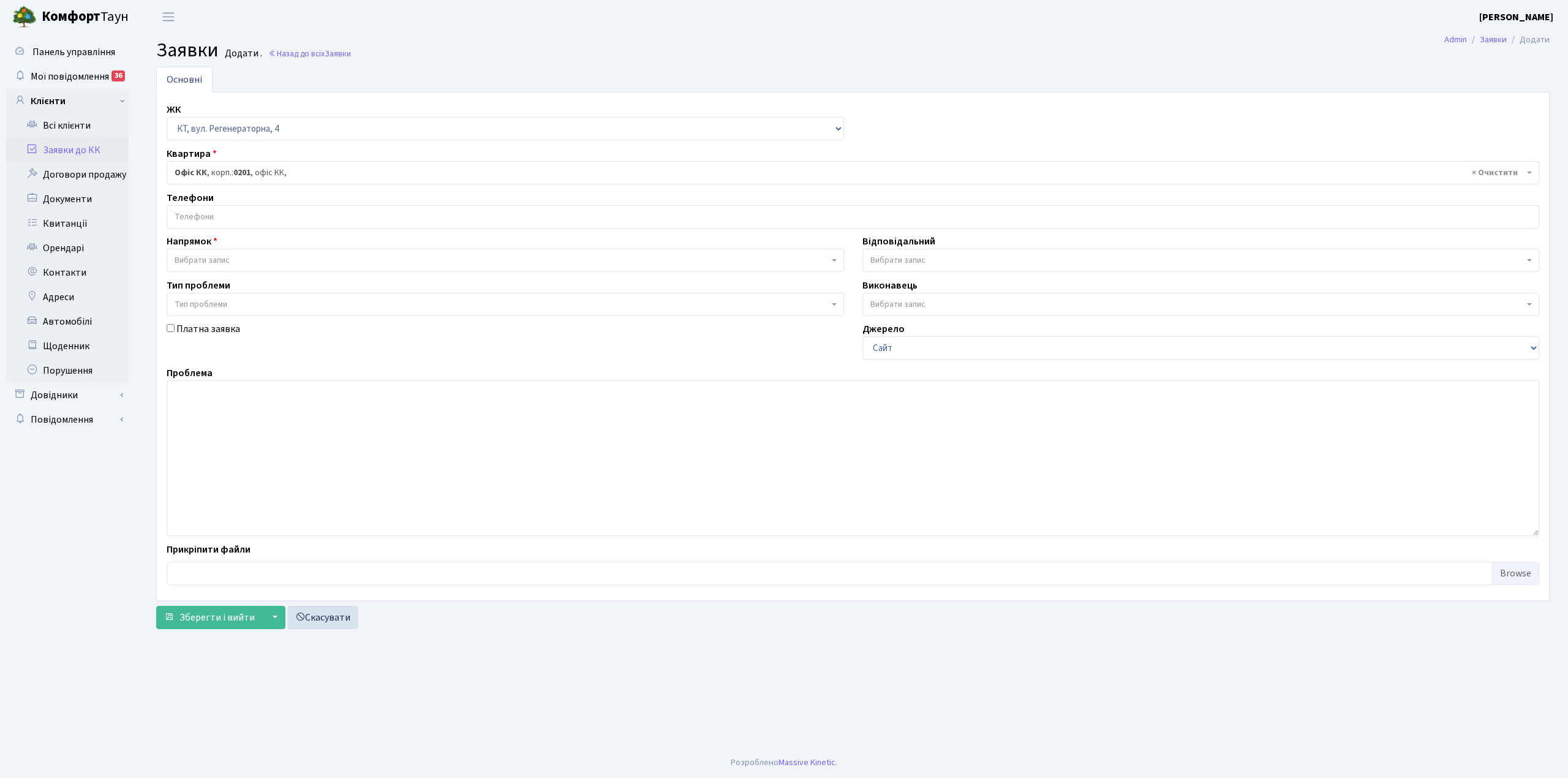
click at [239, 222] on input "search" at bounding box center [853, 217] width 1372 height 22
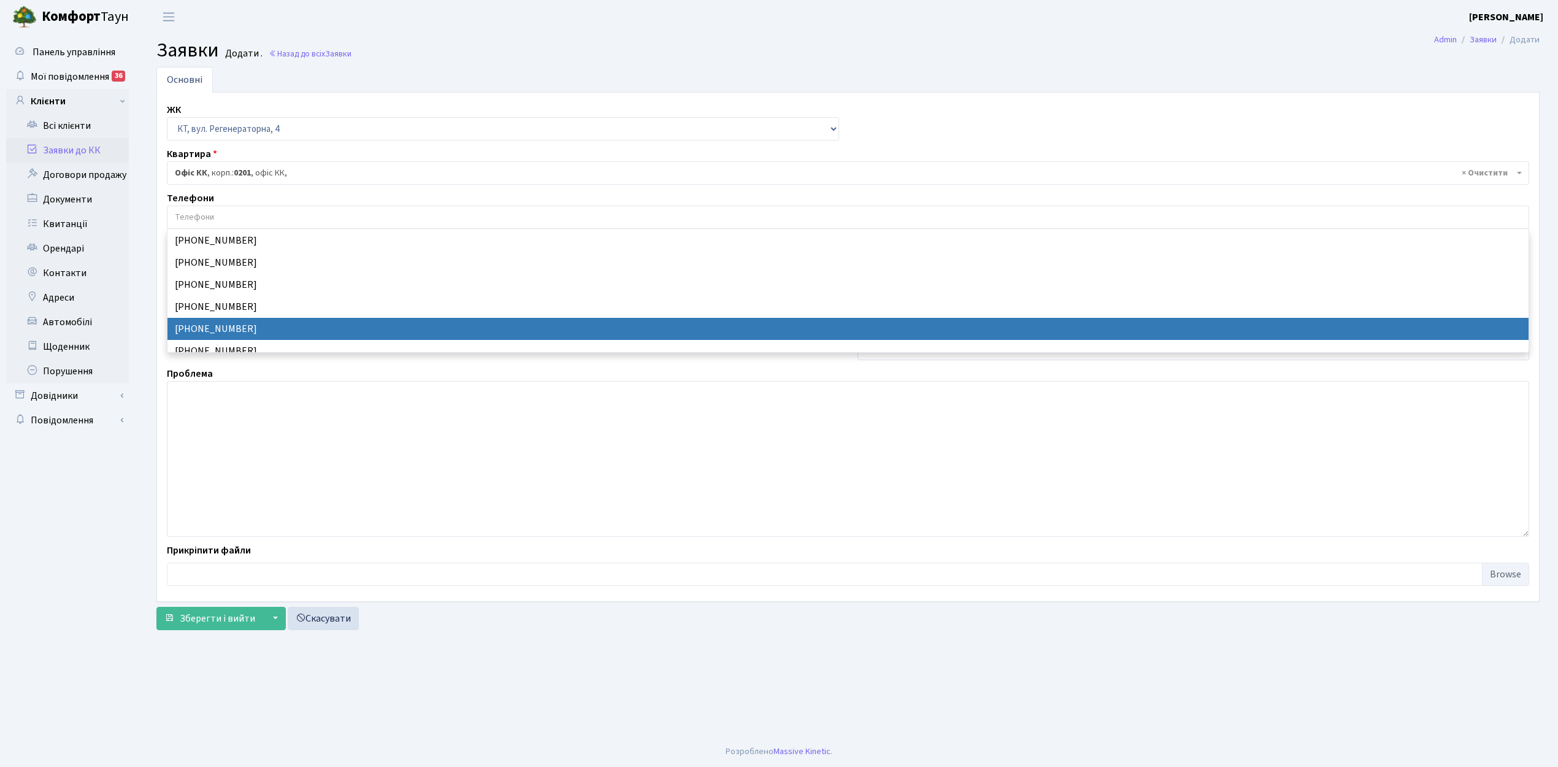
select select "24227"
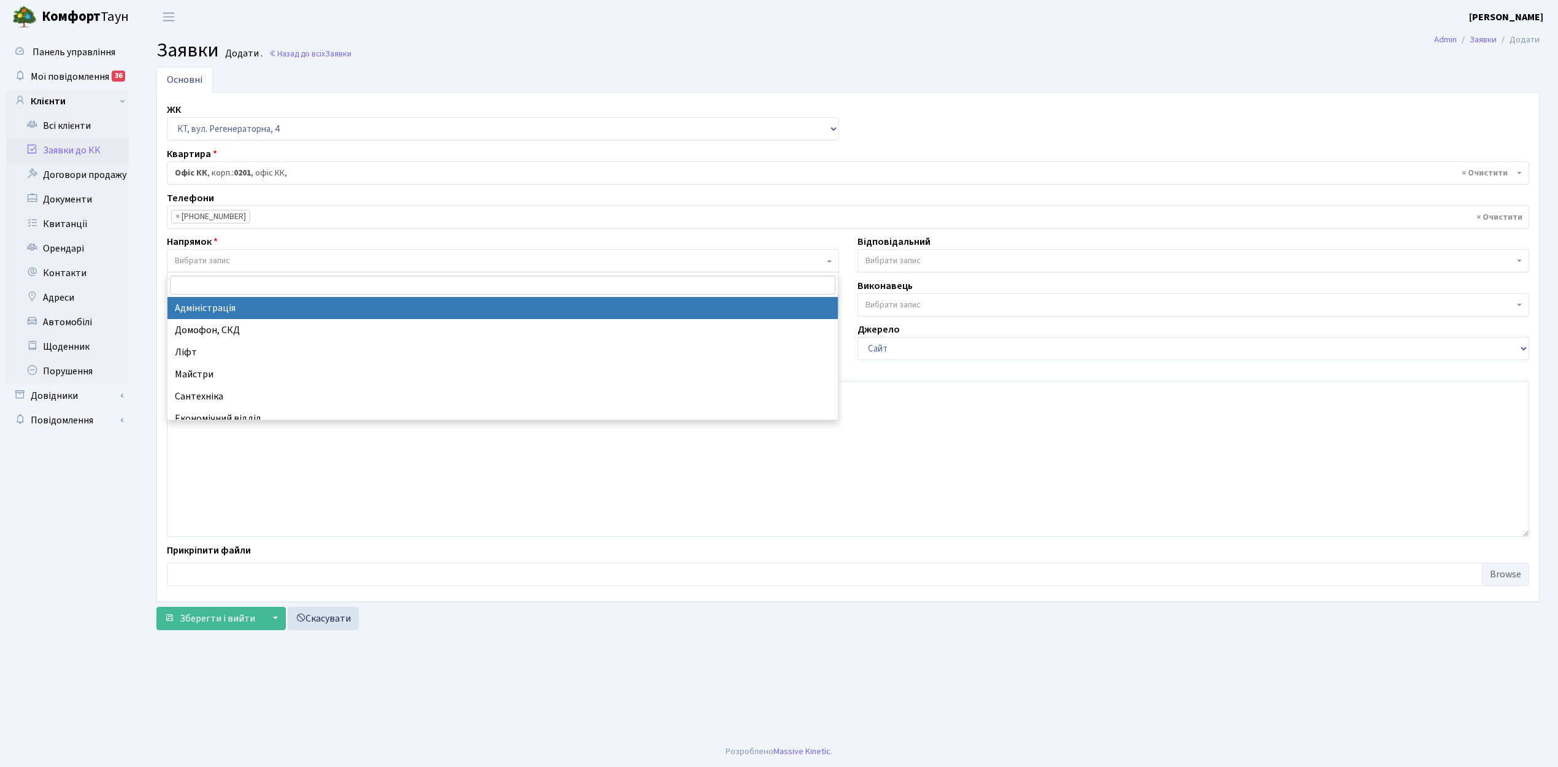
click at [229, 260] on span "Вибрати запис" at bounding box center [202, 261] width 55 height 12
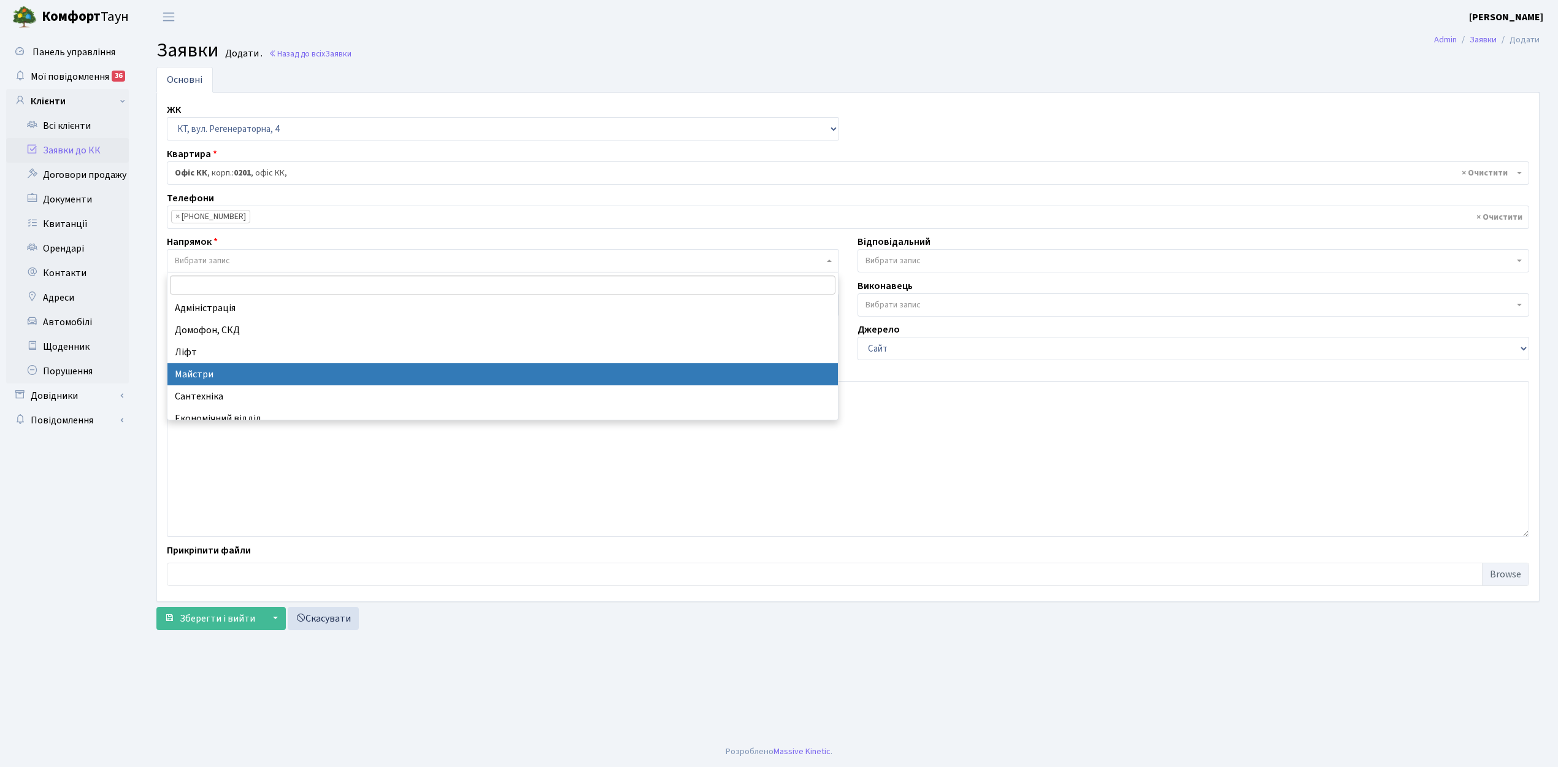
select select "1"
select select
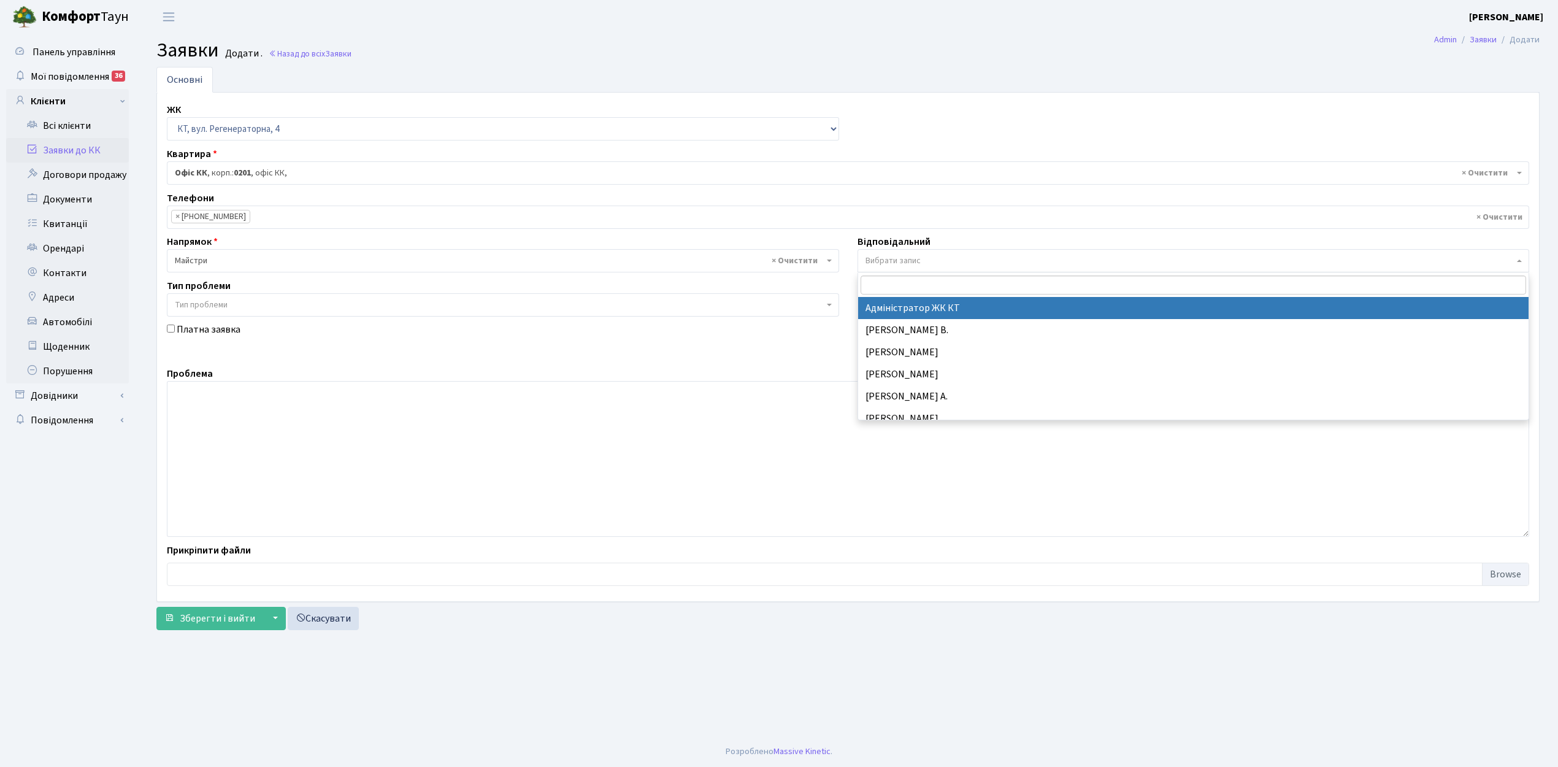
click at [916, 256] on span "Вибрати запис" at bounding box center [893, 261] width 55 height 12
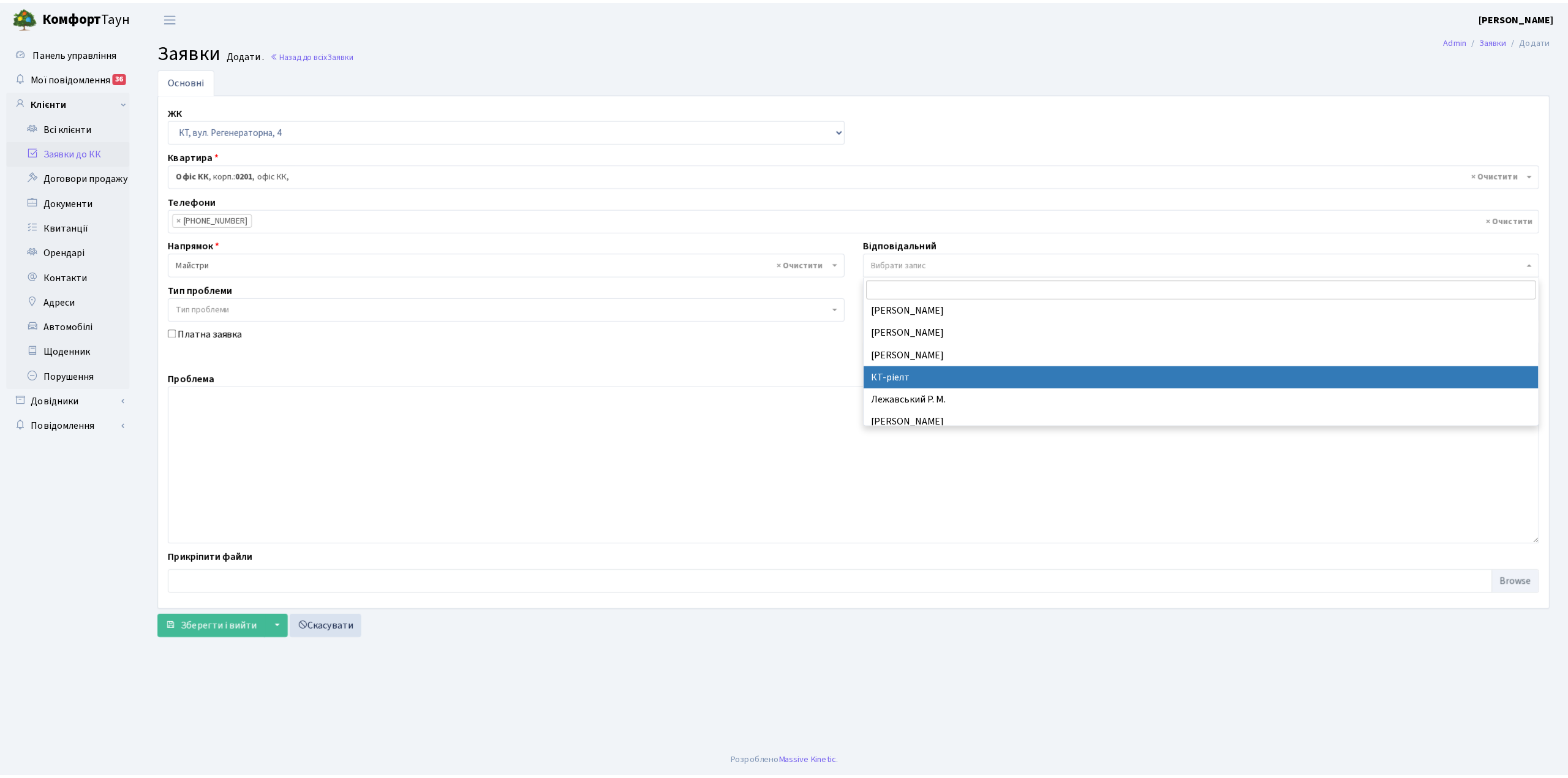
scroll to position [327, 0]
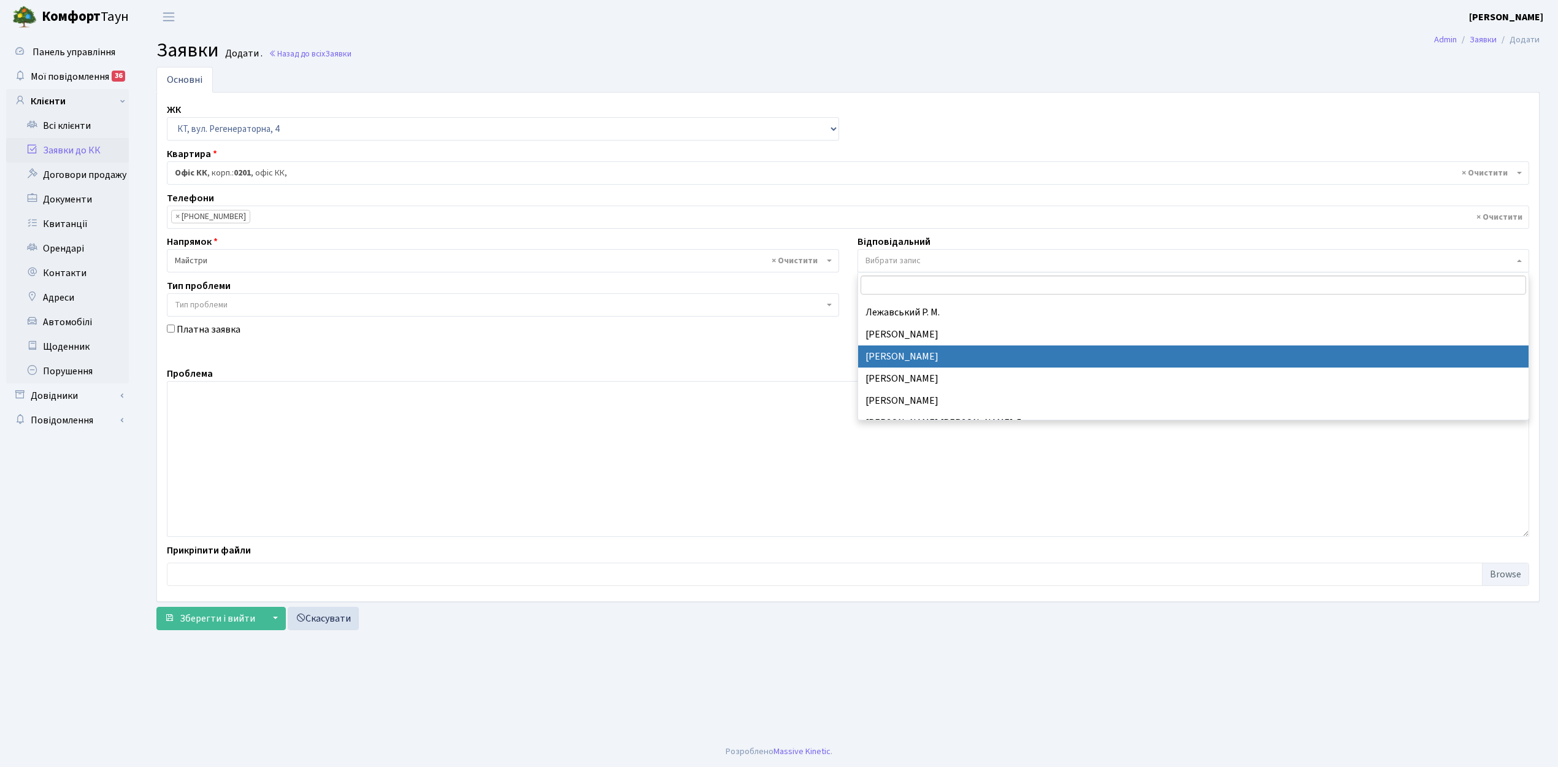
select select "25"
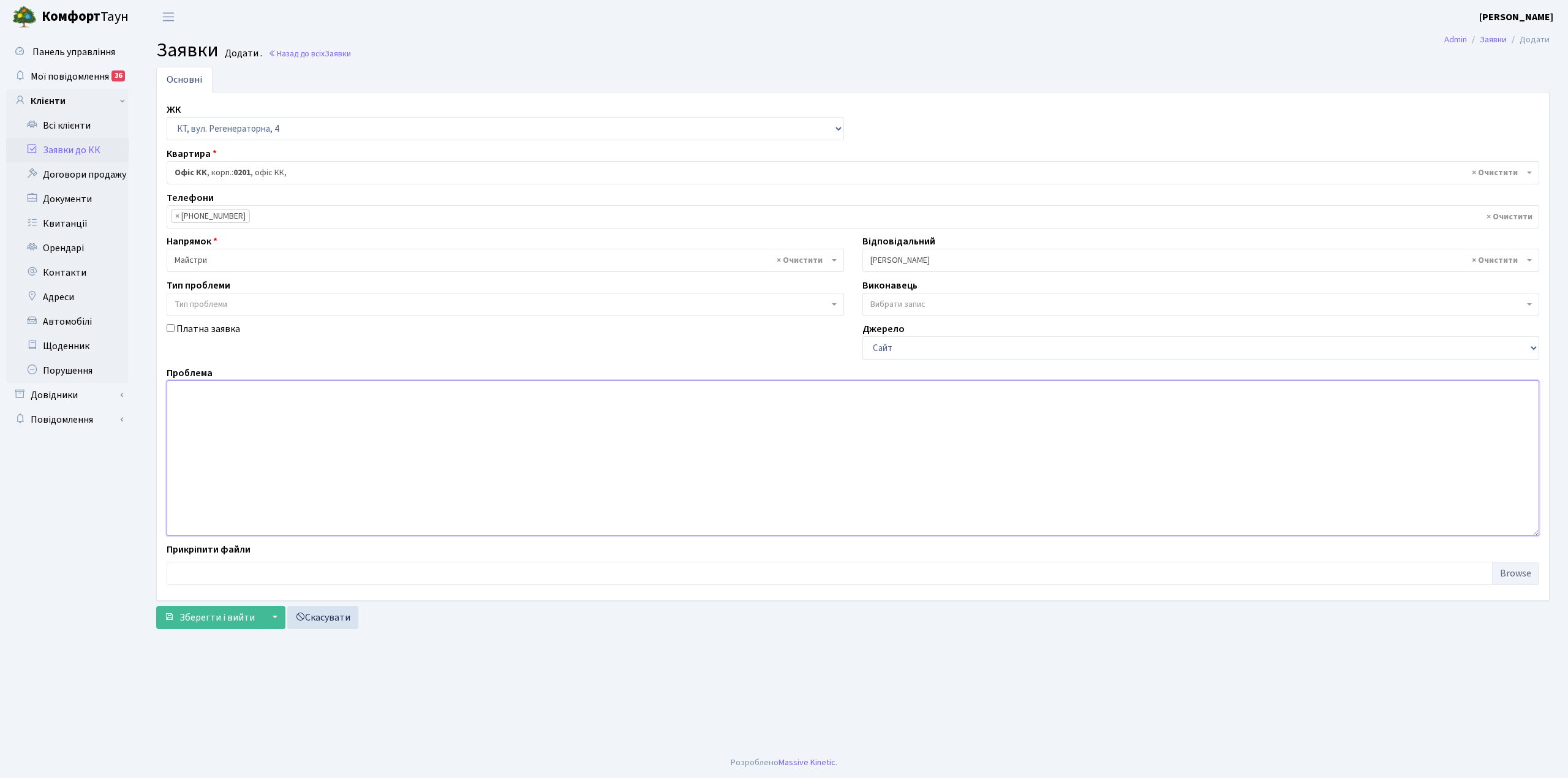
click at [212, 412] on textarea at bounding box center [853, 458] width 1373 height 156
type textarea "беоезнева 12 , горить контейнер з строй сміттям"
click at [192, 621] on span "Зберегти і вийти" at bounding box center [217, 617] width 75 height 13
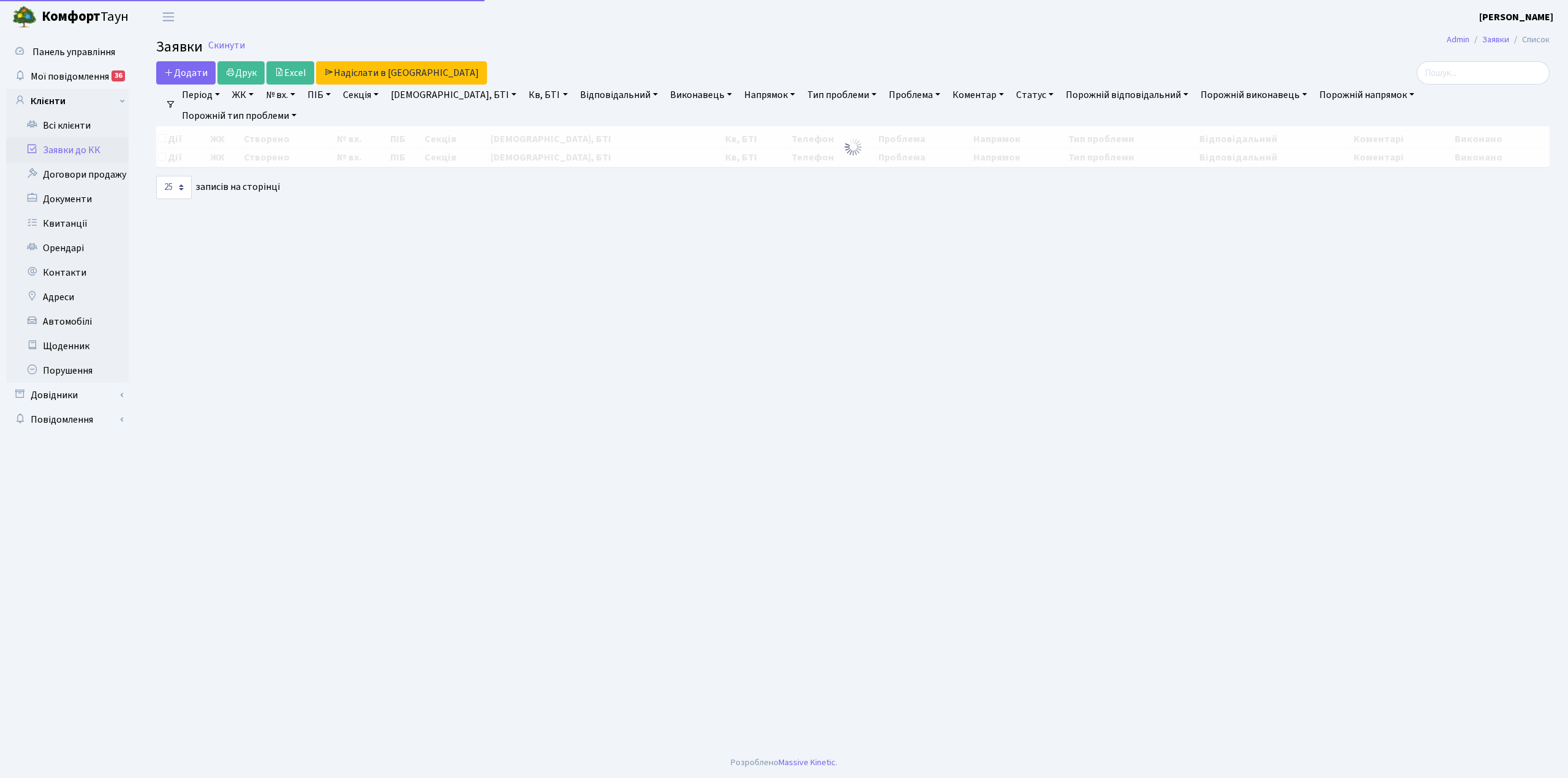
select select "25"
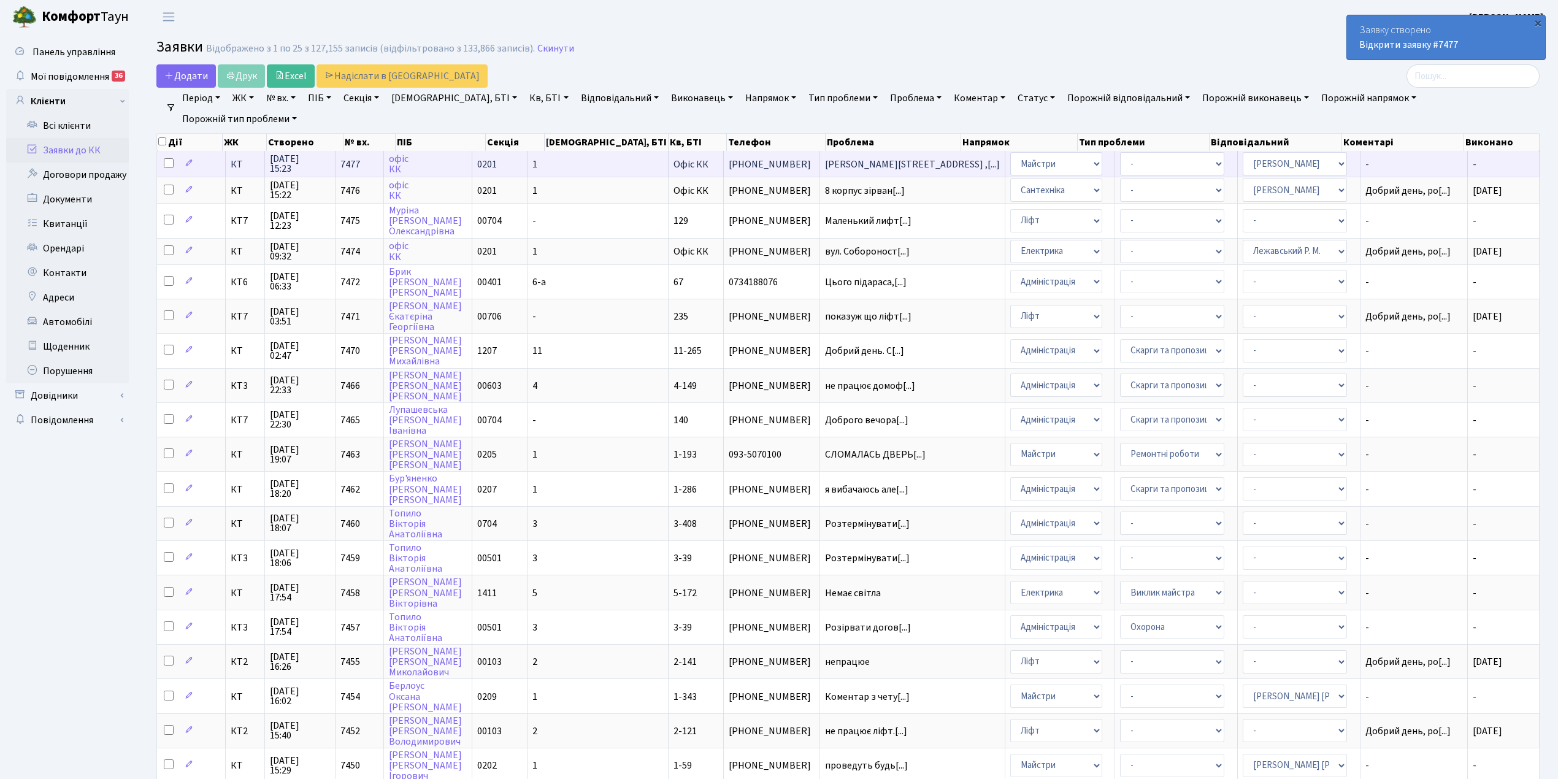
click at [472, 155] on td "офіс КК" at bounding box center [428, 164] width 88 height 26
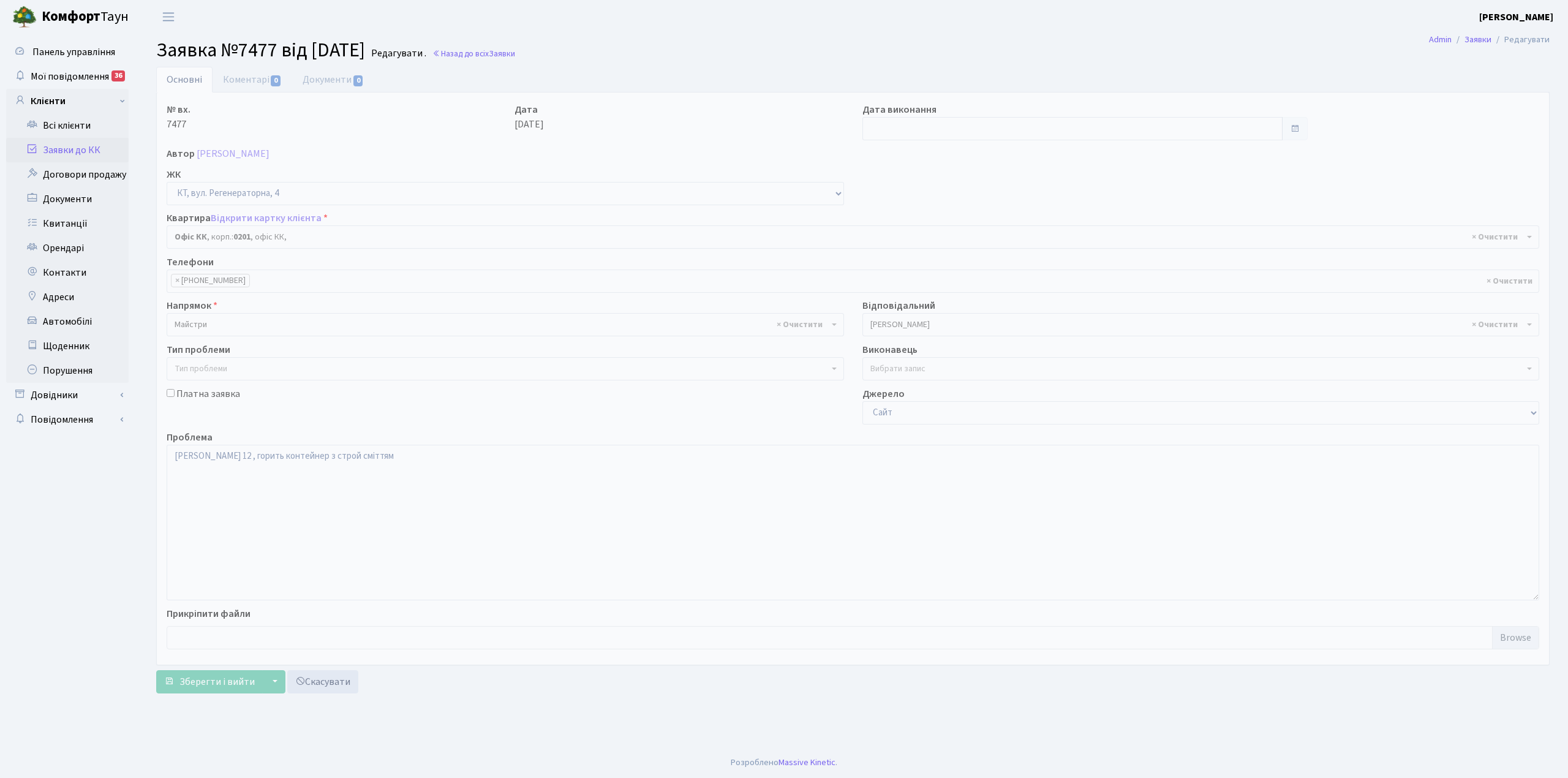
select select "4"
click at [236, 82] on link "Коментарі 0" at bounding box center [253, 79] width 80 height 25
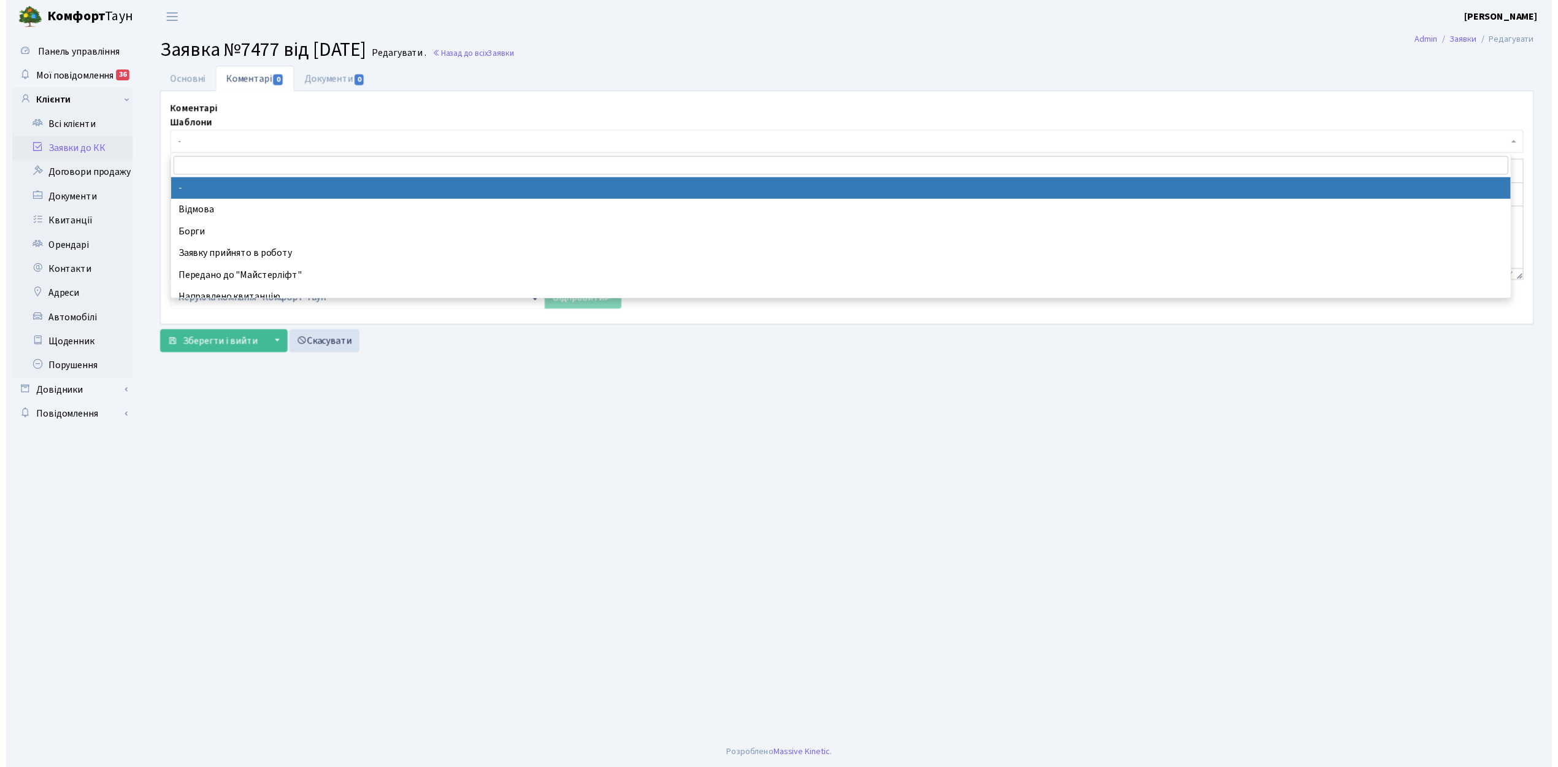
click at [237, 148] on span "-" at bounding box center [850, 143] width 1351 height 12
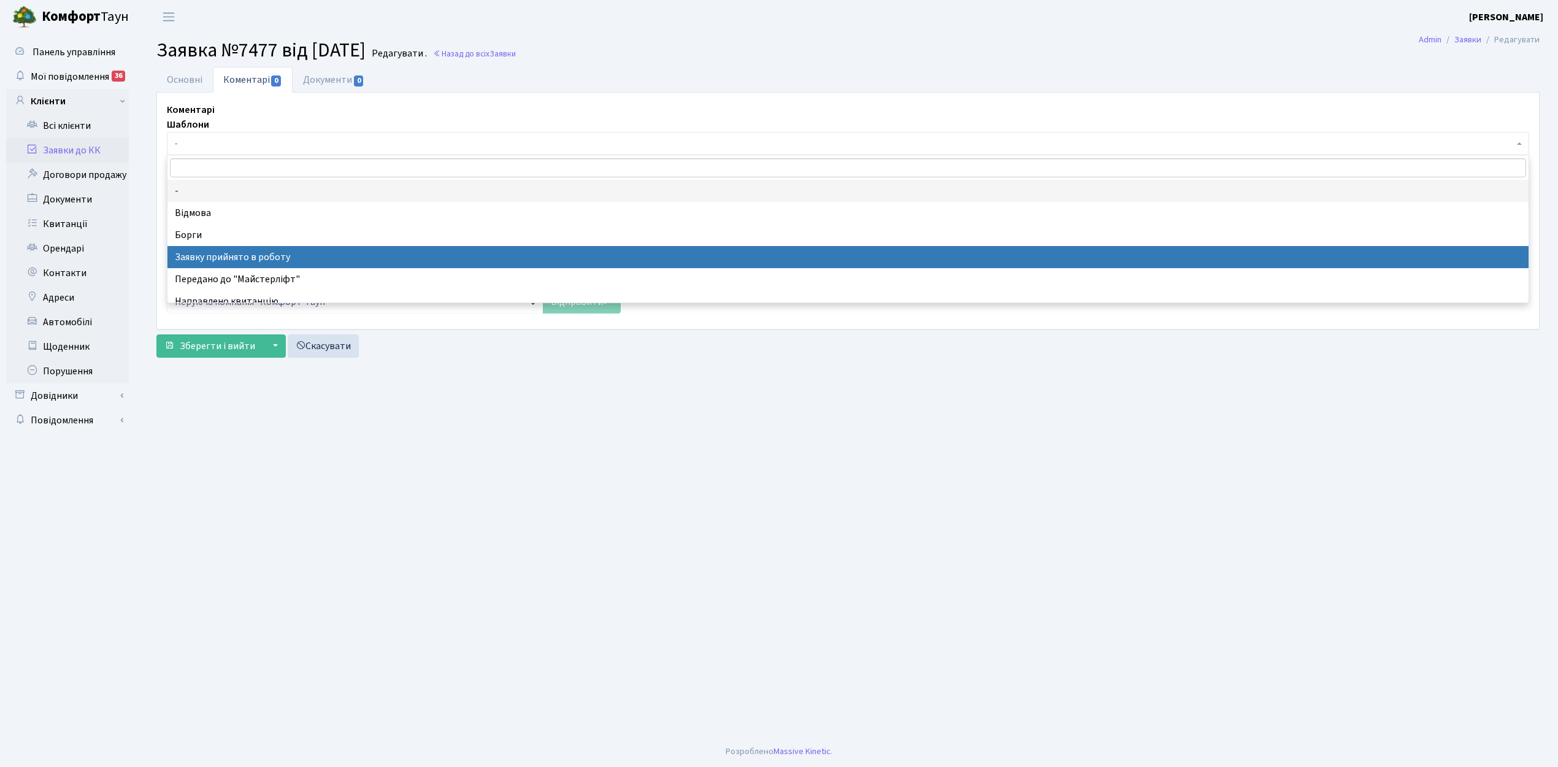
select select "7"
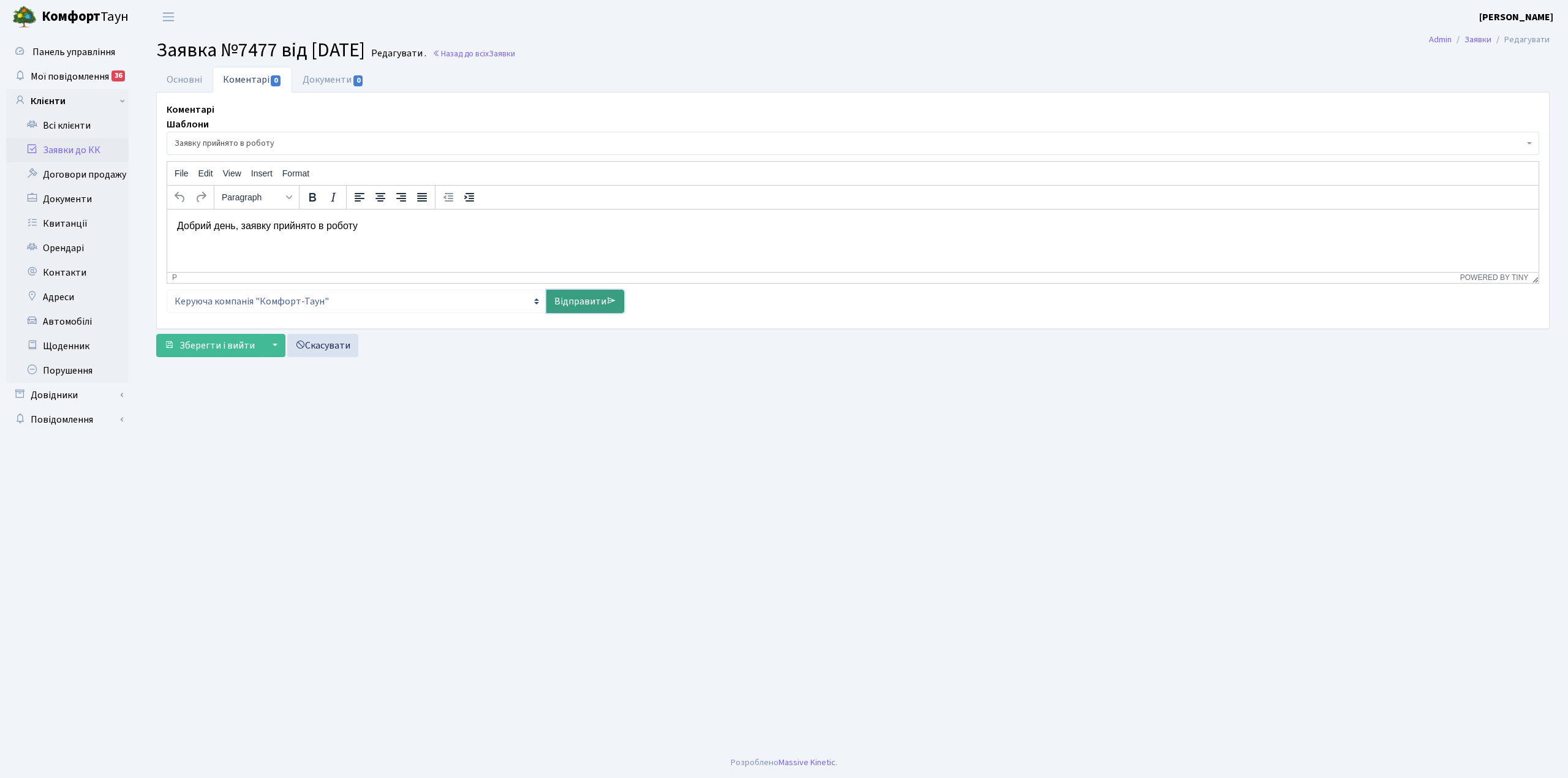
click at [569, 296] on link "Відправити" at bounding box center [585, 301] width 78 height 23
select select
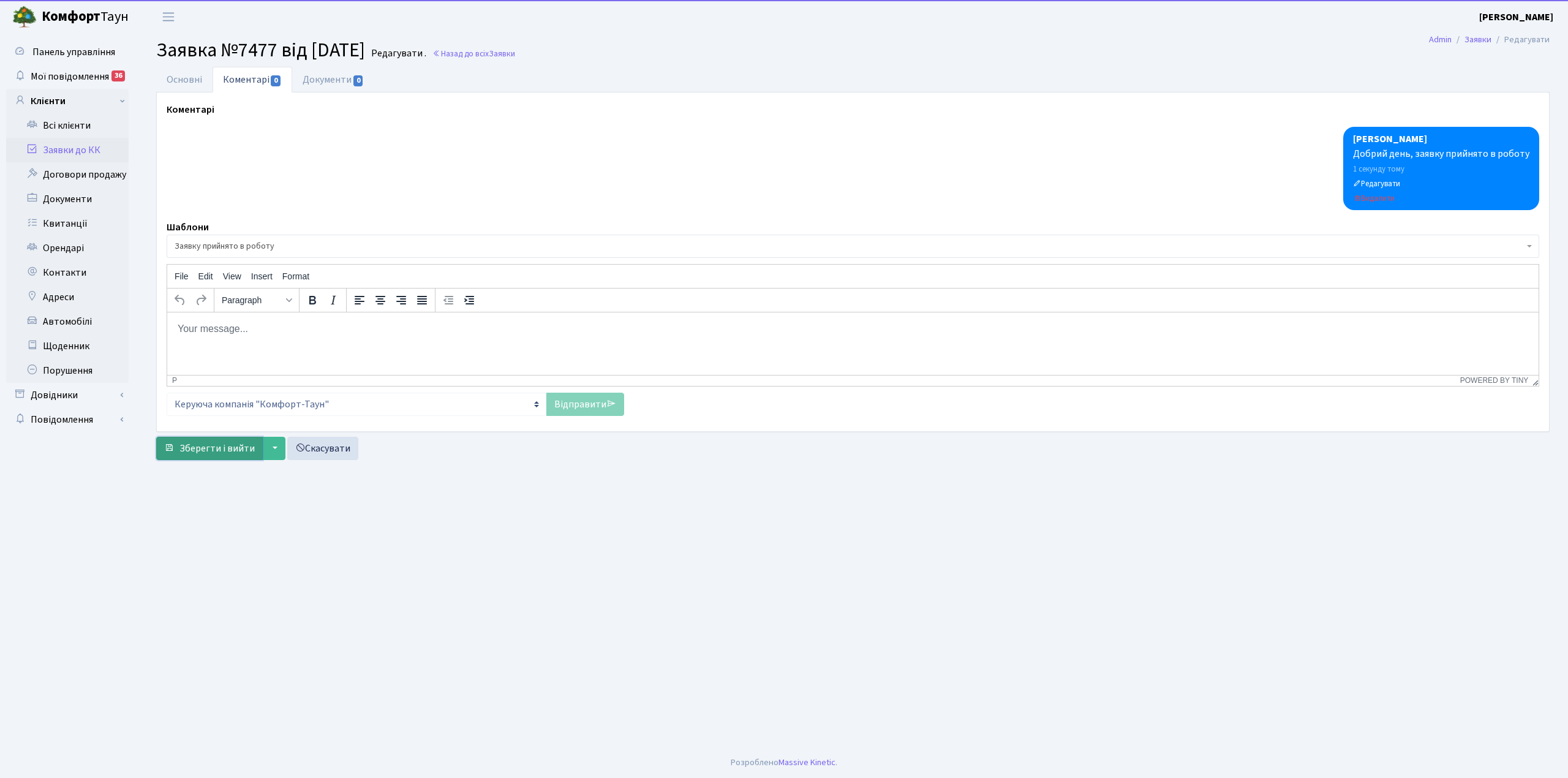
click at [215, 454] on span "Зберегти і вийти" at bounding box center [217, 447] width 75 height 13
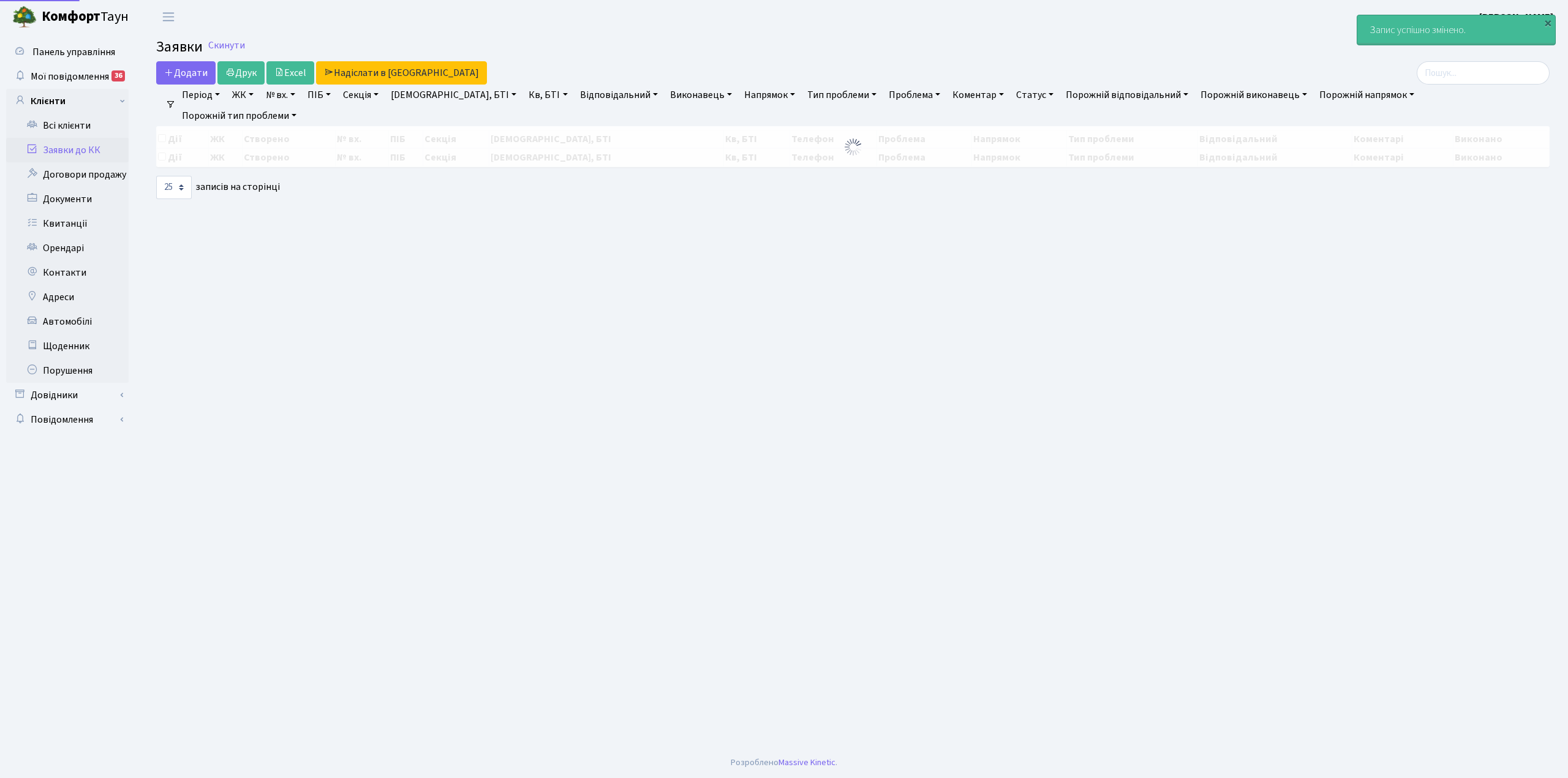
select select "25"
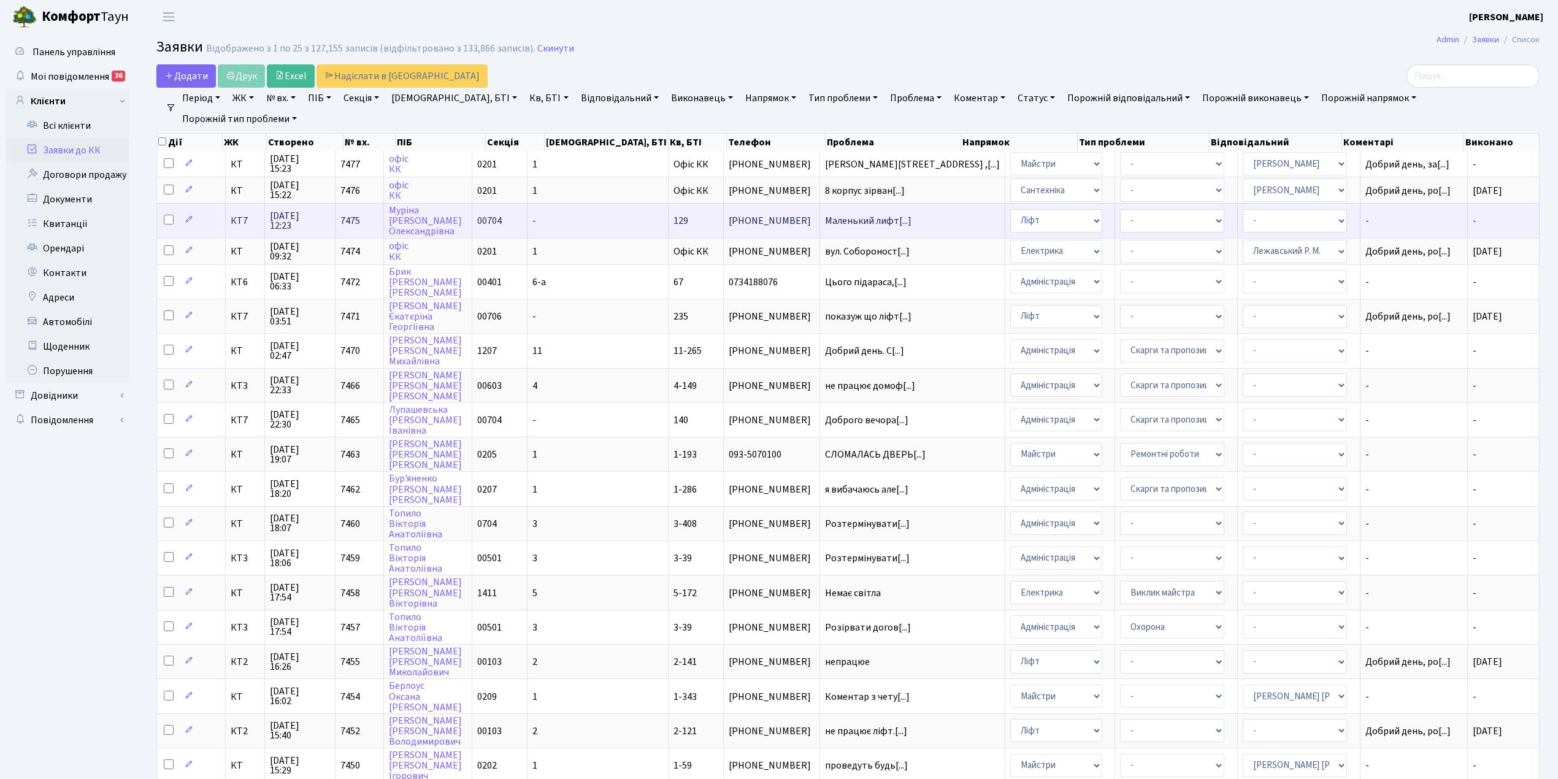
click at [384, 227] on td "7475" at bounding box center [360, 220] width 48 height 34
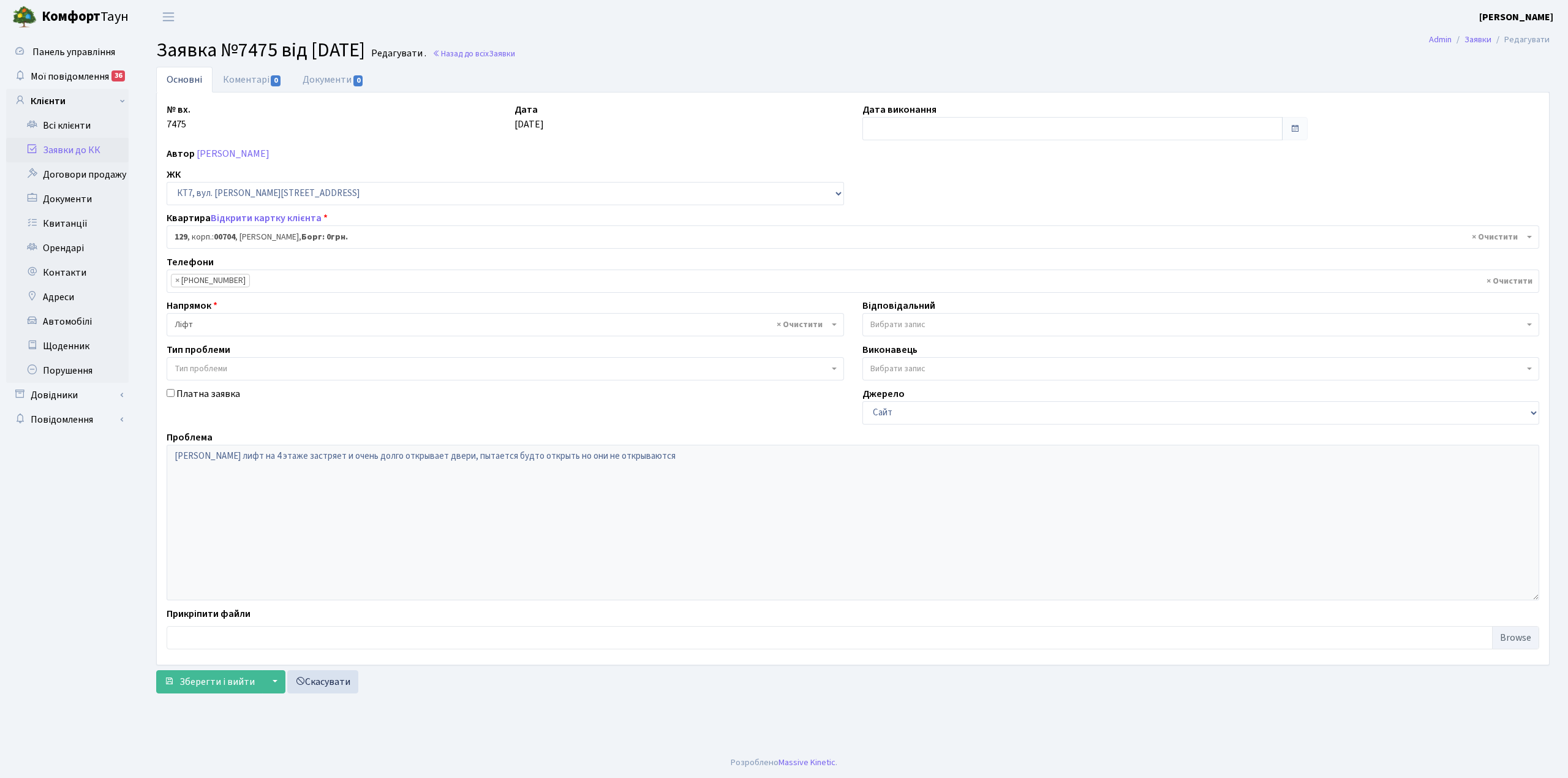
select select "18532"
click at [240, 79] on link "Коментарі 0" at bounding box center [253, 79] width 80 height 25
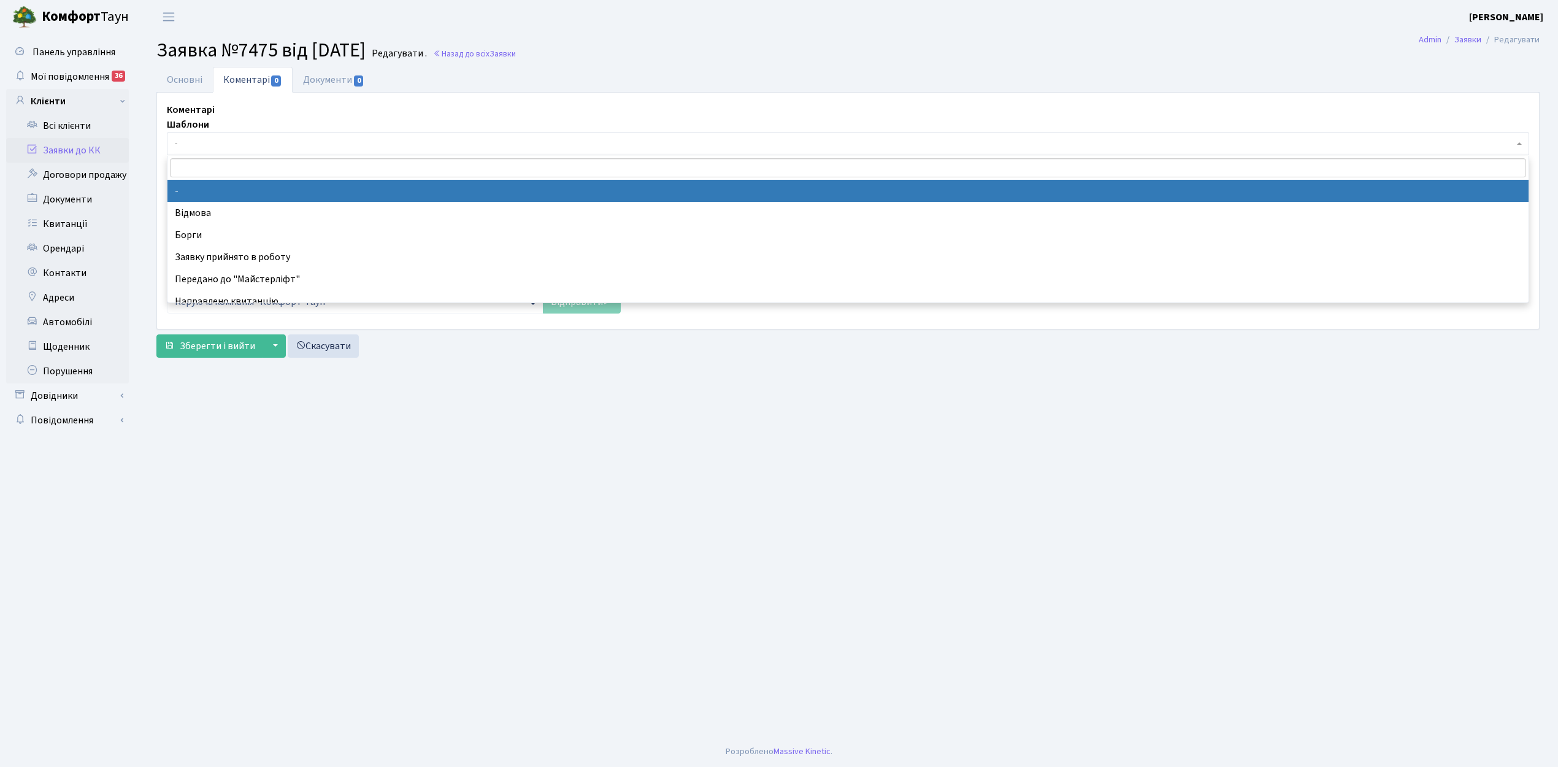
click at [256, 145] on span "-" at bounding box center [844, 143] width 1339 height 12
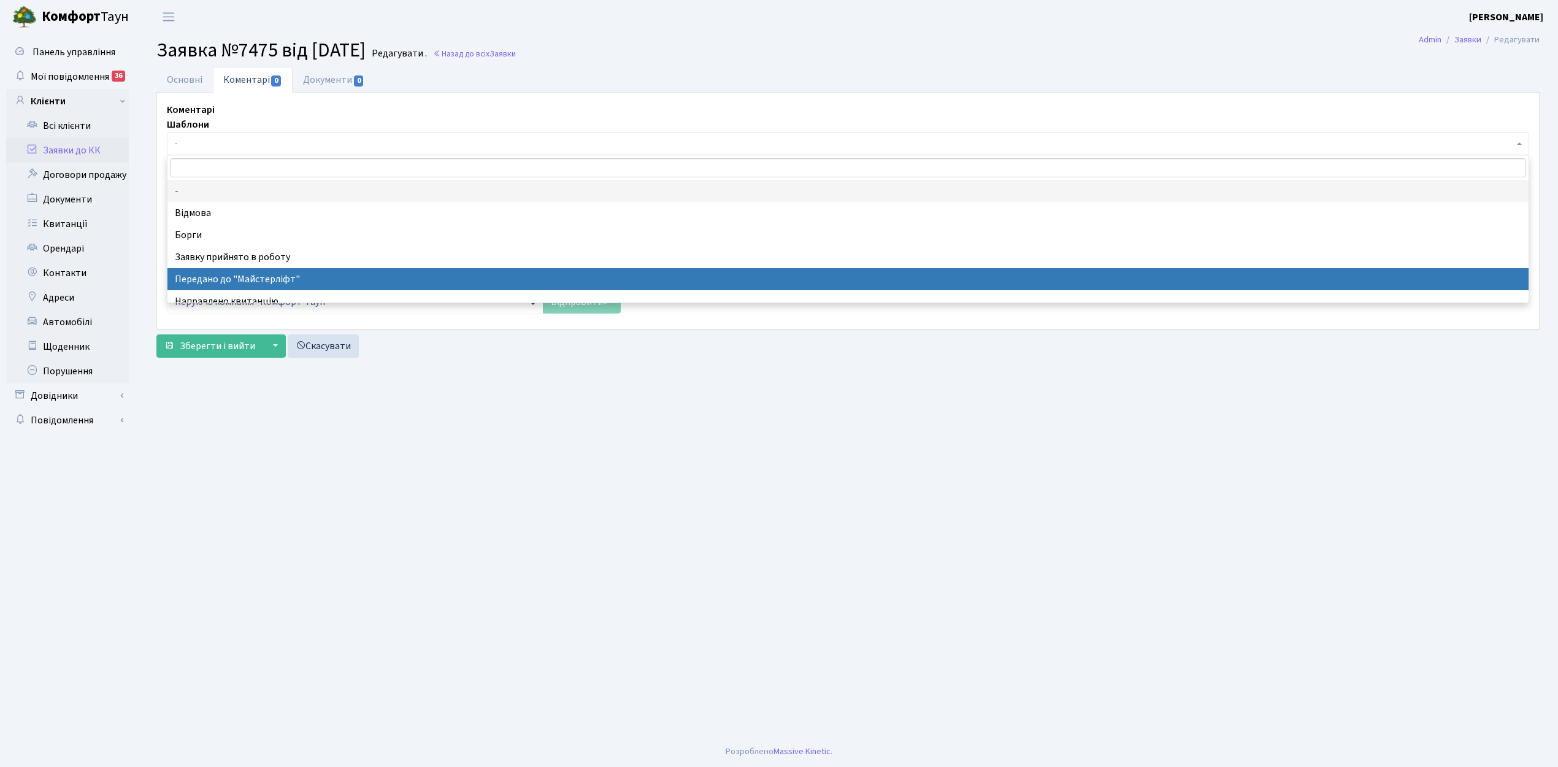
select select "9"
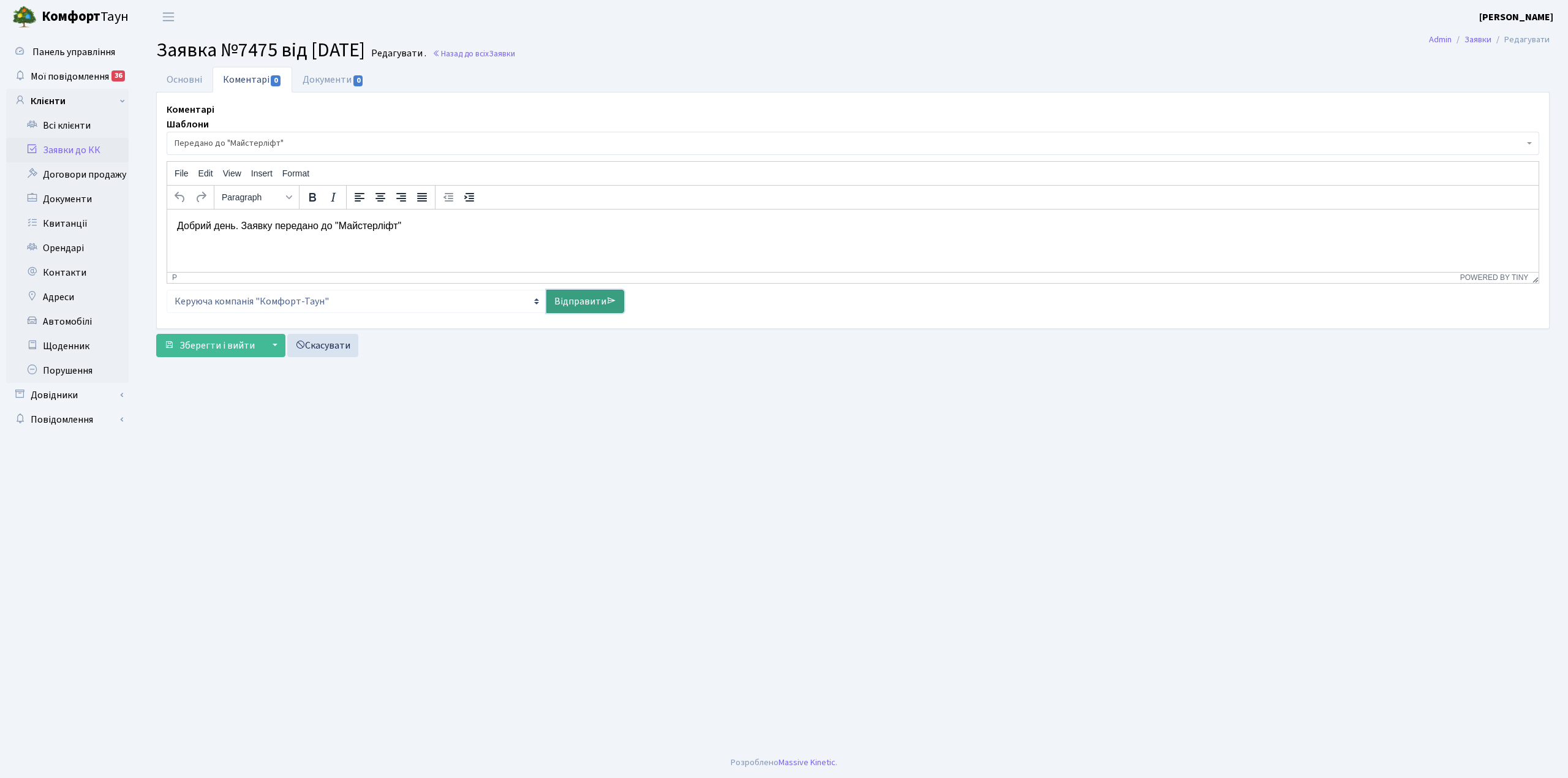
click at [588, 308] on link "Відправити" at bounding box center [585, 301] width 78 height 23
select select
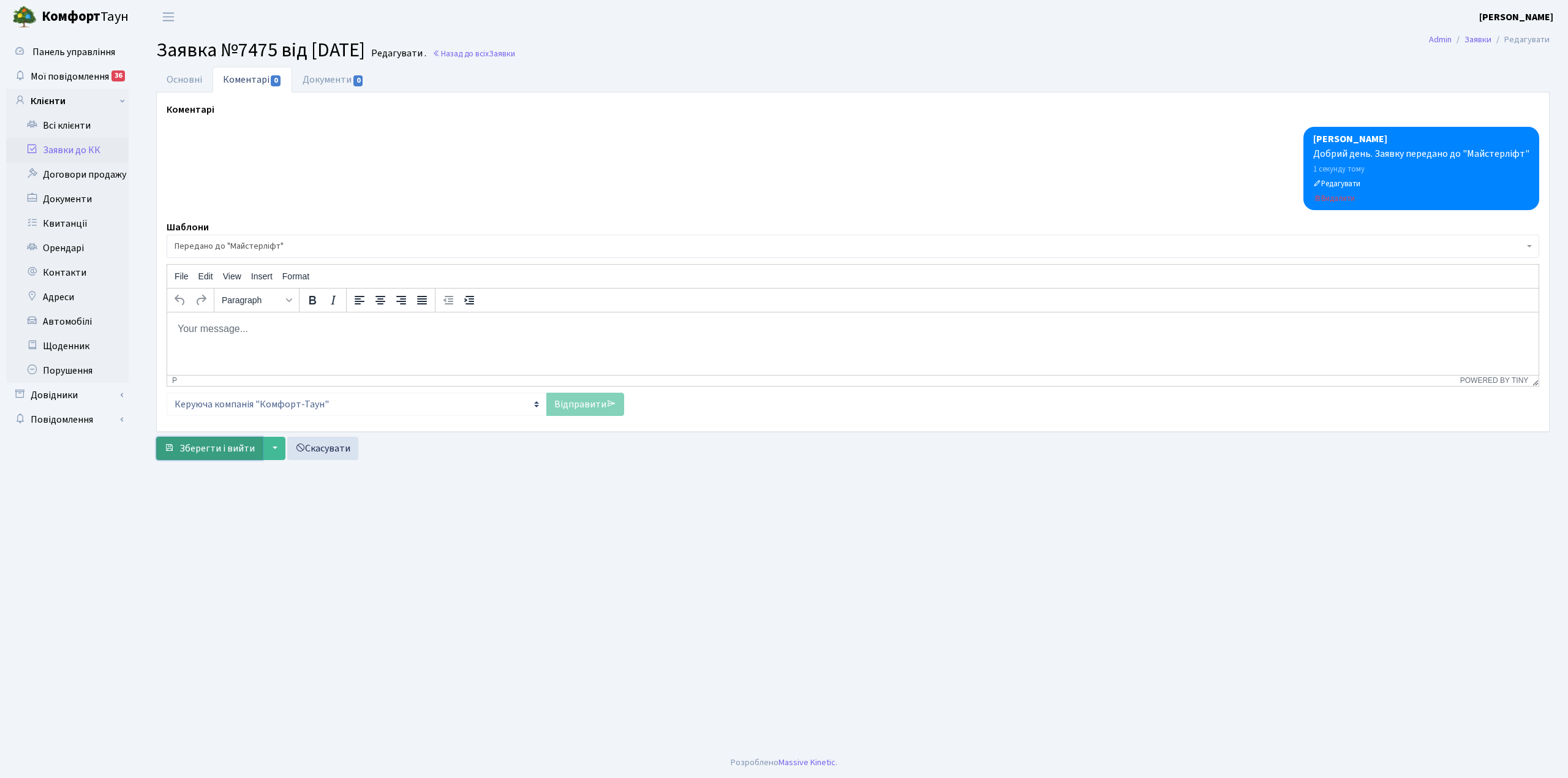
click at [242, 451] on span "Зберегти і вийти" at bounding box center [217, 447] width 75 height 13
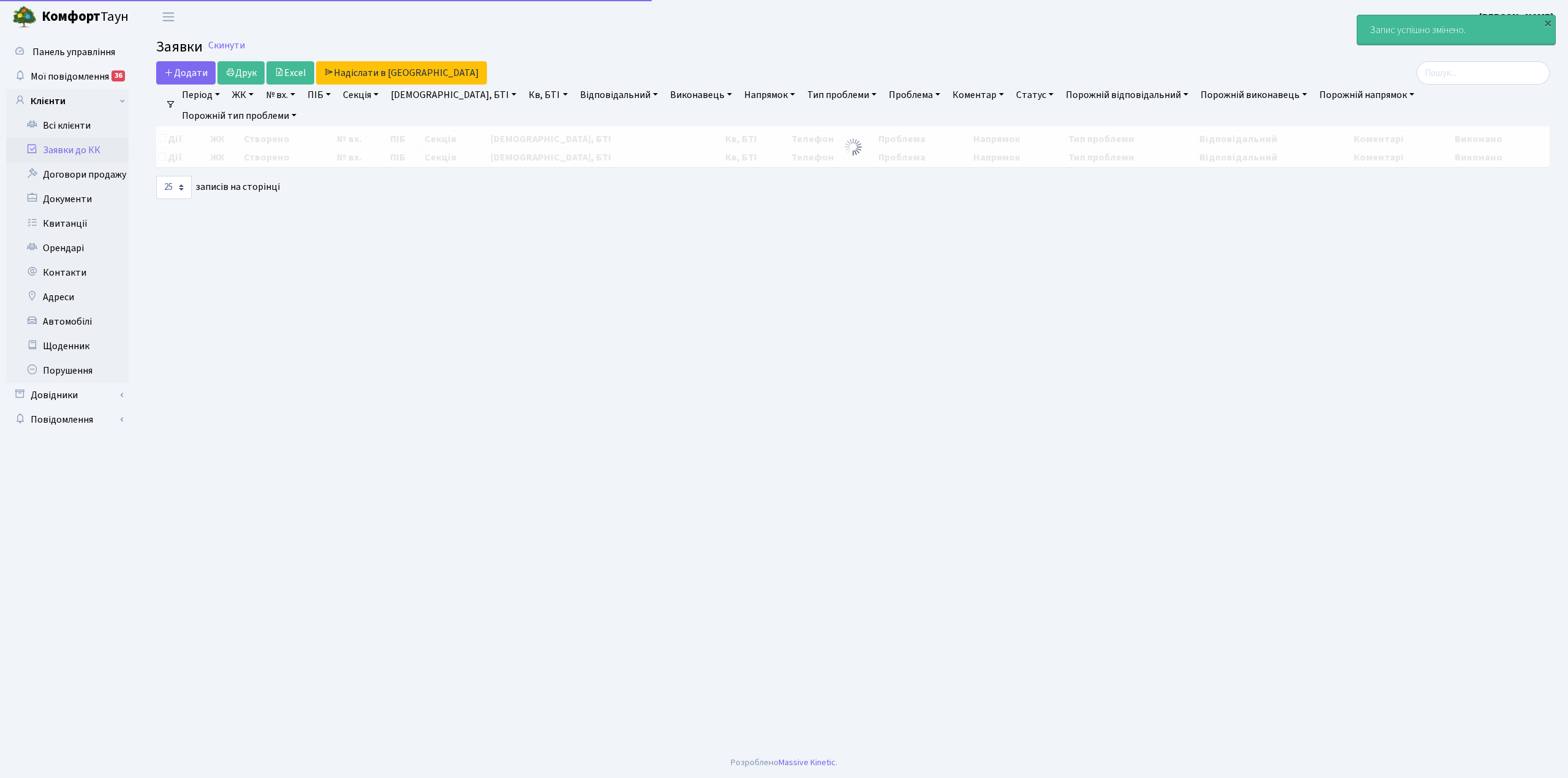
select select "25"
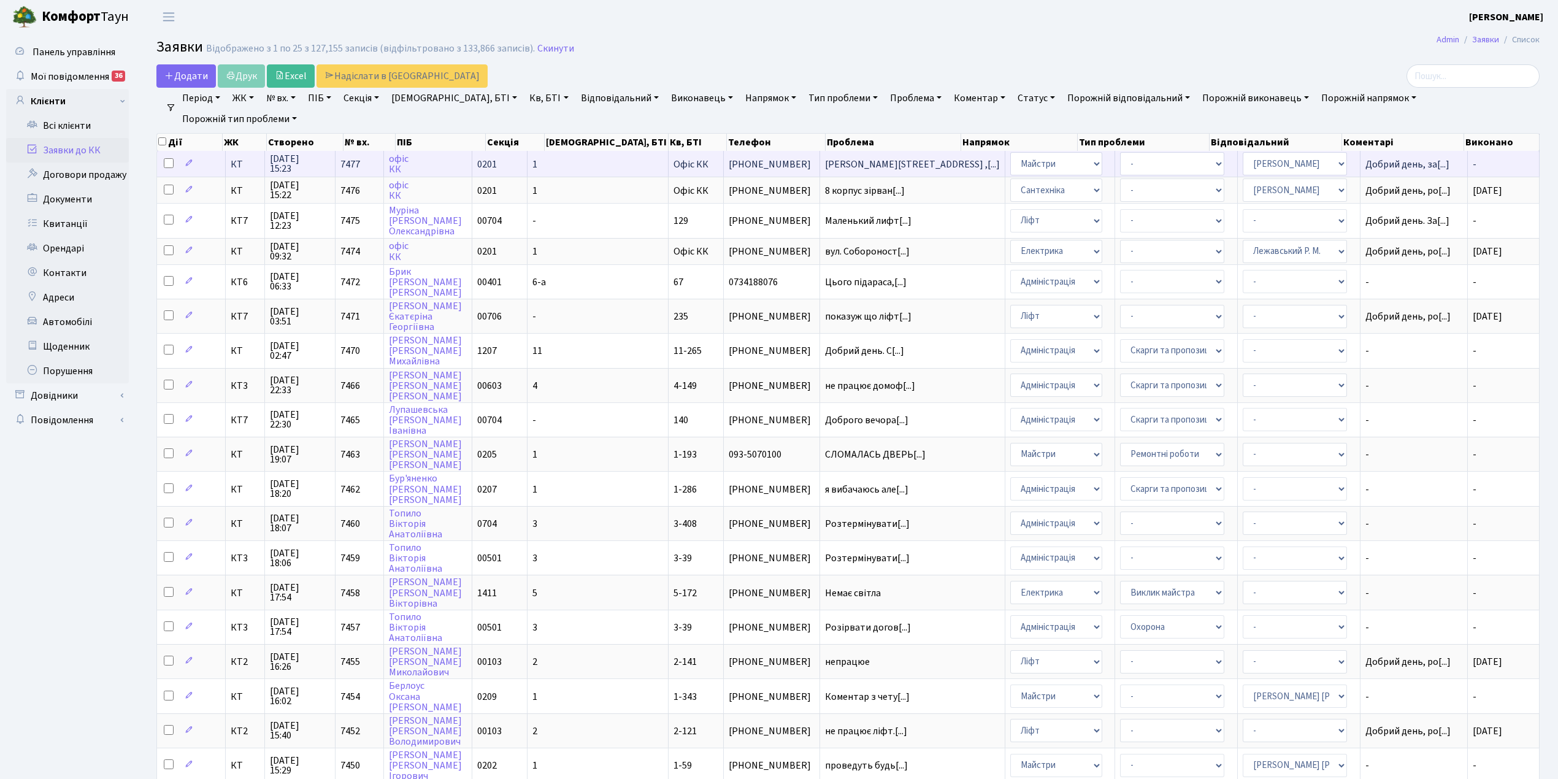
click at [619, 158] on td "1" at bounding box center [598, 164] width 141 height 26
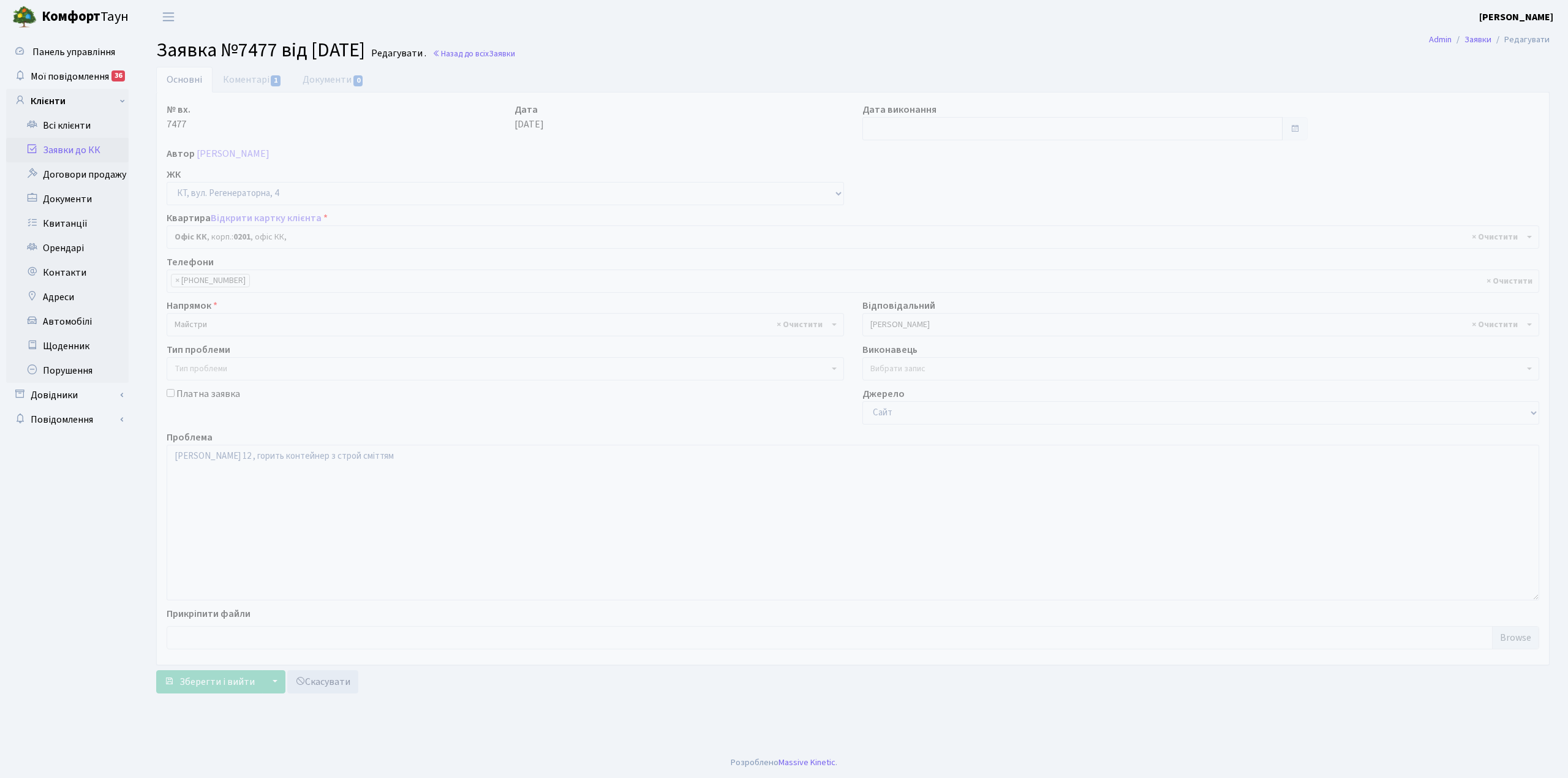
select select "4"
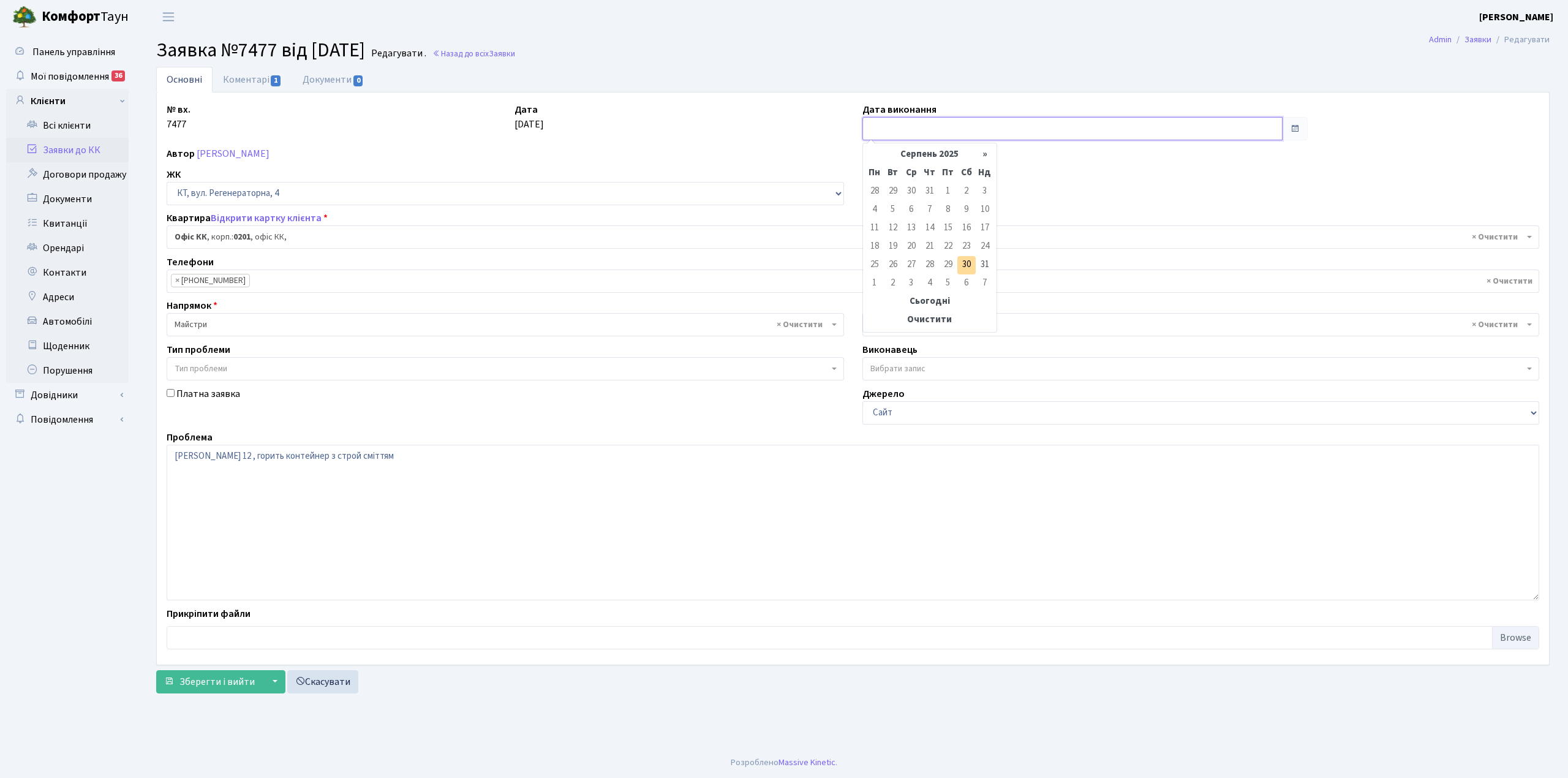
click at [915, 120] on input "text" at bounding box center [1073, 128] width 420 height 23
click at [963, 263] on td "30" at bounding box center [967, 265] width 18 height 18
type input "[DATE]"
click at [229, 77] on link "Коментарі 1" at bounding box center [253, 79] width 80 height 25
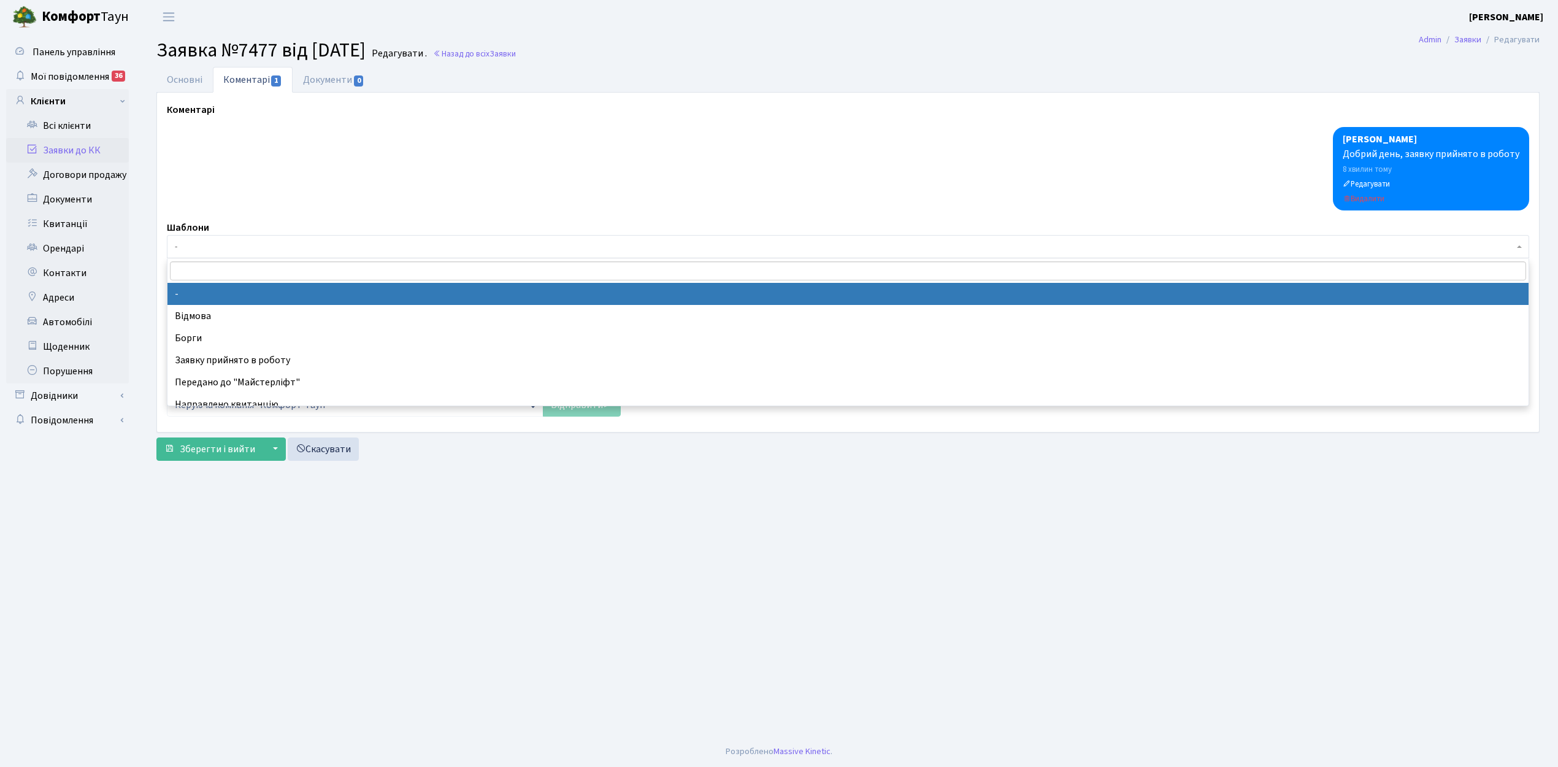
click at [224, 242] on span "-" at bounding box center [844, 246] width 1339 height 12
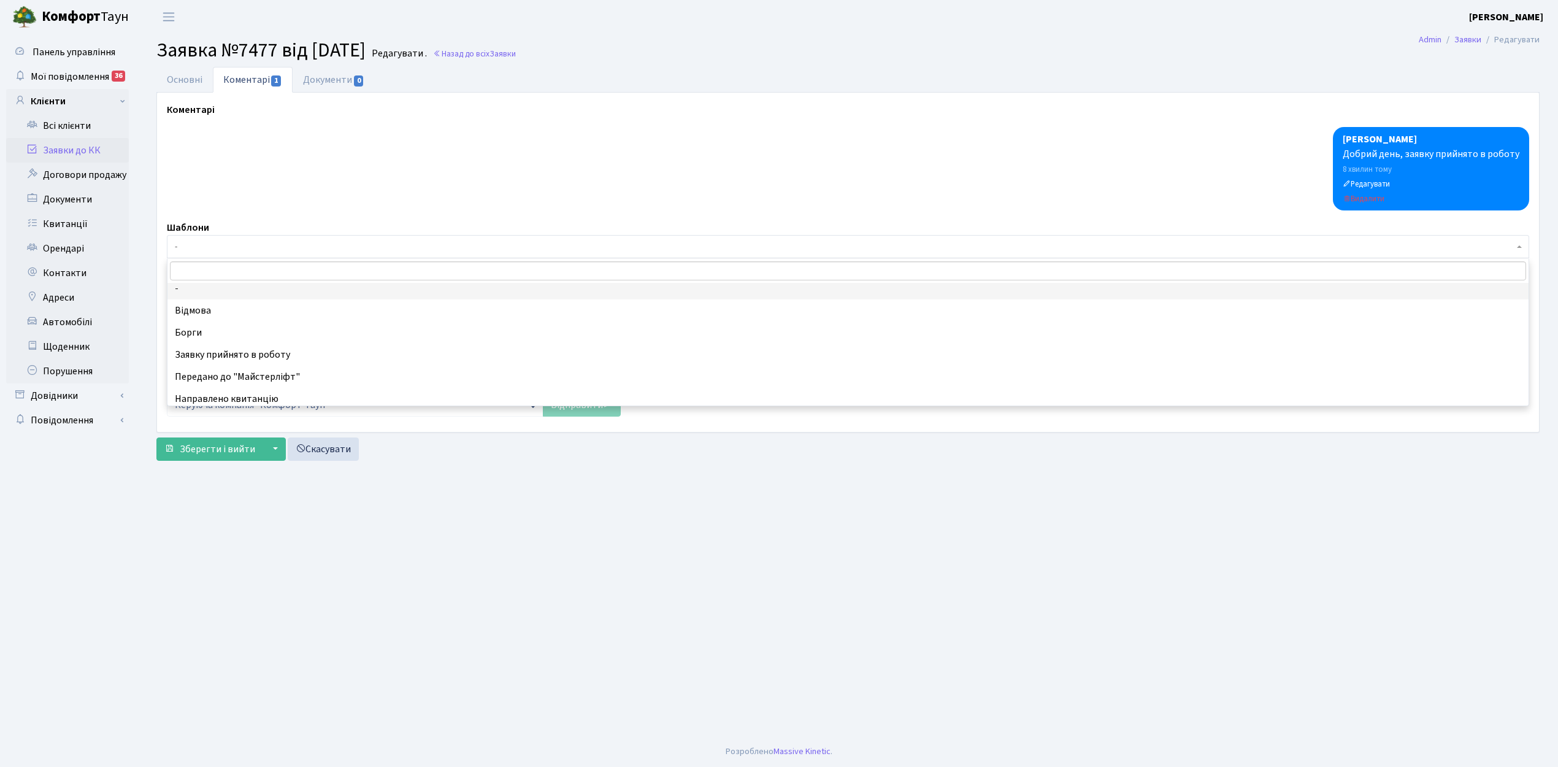
scroll to position [5, 0]
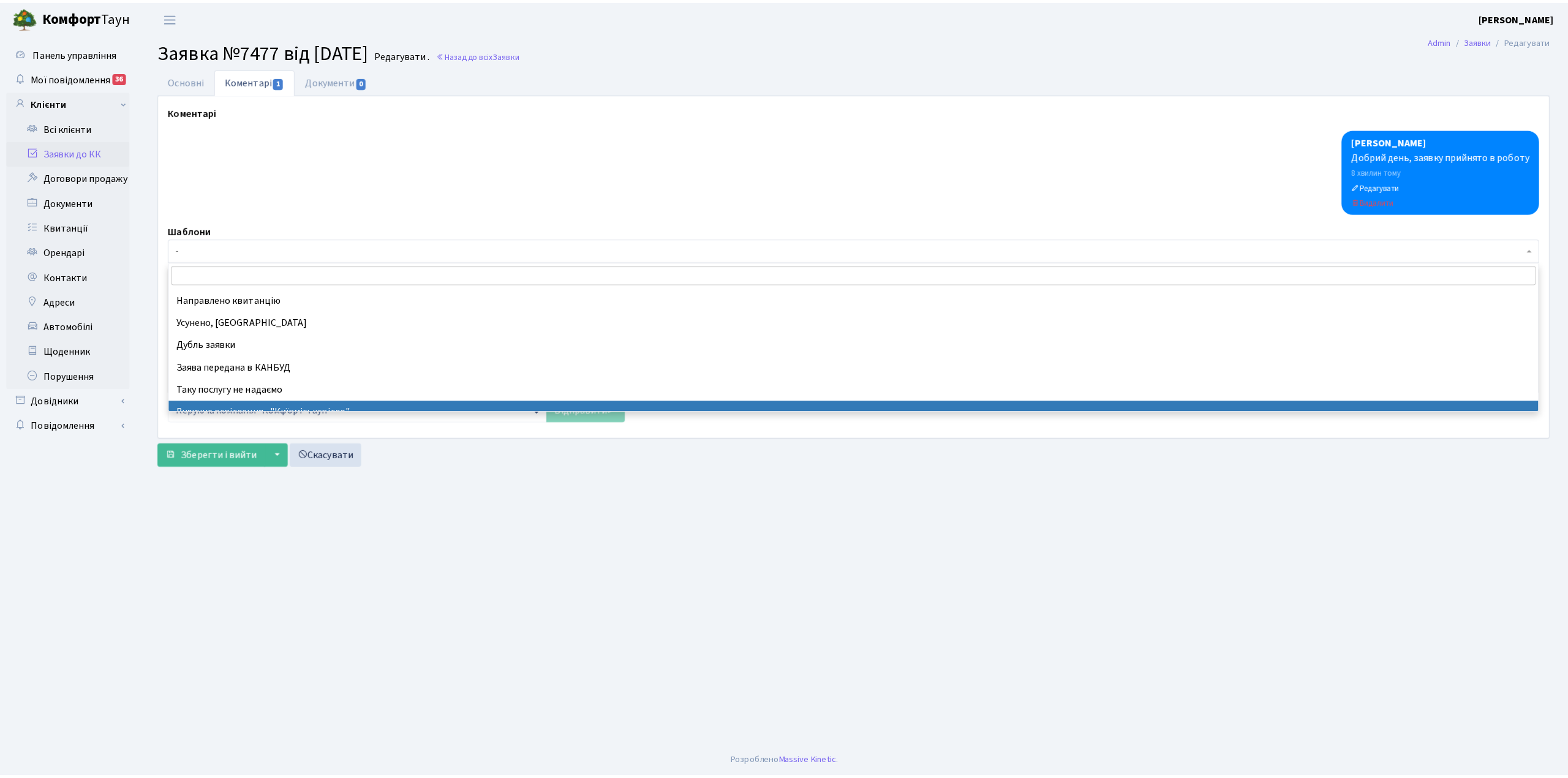
scroll to position [86, 0]
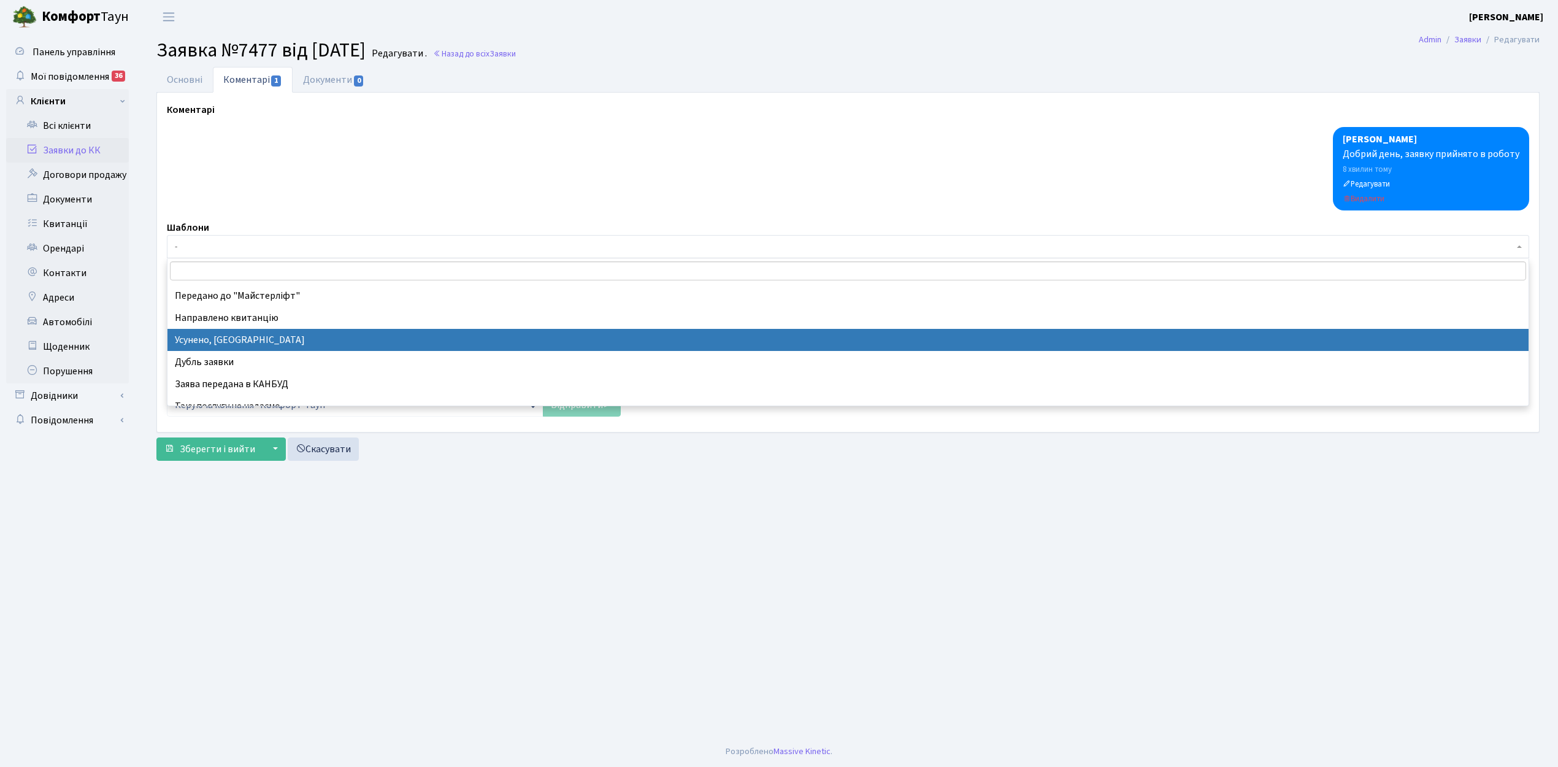
select select "15"
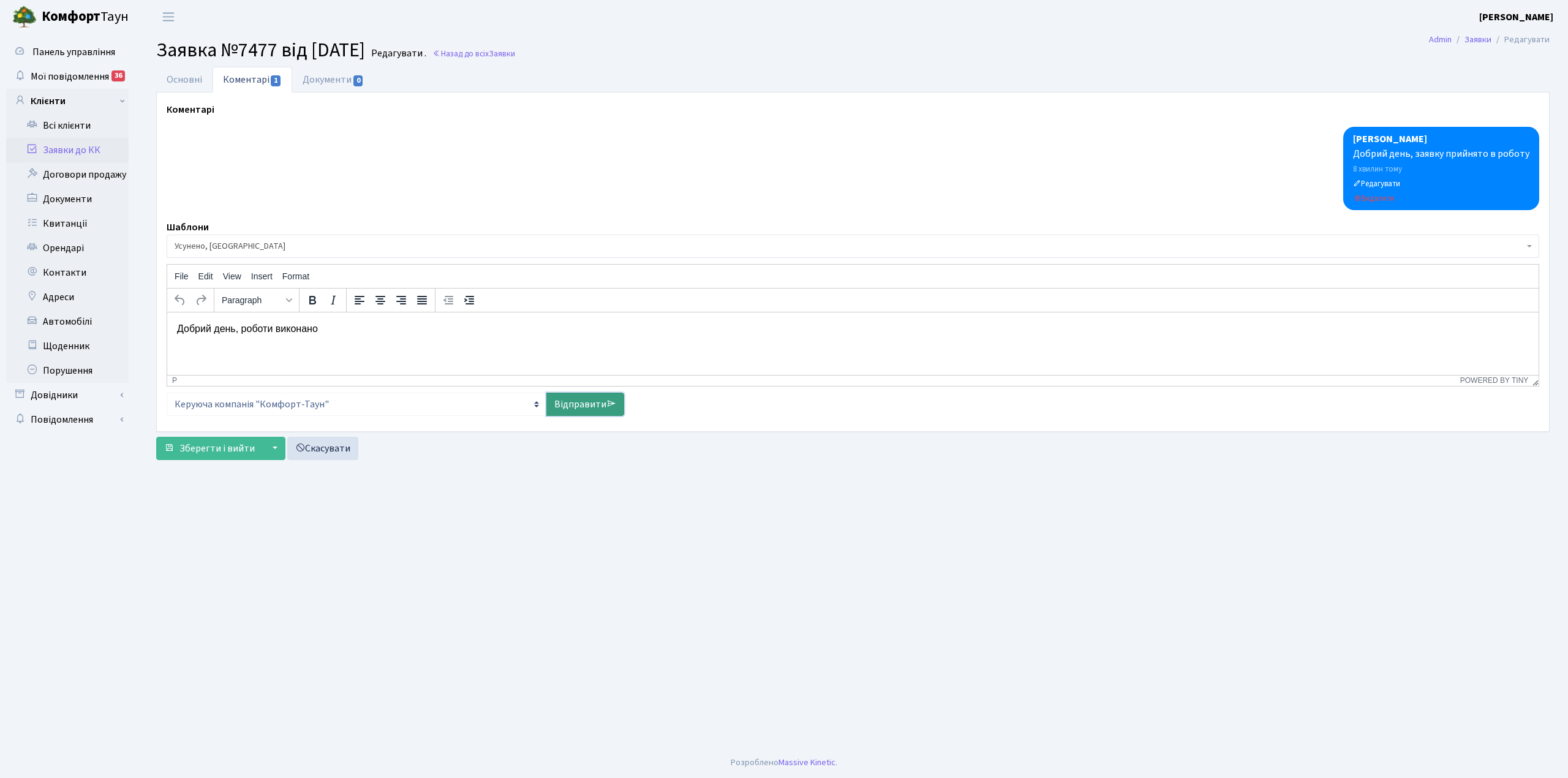
click at [571, 407] on link "Відправити" at bounding box center [585, 403] width 78 height 23
select select
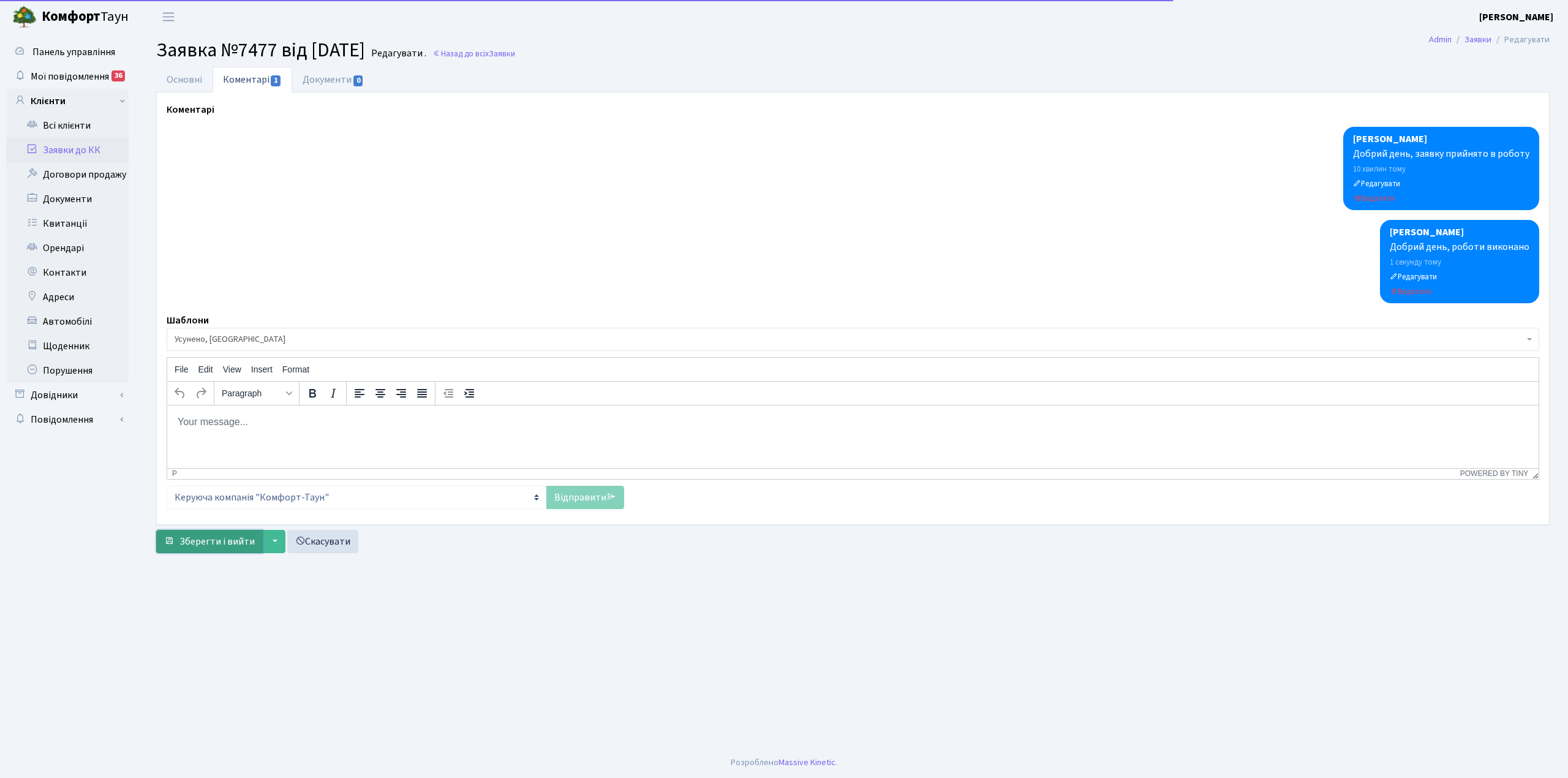
click at [221, 537] on span "Зберегти і вийти" at bounding box center [217, 541] width 75 height 13
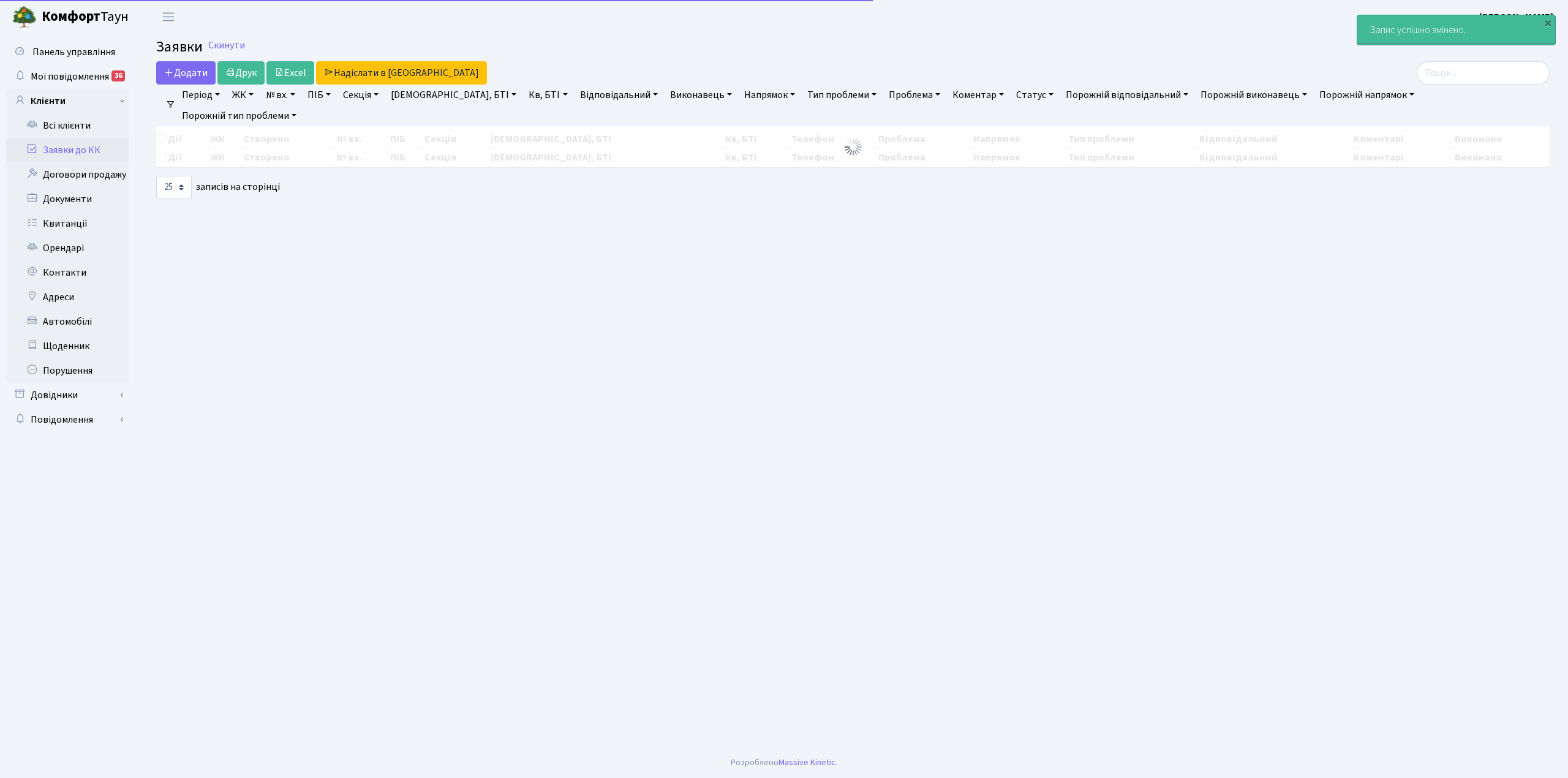
select select "25"
